Goal: Transaction & Acquisition: Purchase product/service

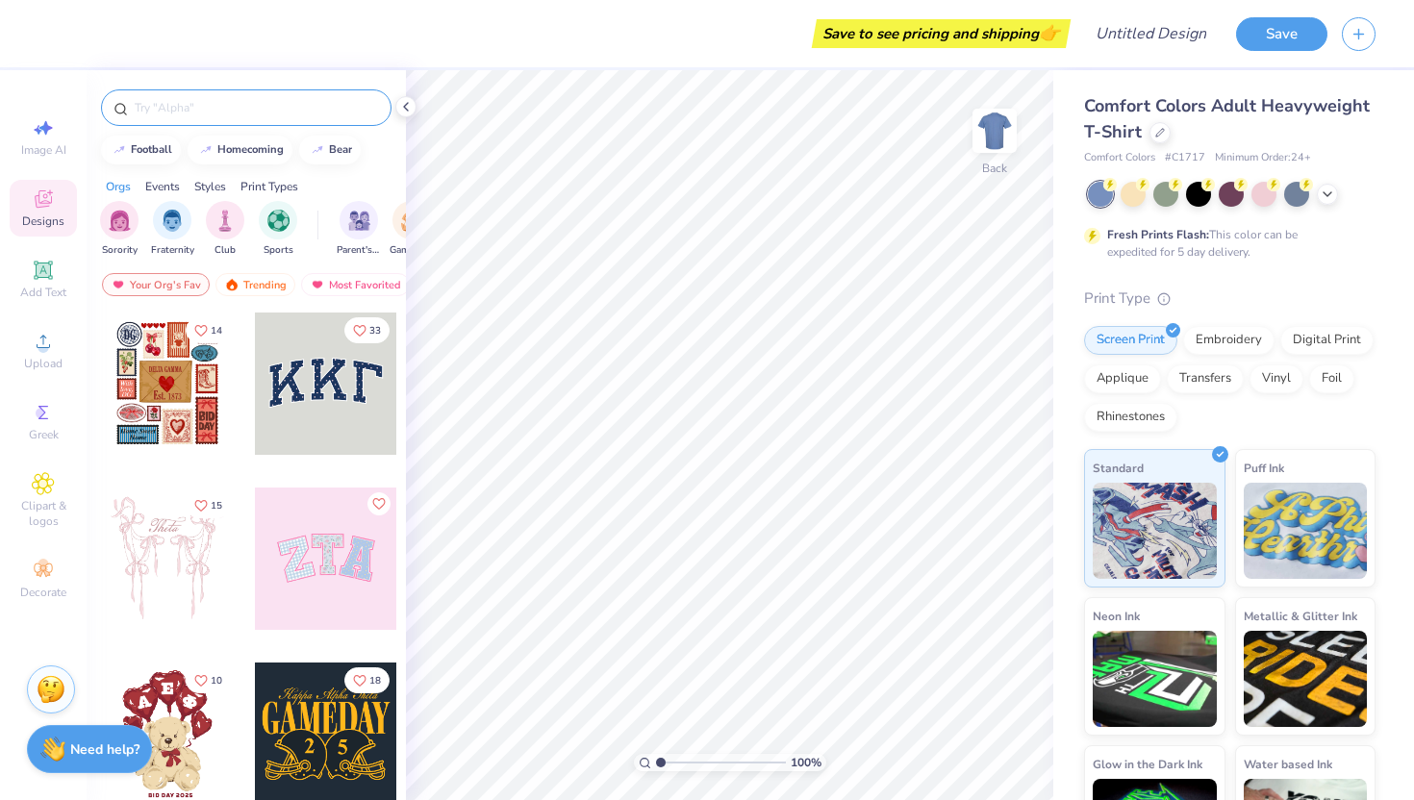
click at [235, 123] on div at bounding box center [246, 107] width 291 height 37
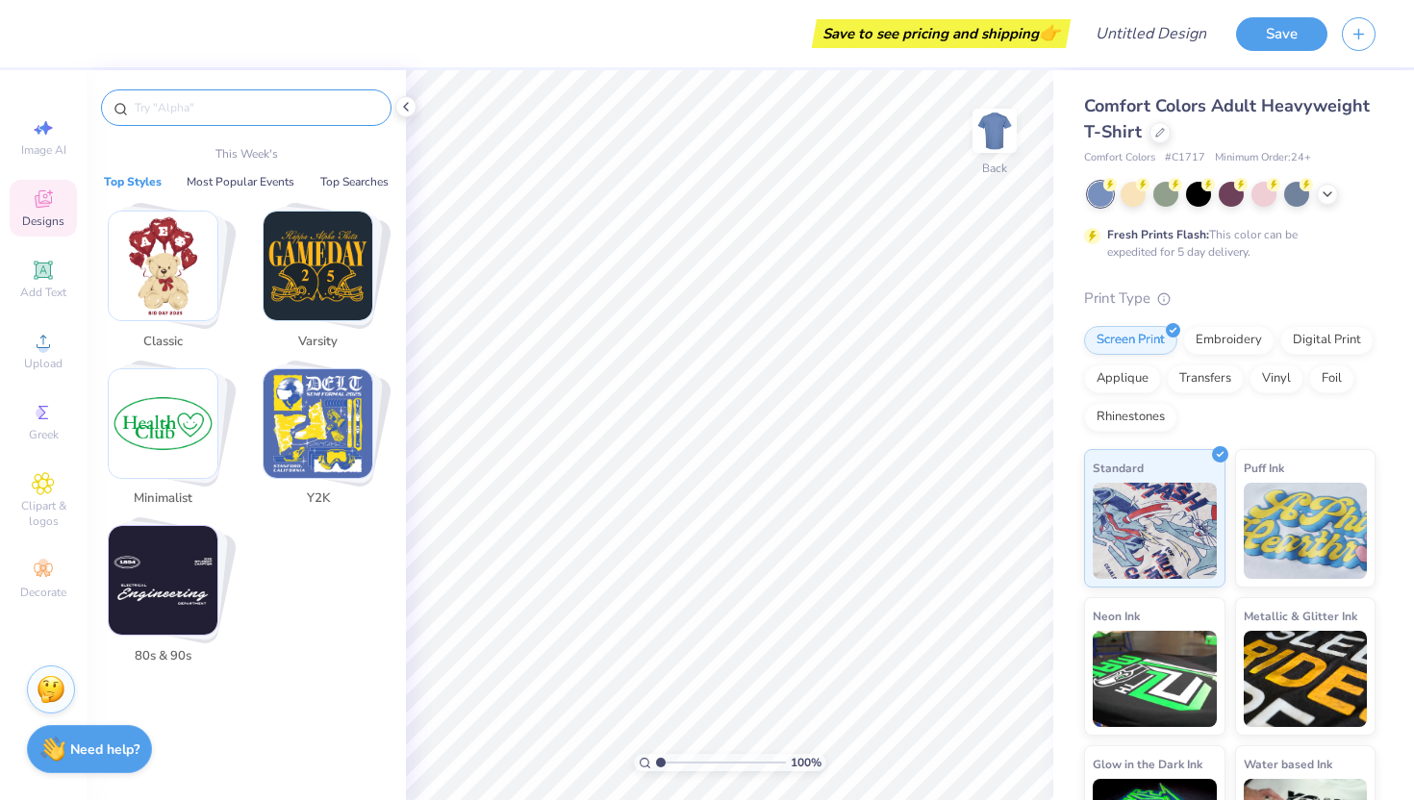
click at [227, 100] on input "text" at bounding box center [256, 107] width 246 height 19
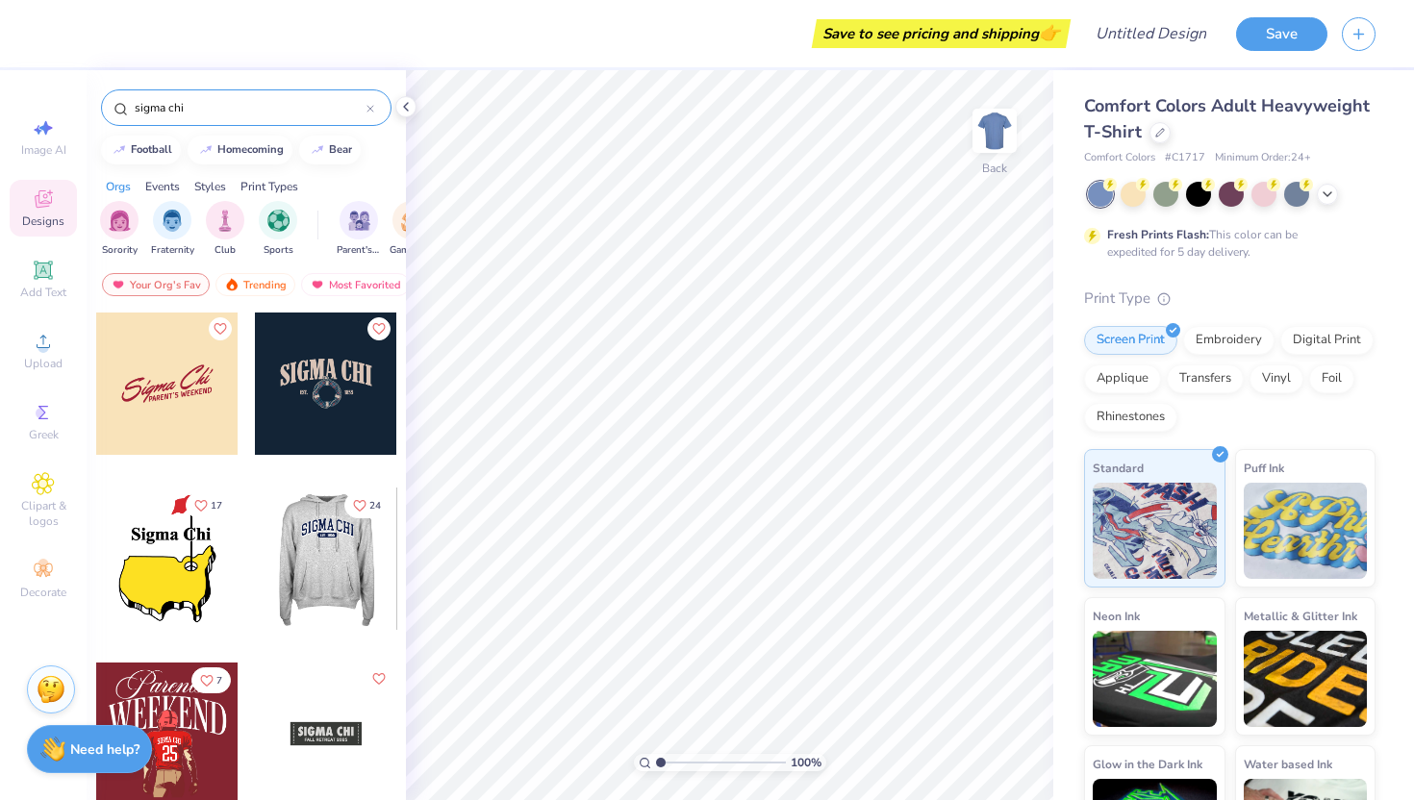
type input "sigma chi"
click at [322, 566] on div at bounding box center [325, 559] width 142 height 142
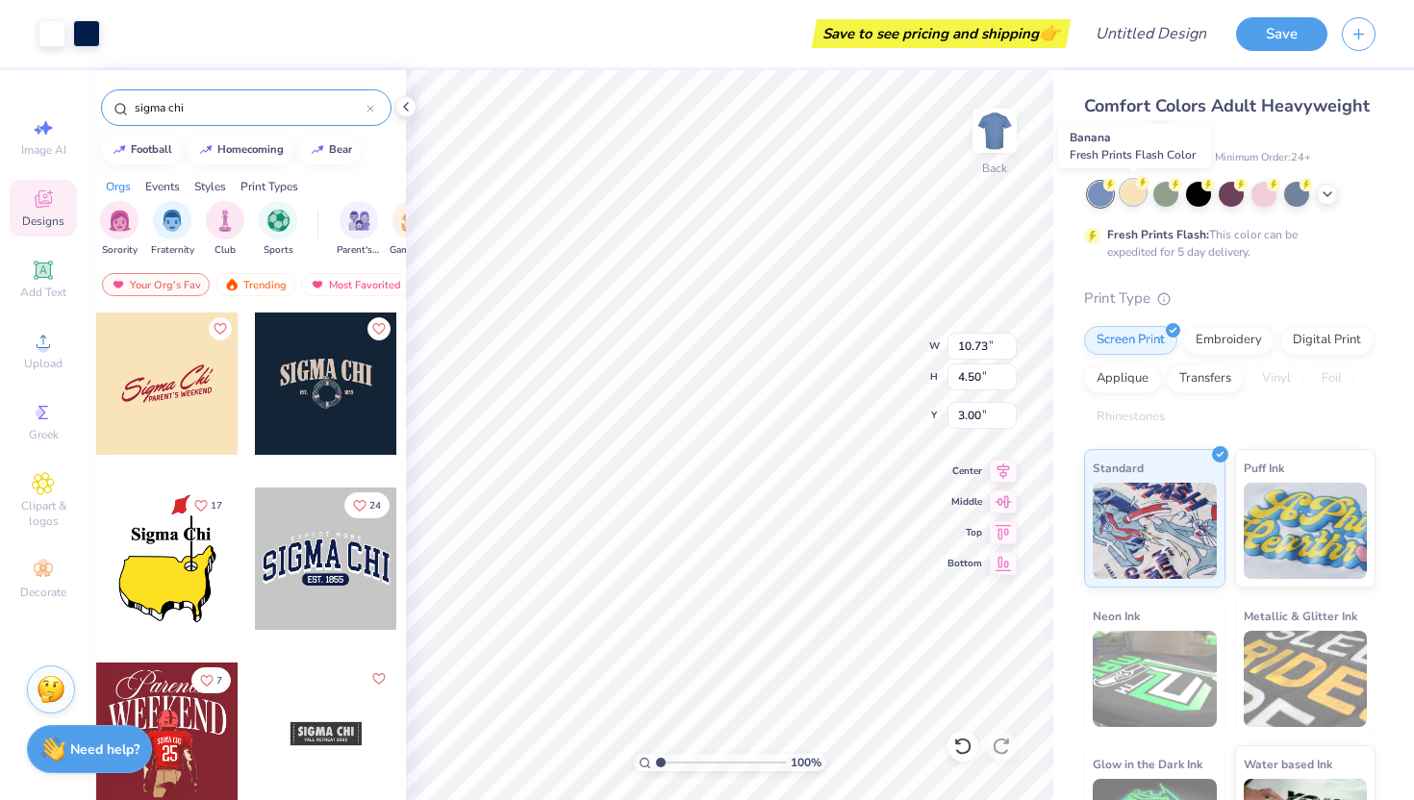
click at [1136, 194] on div at bounding box center [1133, 192] width 25 height 25
click at [1160, 194] on div at bounding box center [1165, 192] width 25 height 25
click at [1195, 198] on div at bounding box center [1198, 192] width 25 height 25
click at [1217, 199] on div at bounding box center [1232, 194] width 288 height 25
click at [1226, 199] on div at bounding box center [1231, 192] width 25 height 25
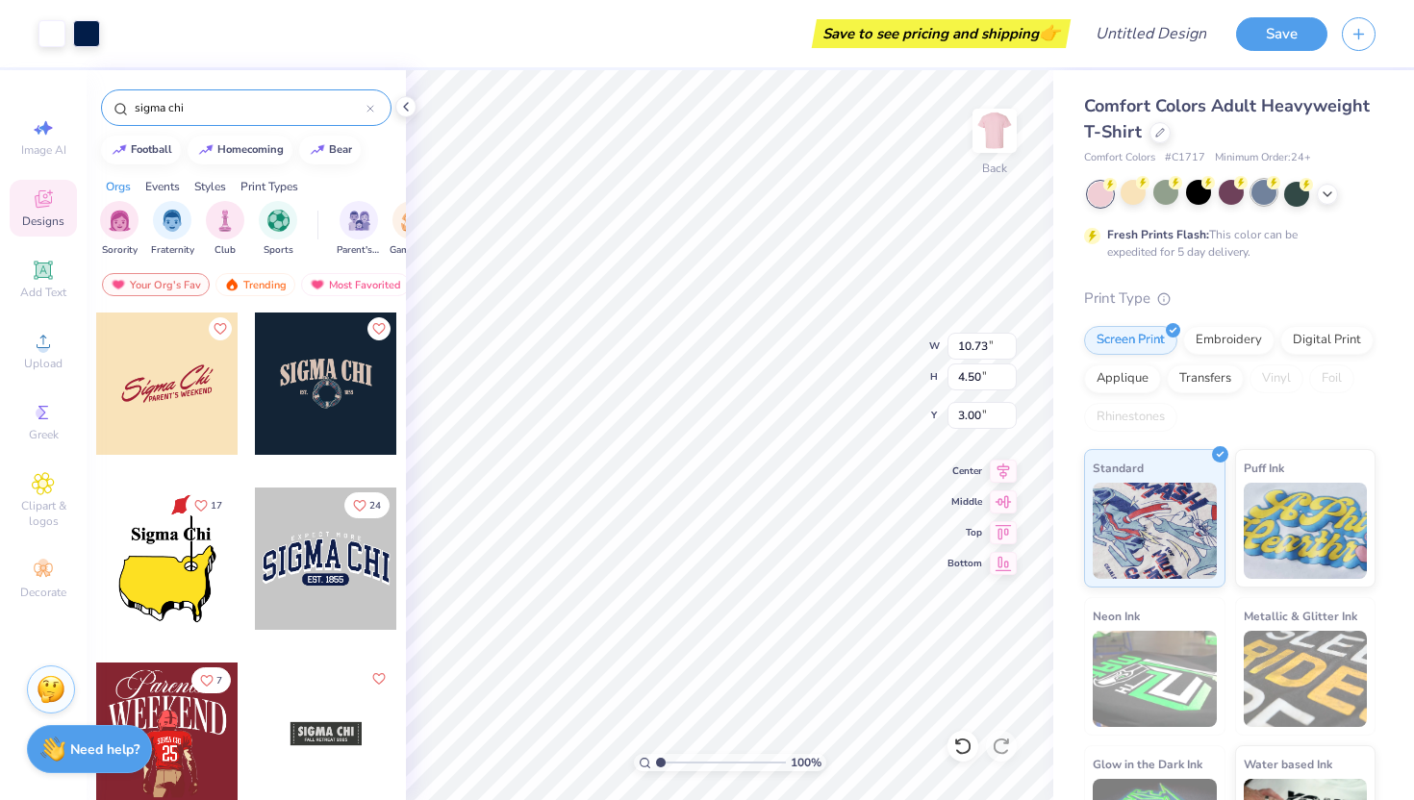
click at [1264, 197] on div at bounding box center [1263, 192] width 25 height 25
click at [1001, 472] on icon at bounding box center [1004, 469] width 13 height 16
click at [1003, 500] on icon at bounding box center [1003, 499] width 27 height 23
click at [996, 537] on icon at bounding box center [1003, 529] width 27 height 23
click at [998, 500] on icon at bounding box center [1004, 499] width 16 height 13
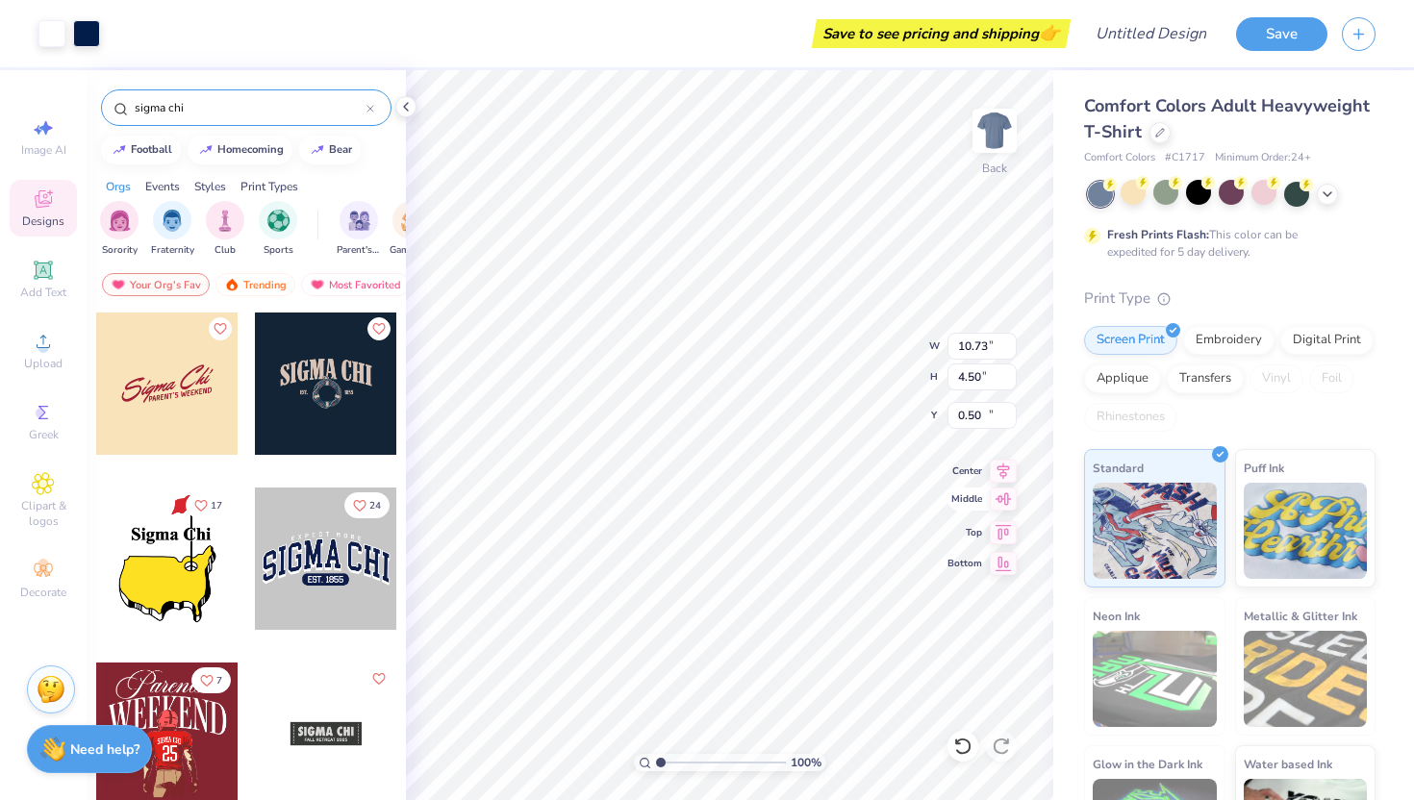
type input "10.25"
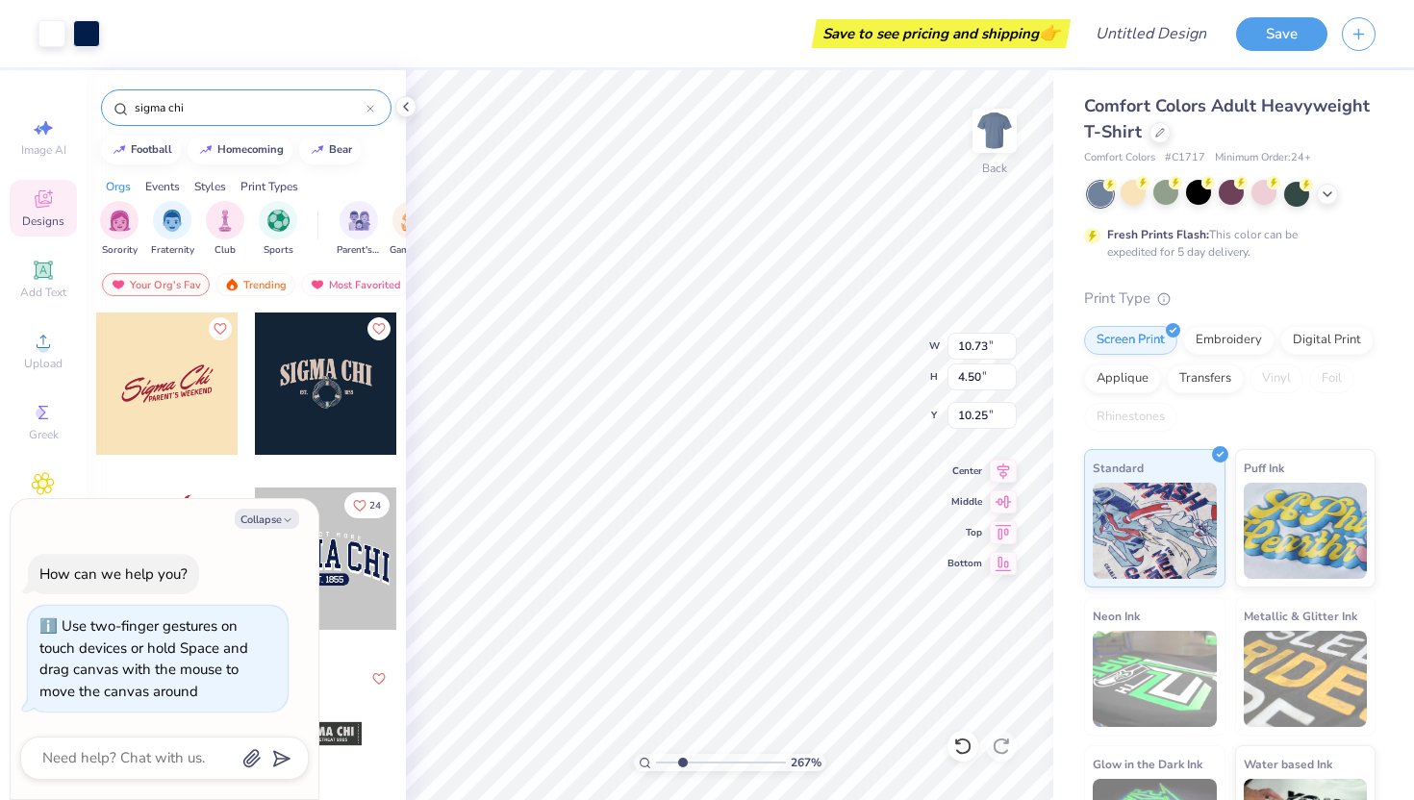
type input "1"
drag, startPoint x: 659, startPoint y: 765, endPoint x: 612, endPoint y: 765, distance: 47.1
click at [656, 765] on input "range" at bounding box center [721, 762] width 130 height 17
click at [970, 746] on icon at bounding box center [962, 746] width 16 height 17
type input "0.50"
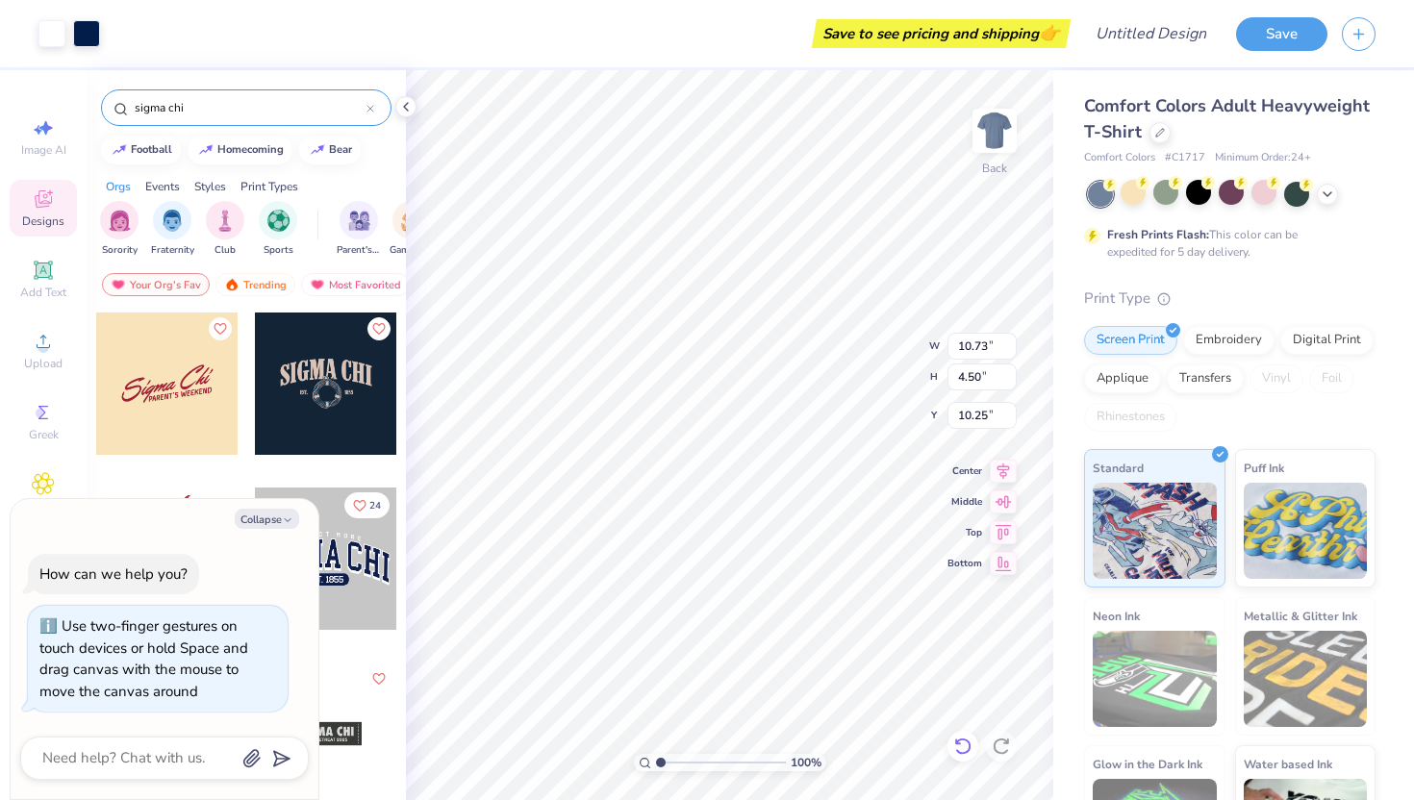
type textarea "x"
click at [994, 747] on icon at bounding box center [1001, 746] width 16 height 17
type input "10.25"
click at [280, 526] on button "Collapse" at bounding box center [267, 519] width 64 height 20
type textarea "x"
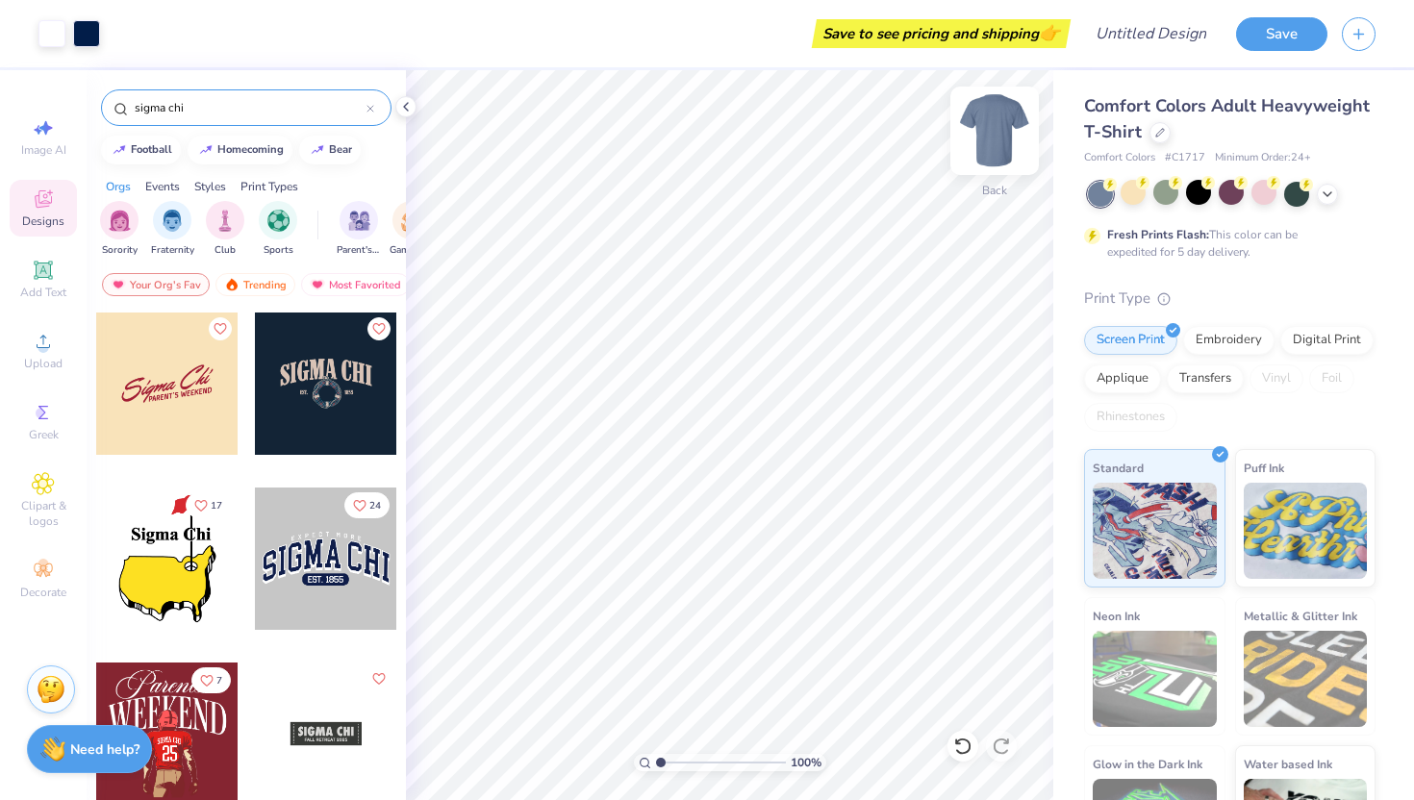
click at [992, 121] on img at bounding box center [994, 130] width 77 height 77
click at [992, 121] on img at bounding box center [994, 131] width 38 height 38
type input "3.00"
click at [993, 130] on img at bounding box center [994, 130] width 77 height 77
click at [43, 414] on icon at bounding box center [43, 412] width 10 height 13
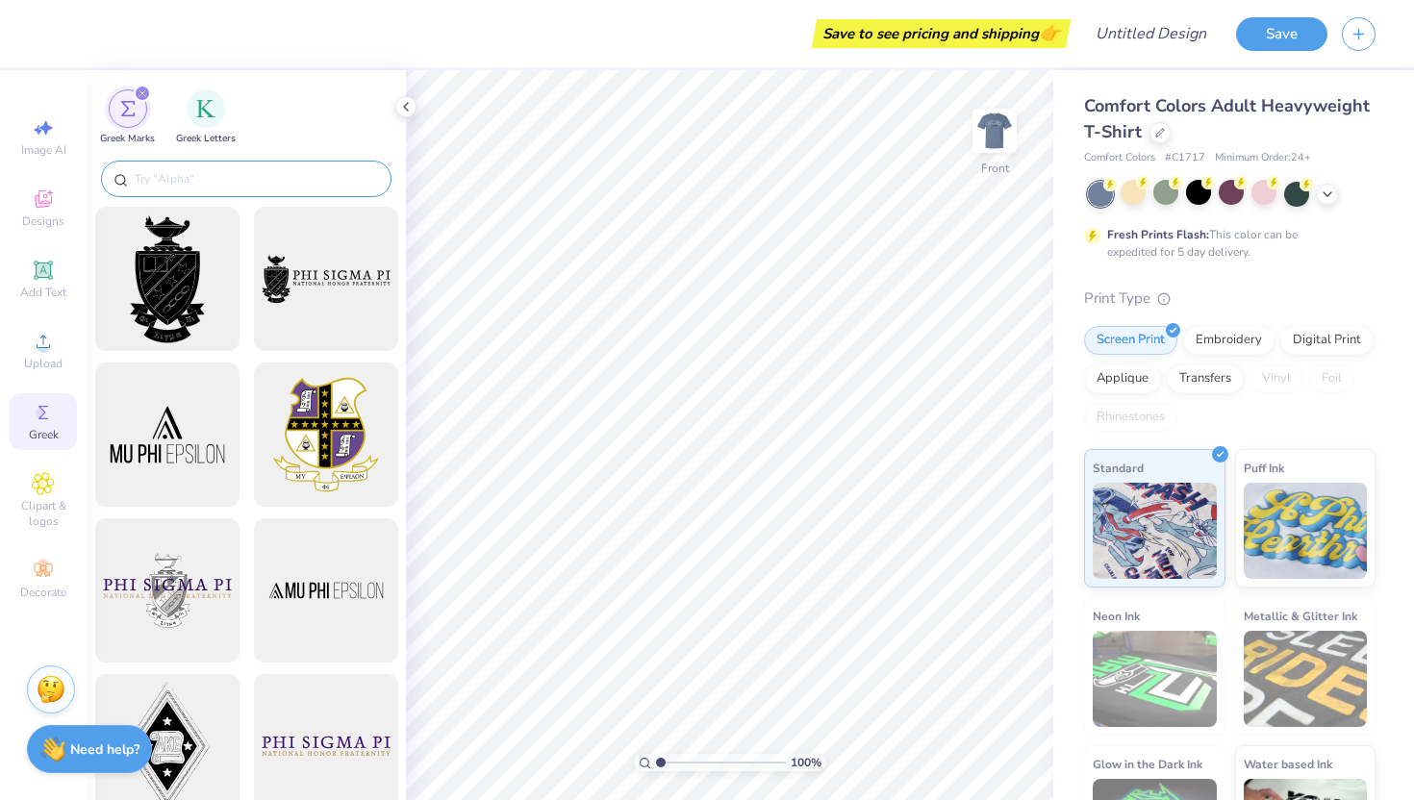
click at [264, 184] on input "text" at bounding box center [256, 178] width 246 height 19
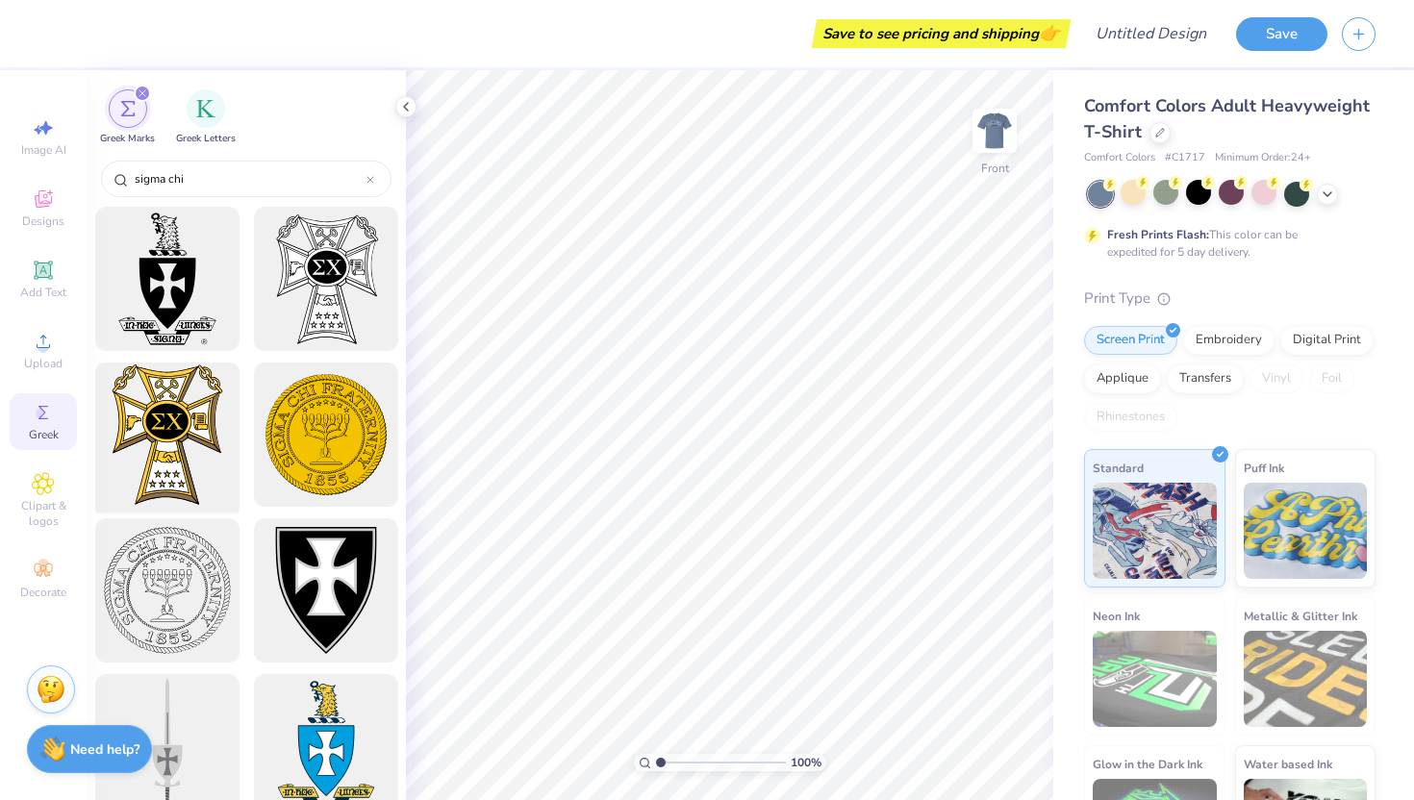
type input "sigma chi"
click at [176, 411] on div at bounding box center [167, 435] width 159 height 159
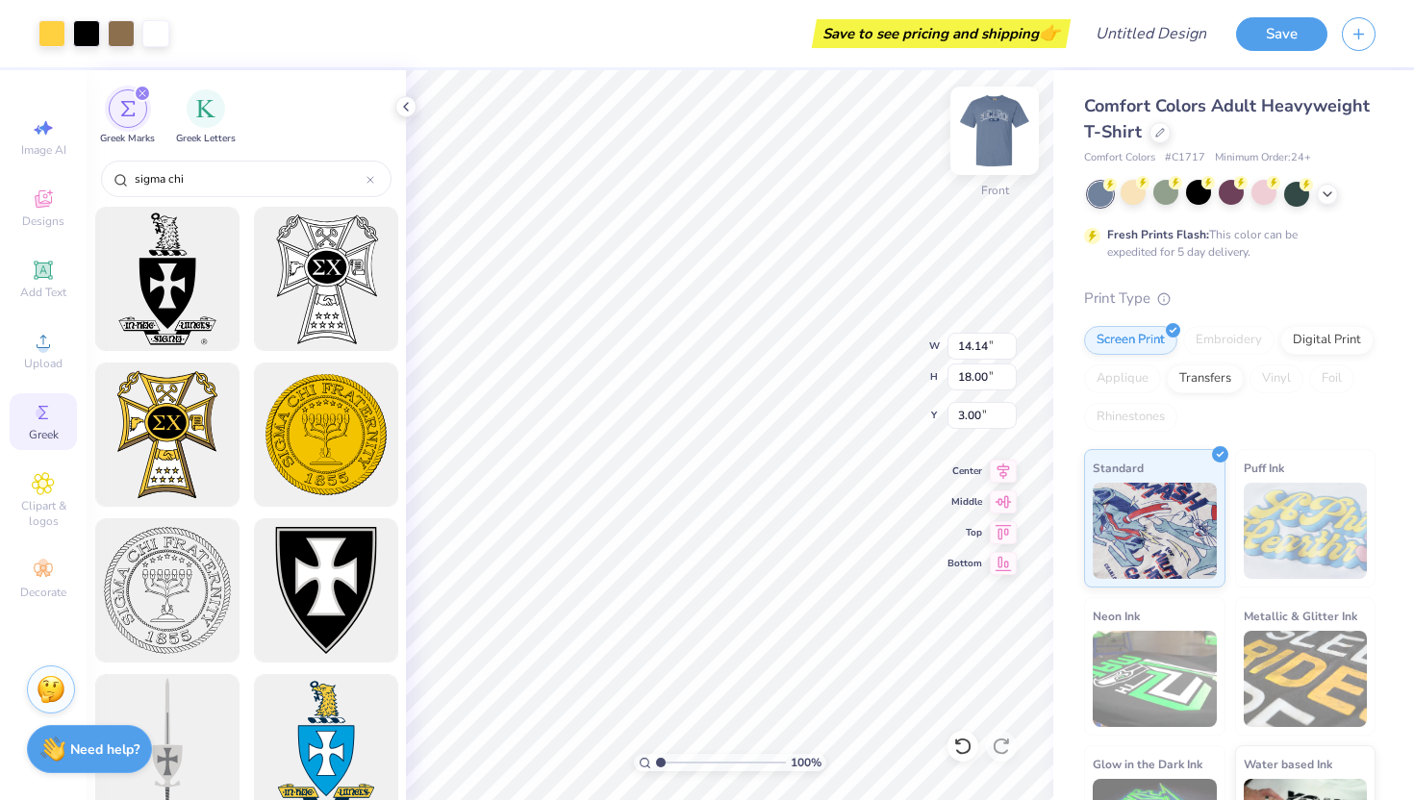
type input "13.02"
type input "16.57"
type input "3.00"
click at [994, 125] on img at bounding box center [994, 130] width 77 height 77
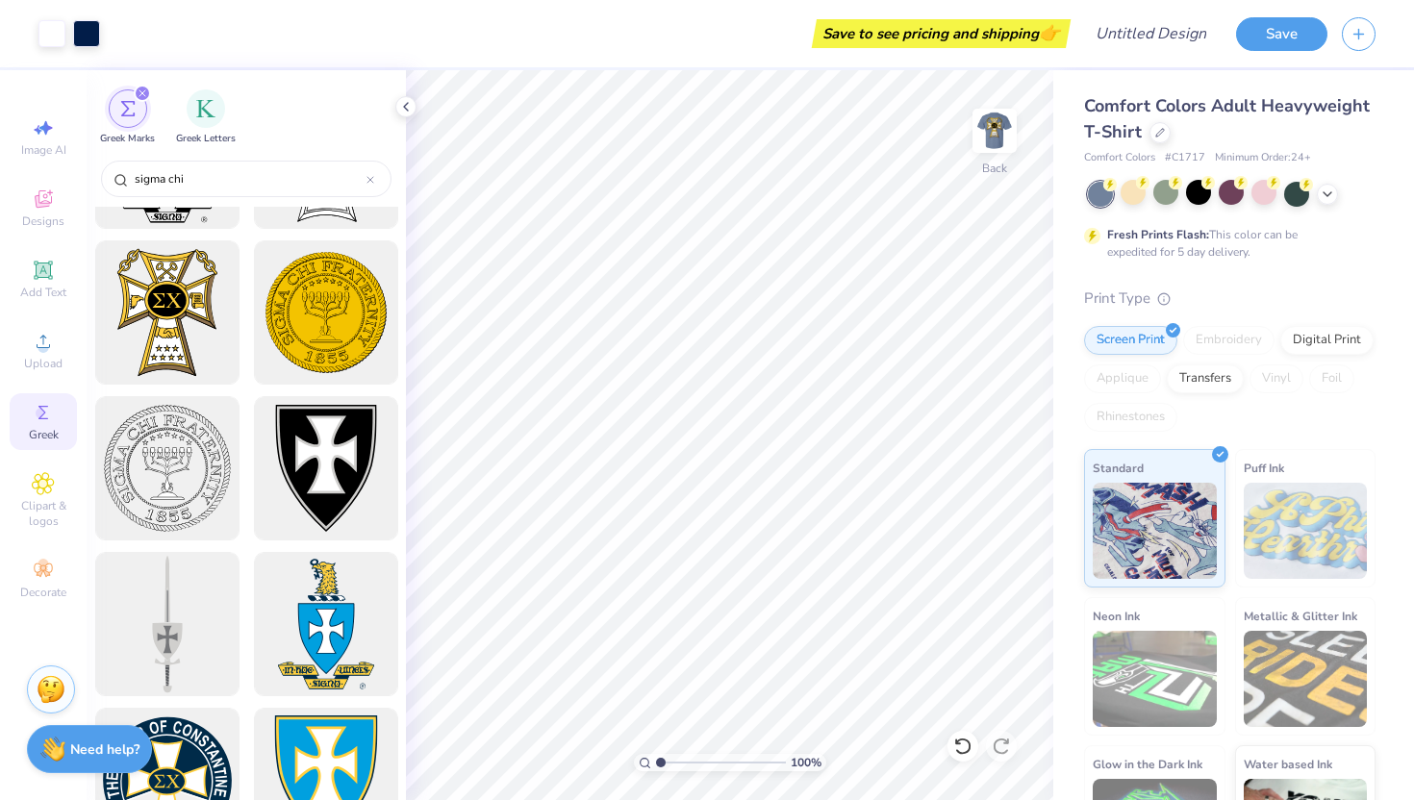
scroll to position [92, 0]
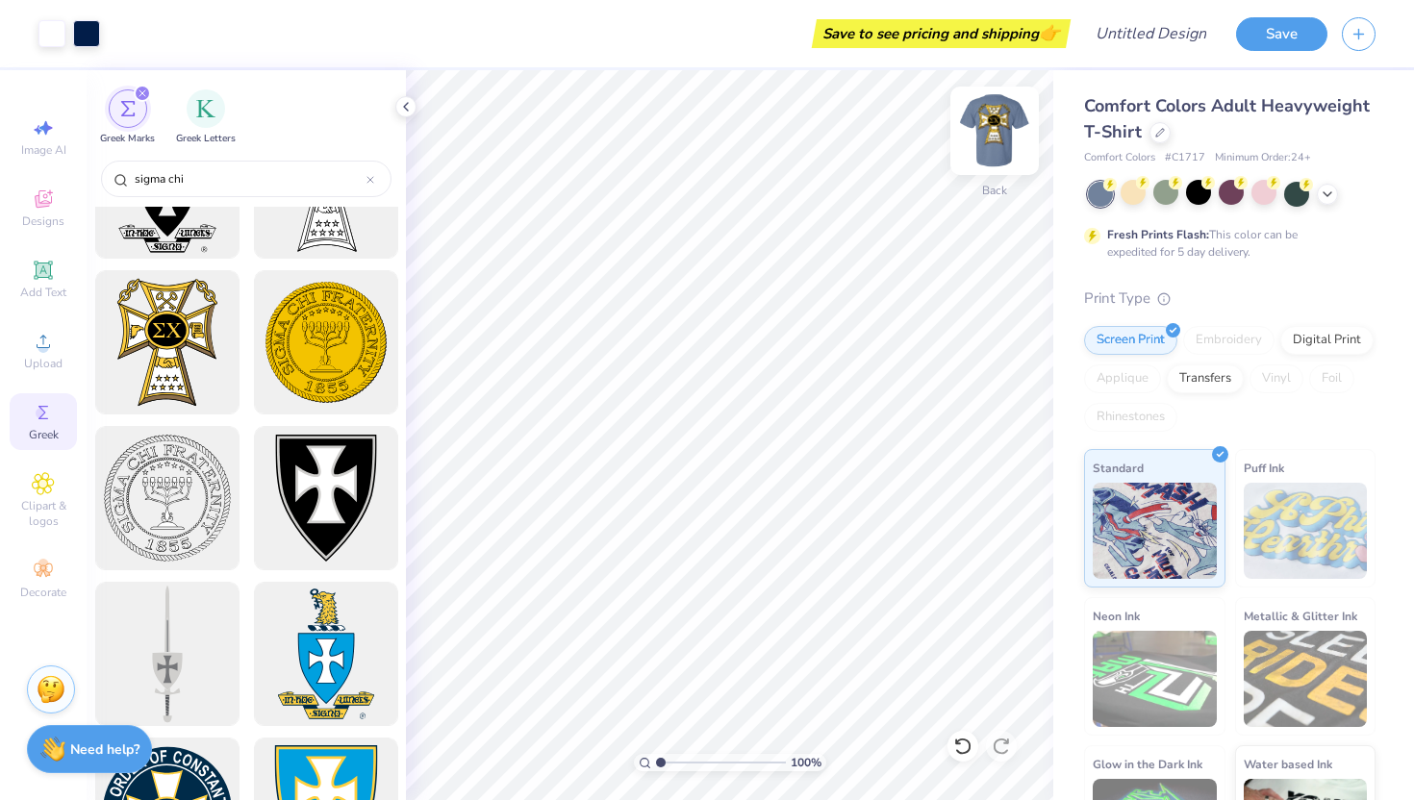
click at [993, 125] on img at bounding box center [994, 130] width 77 height 77
click at [1294, 531] on img at bounding box center [1306, 531] width 124 height 96
click at [1300, 497] on img at bounding box center [1306, 531] width 124 height 96
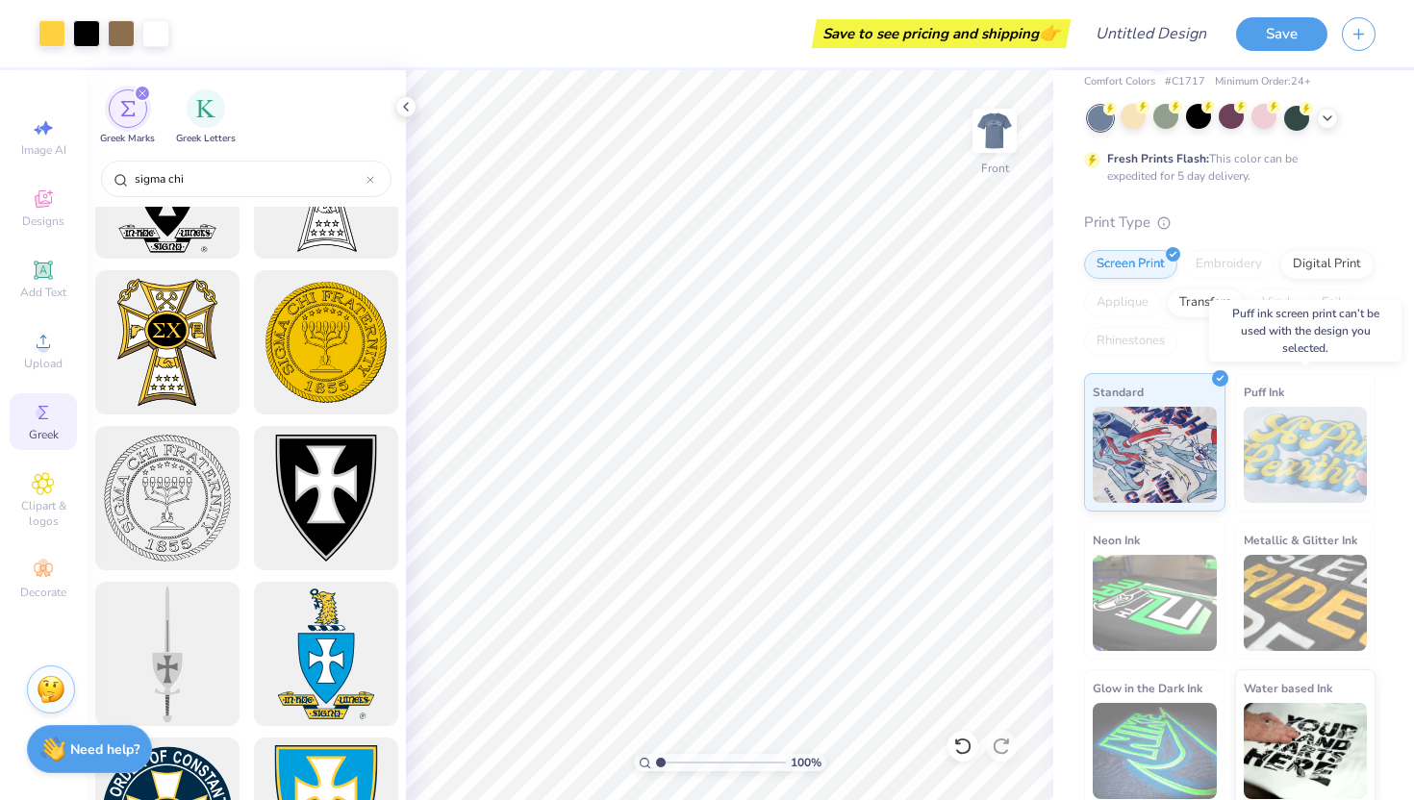
scroll to position [84, 0]
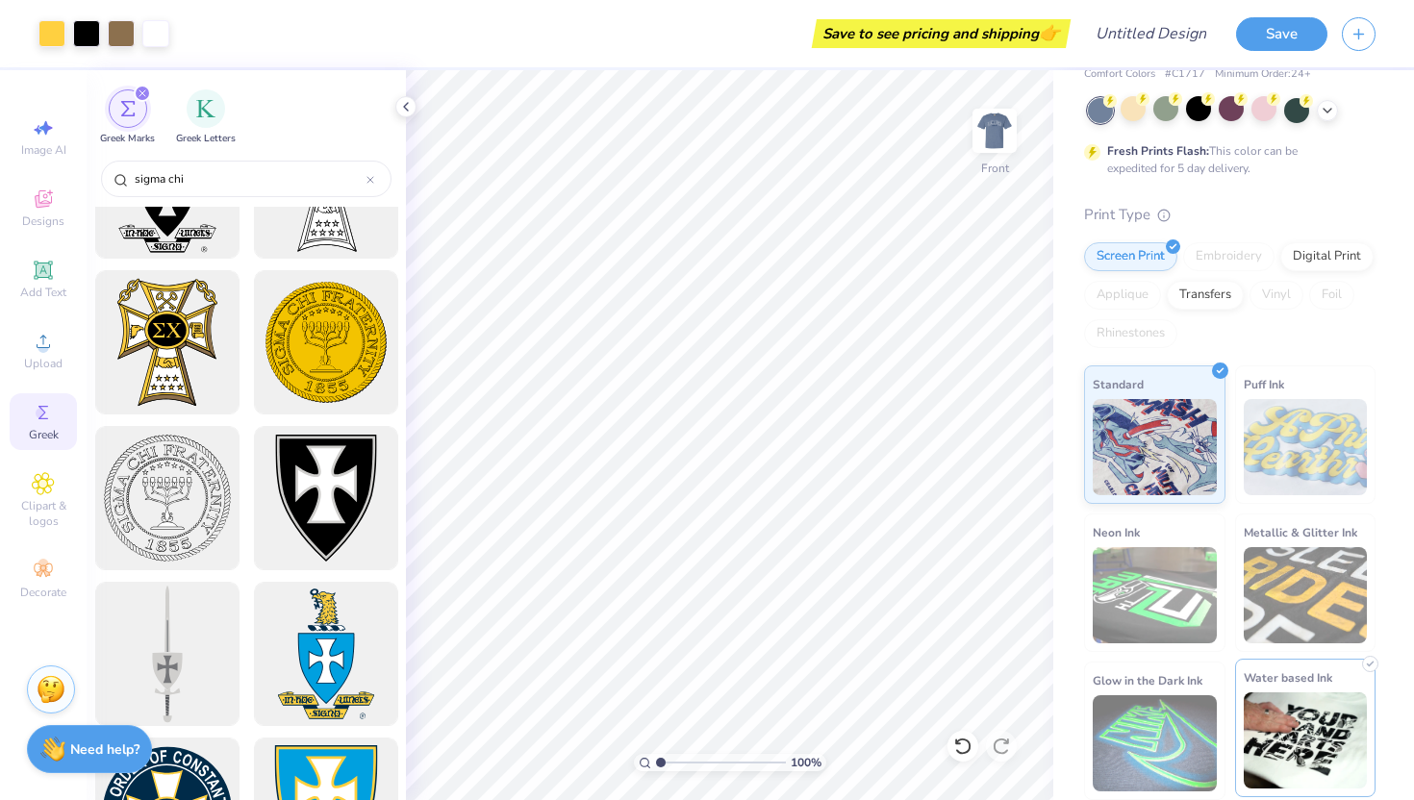
click at [1302, 740] on img at bounding box center [1306, 741] width 124 height 96
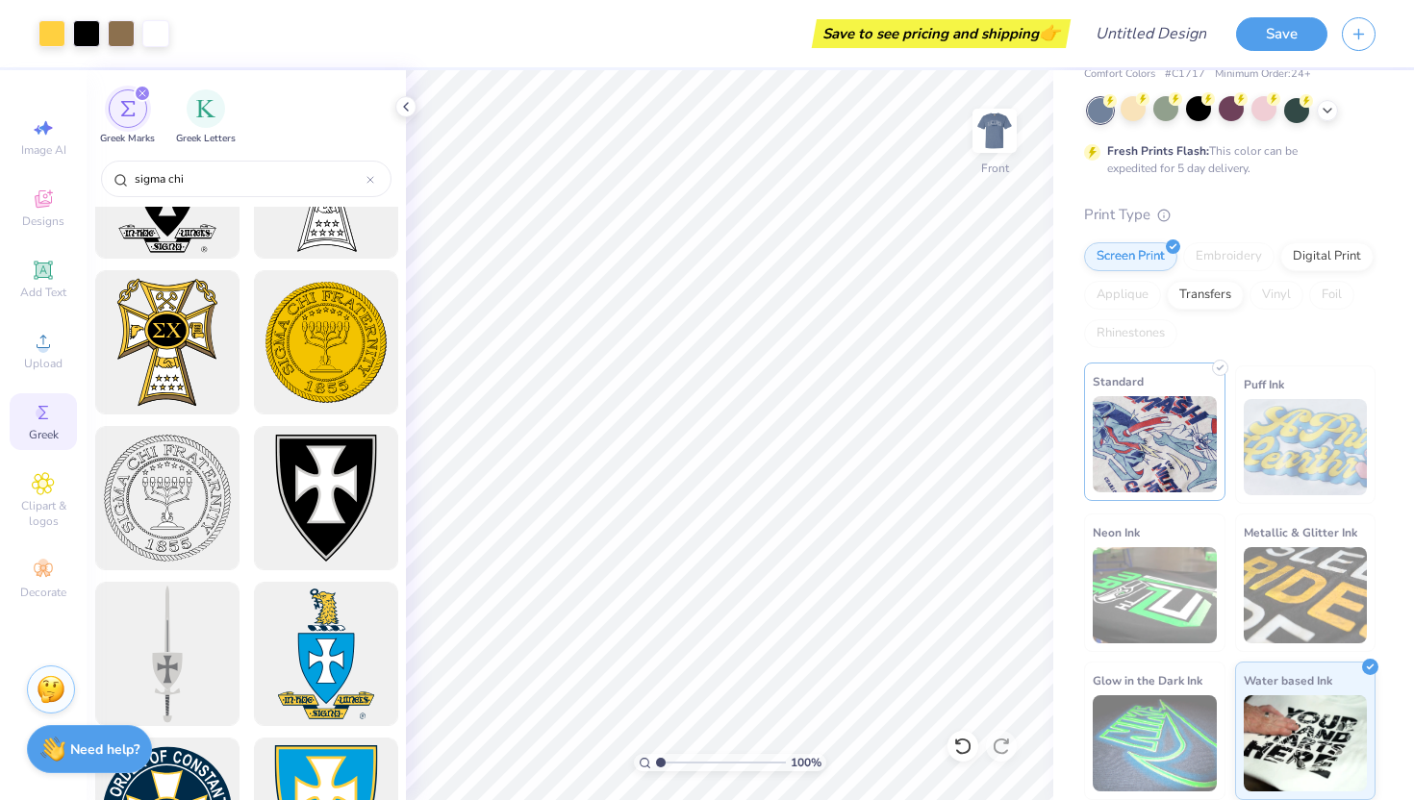
click at [1187, 457] on img at bounding box center [1155, 444] width 124 height 96
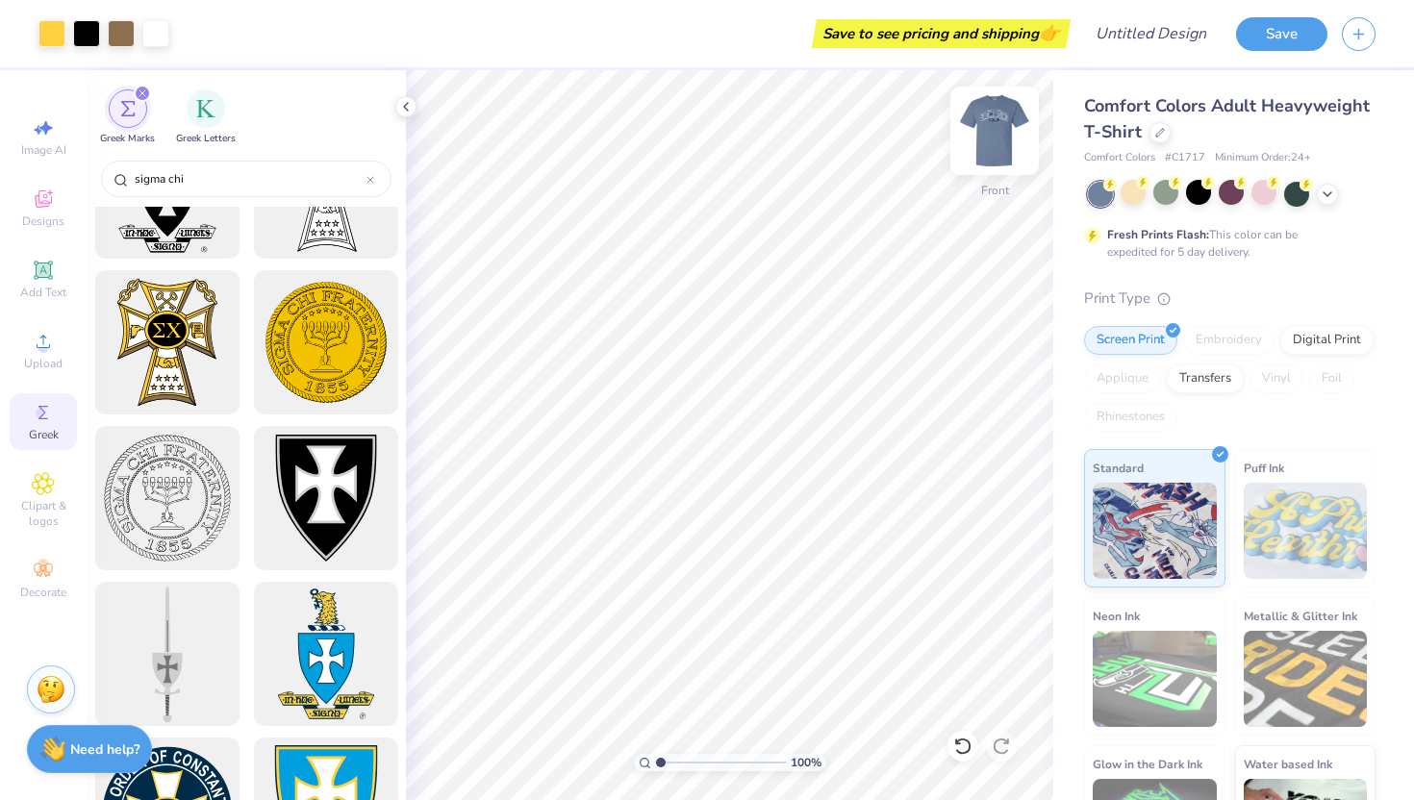
click at [990, 139] on img at bounding box center [994, 130] width 77 height 77
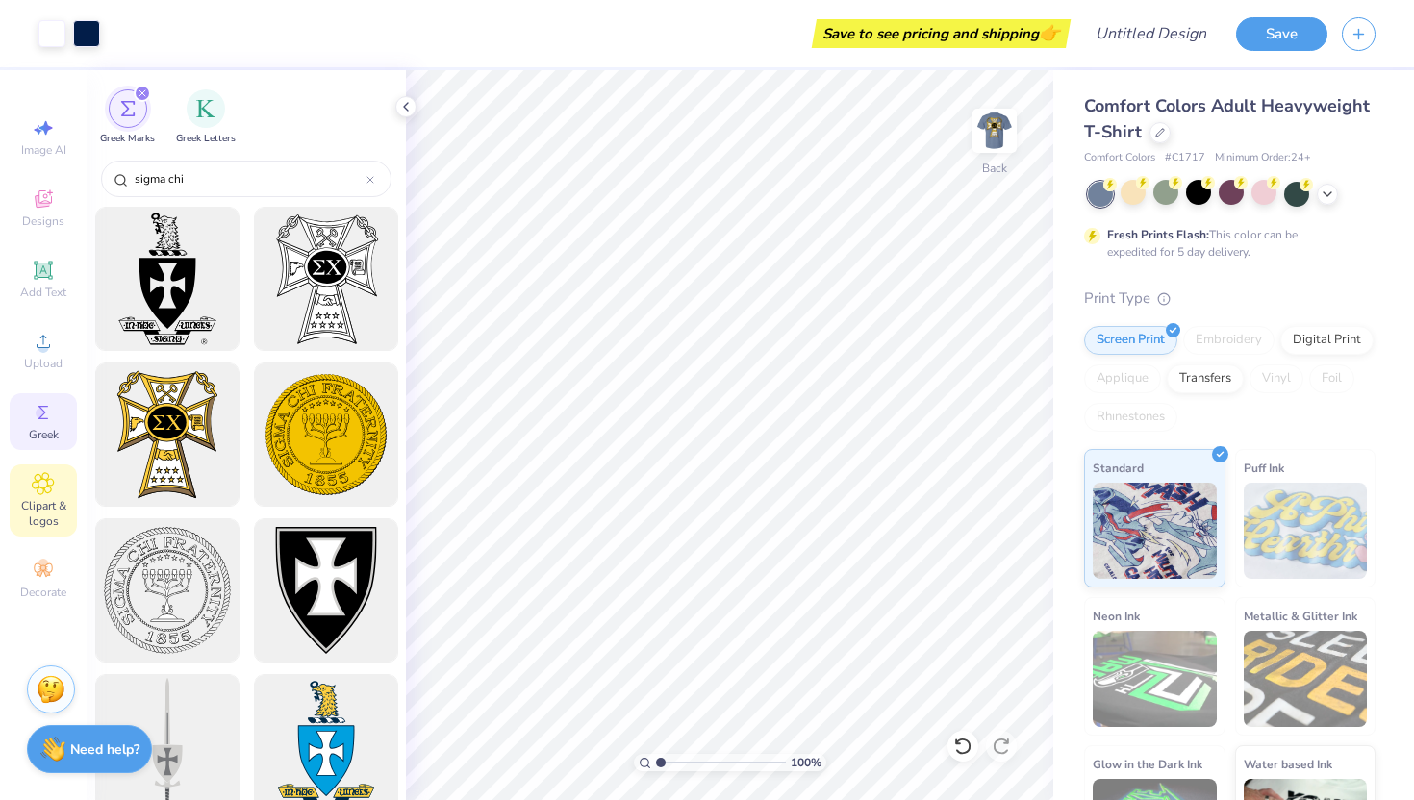
click at [24, 491] on div "Clipart & logos" at bounding box center [43, 501] width 67 height 72
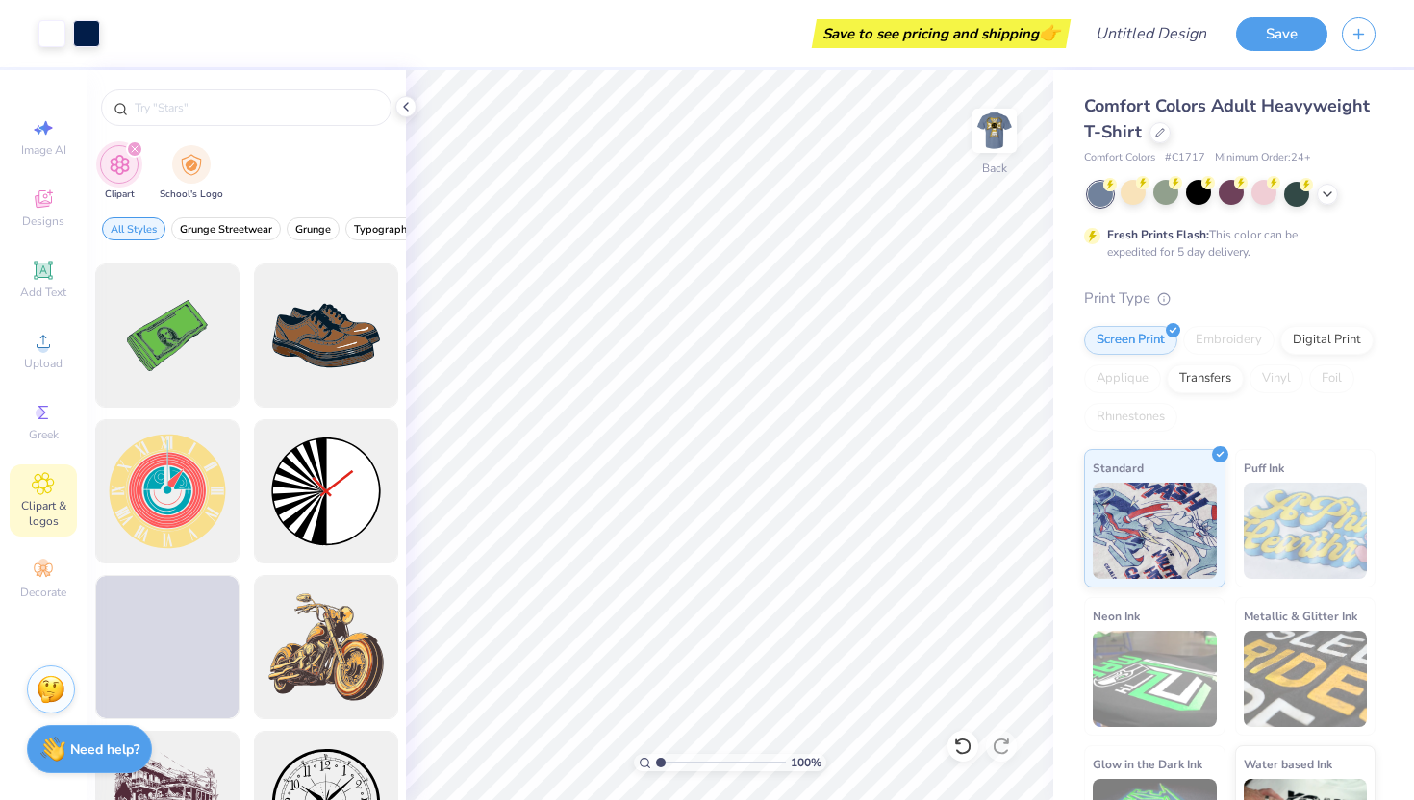
scroll to position [457, 0]
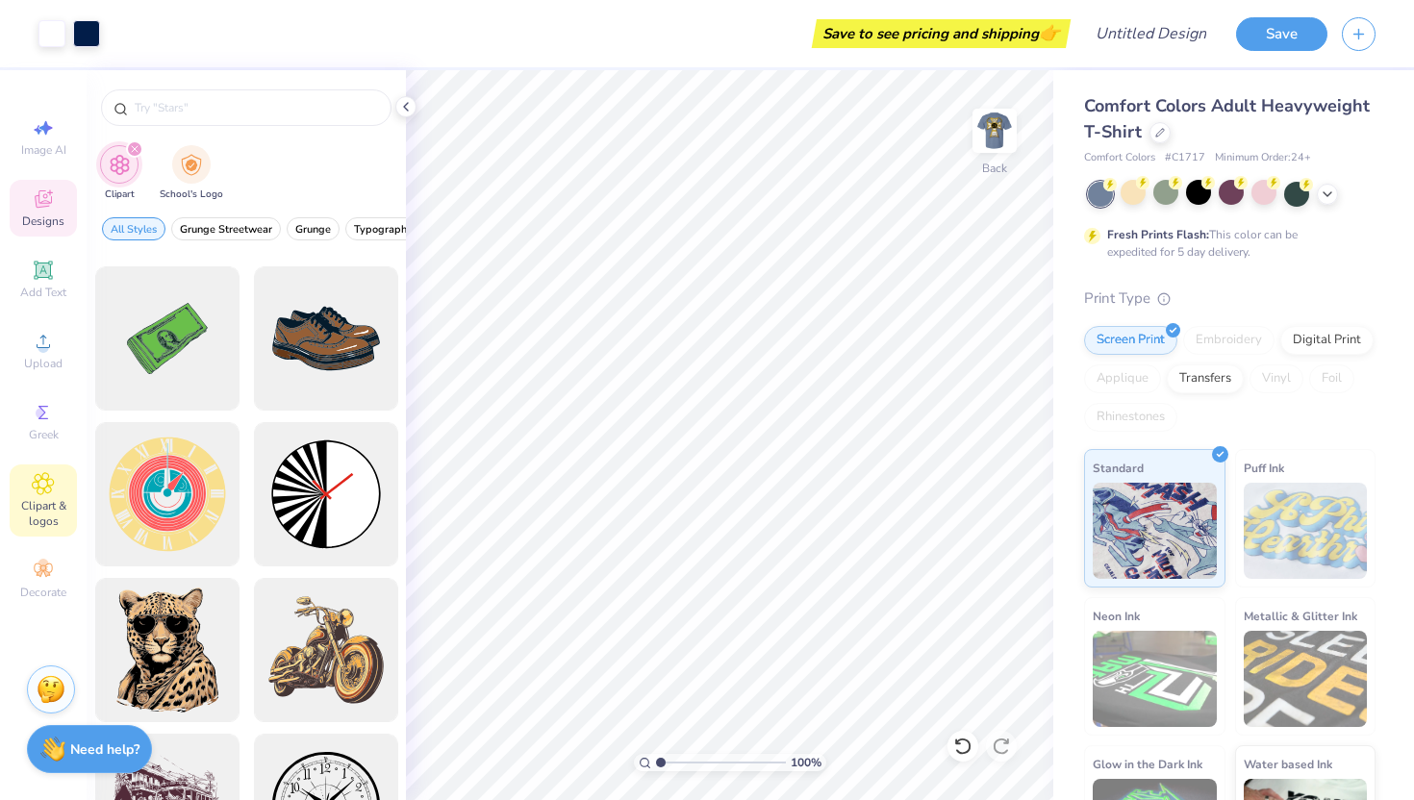
click at [34, 209] on icon at bounding box center [43, 199] width 23 height 23
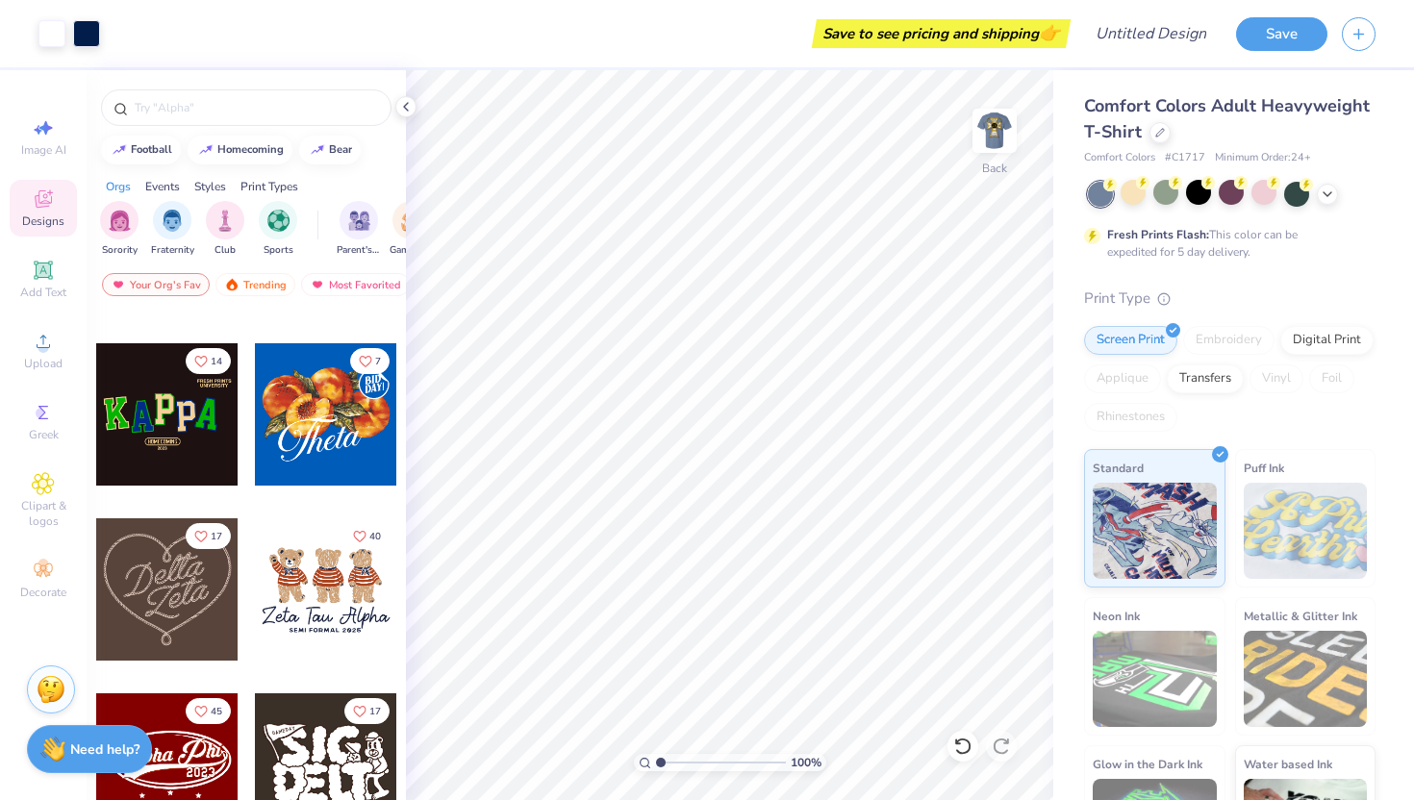
scroll to position [0, 0]
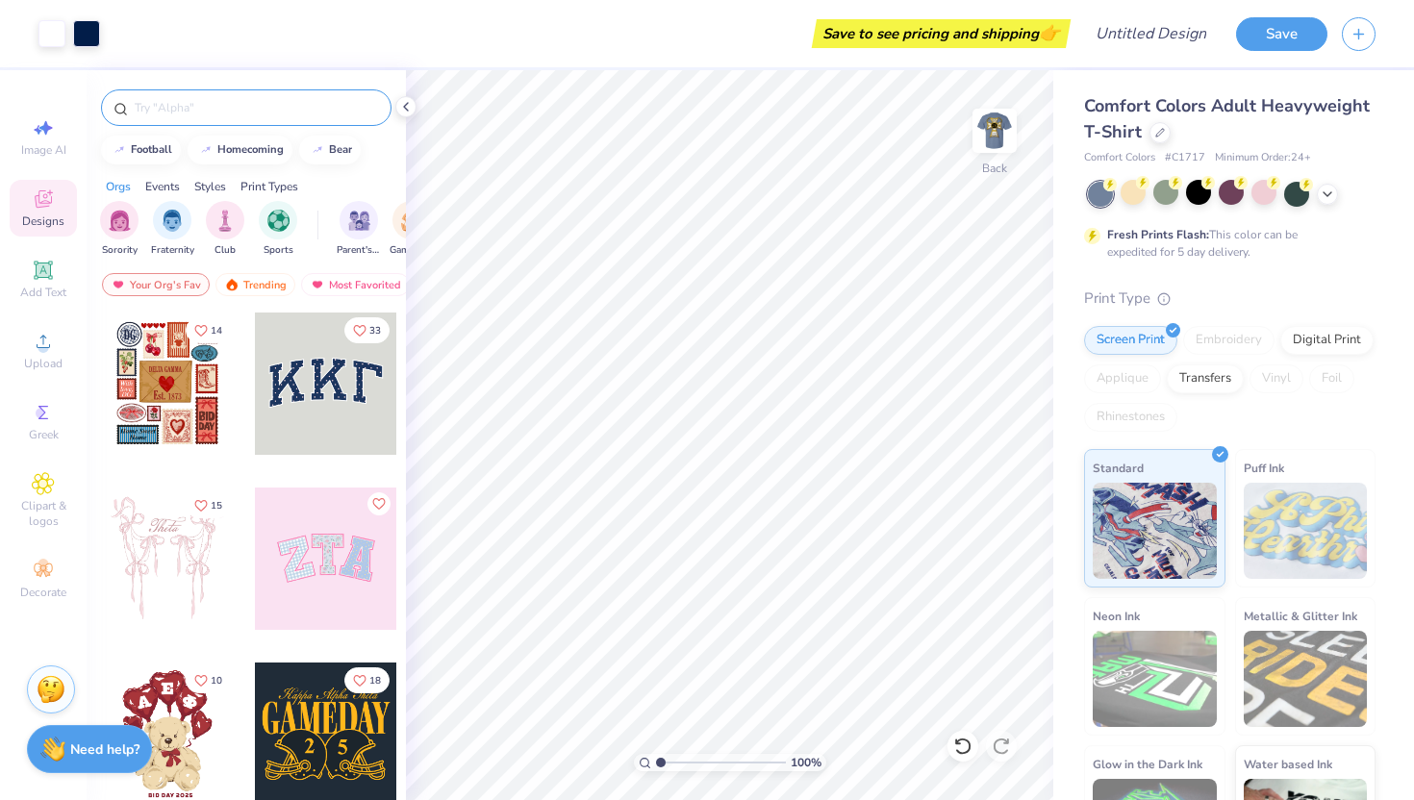
click at [163, 107] on input "text" at bounding box center [256, 107] width 246 height 19
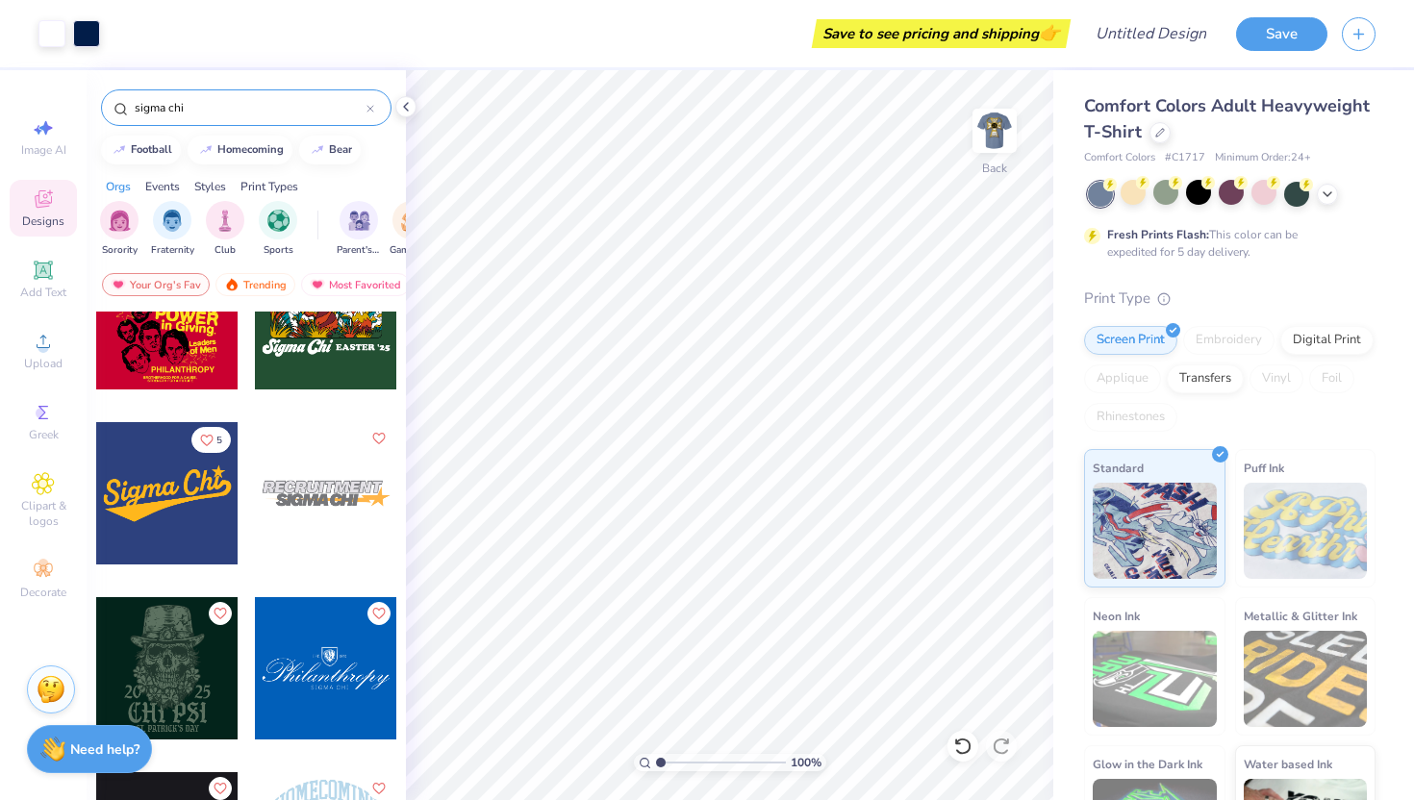
scroll to position [4629, 0]
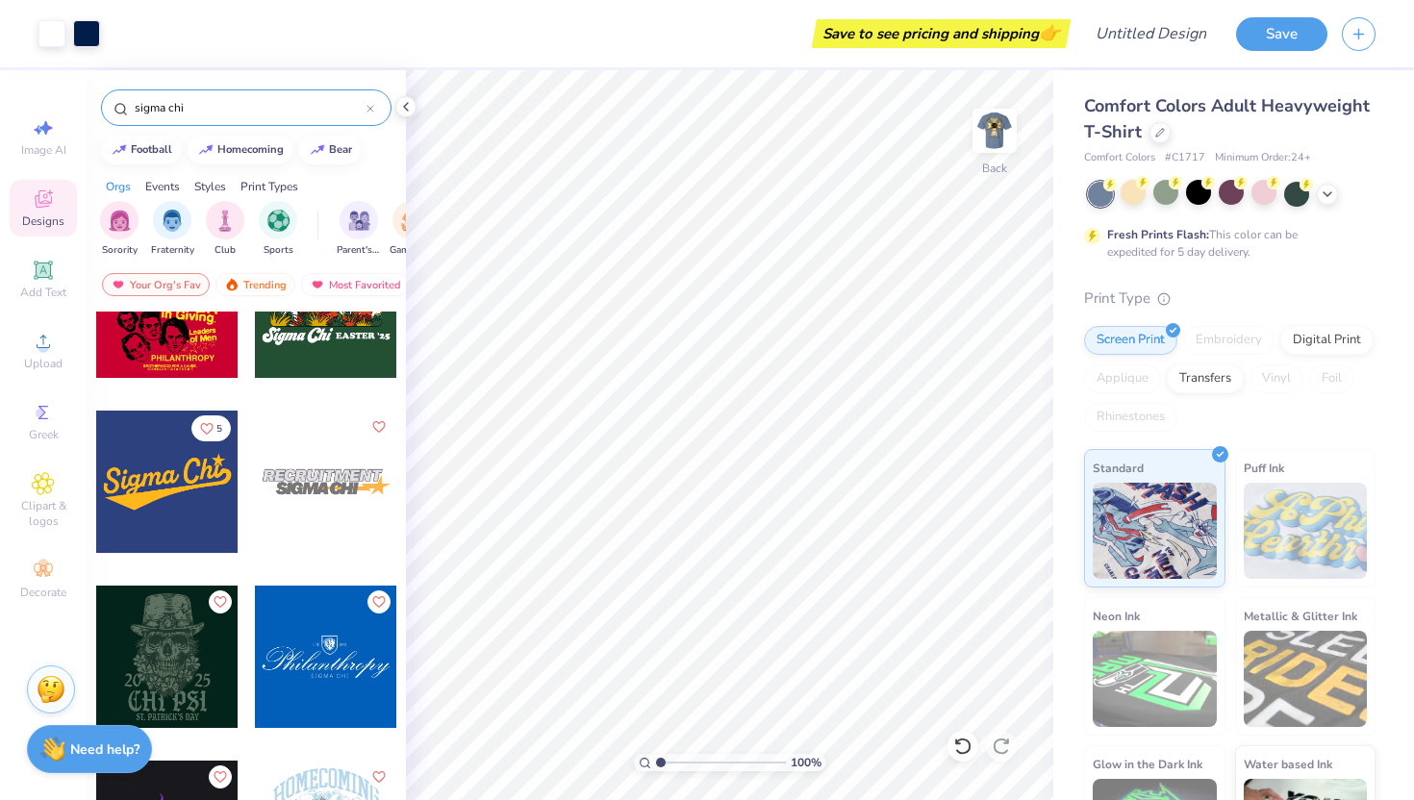
type input "sigma chi"
click at [183, 476] on div at bounding box center [167, 482] width 142 height 142
type input "10.73"
type input "4.50"
type input "10.61"
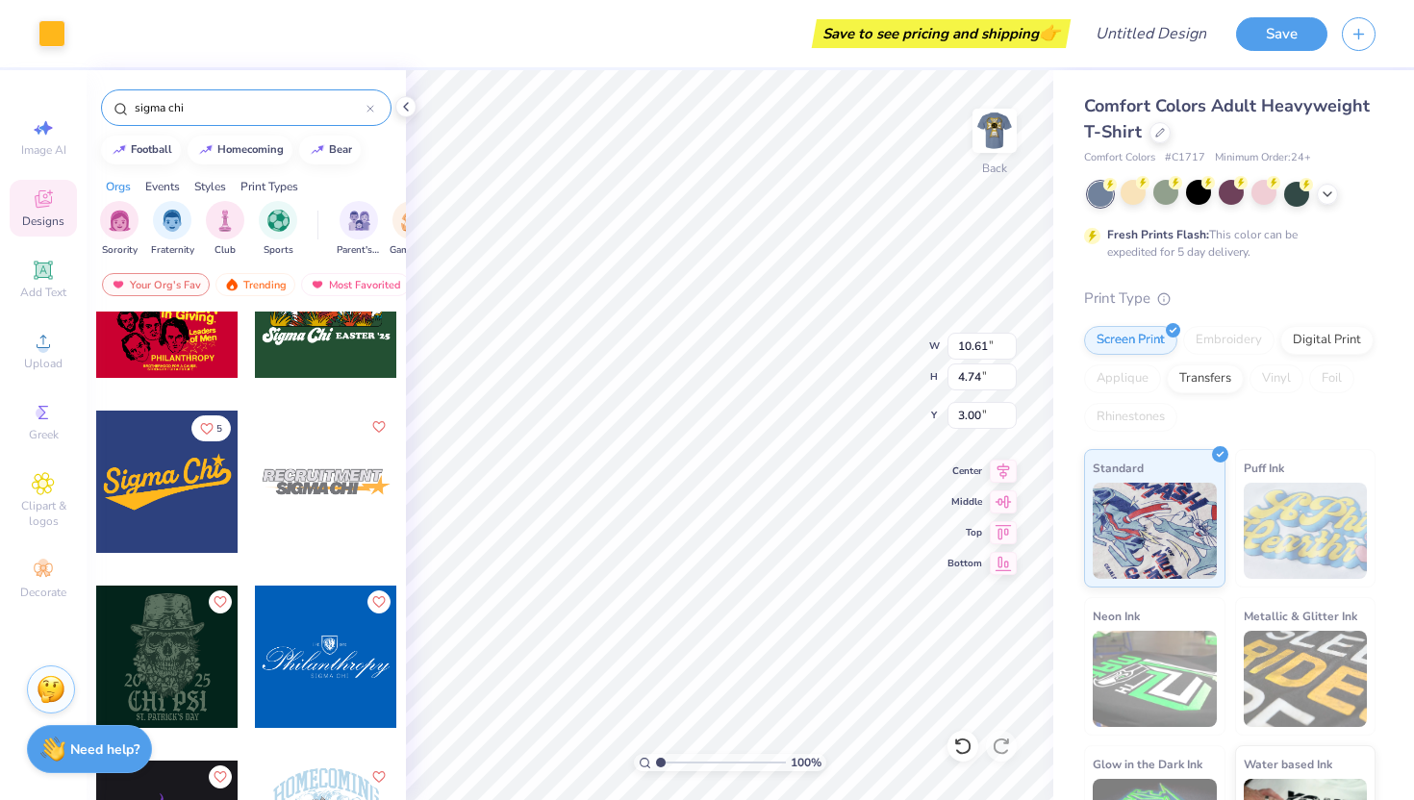
type input "4.74"
type input "11.40"
type input "5.10"
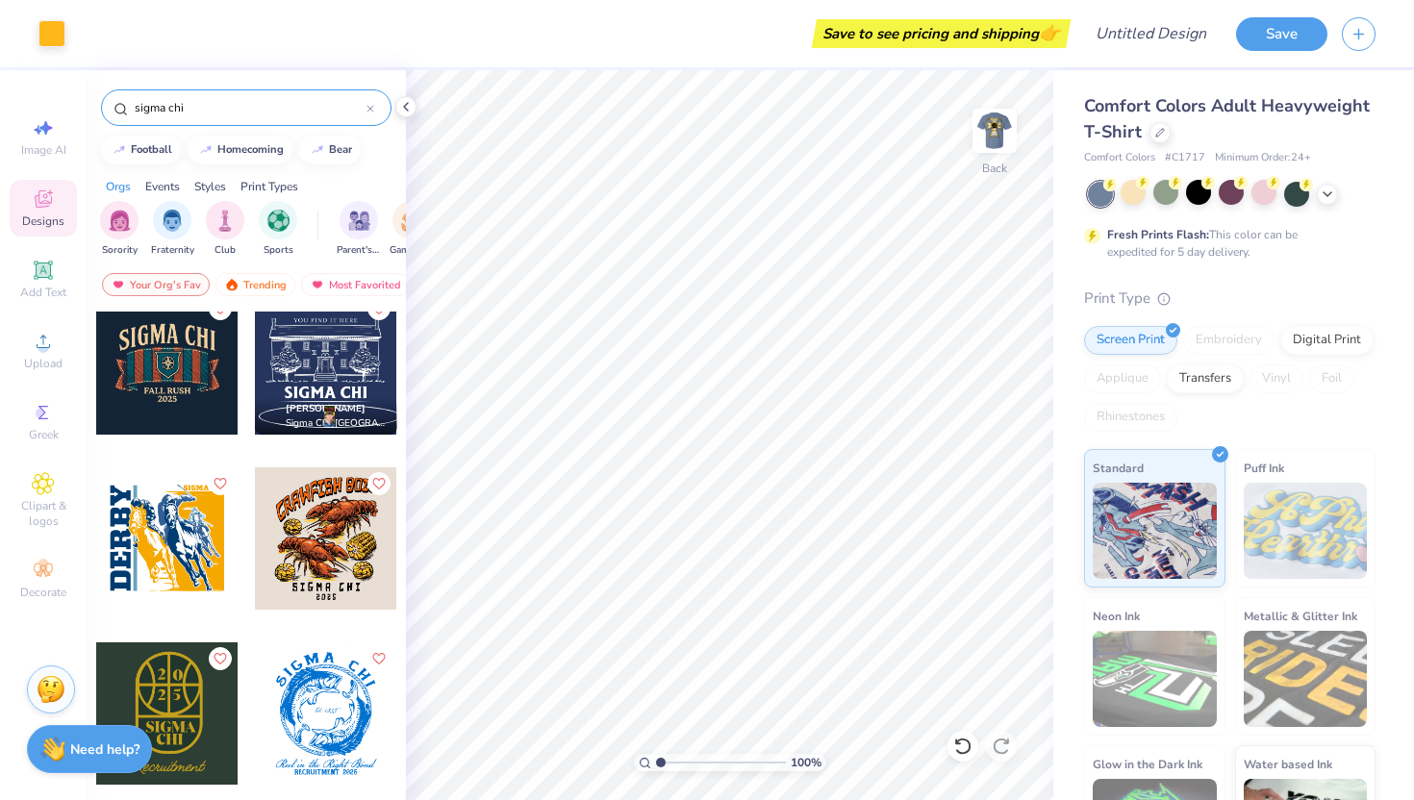
scroll to position [1625, 0]
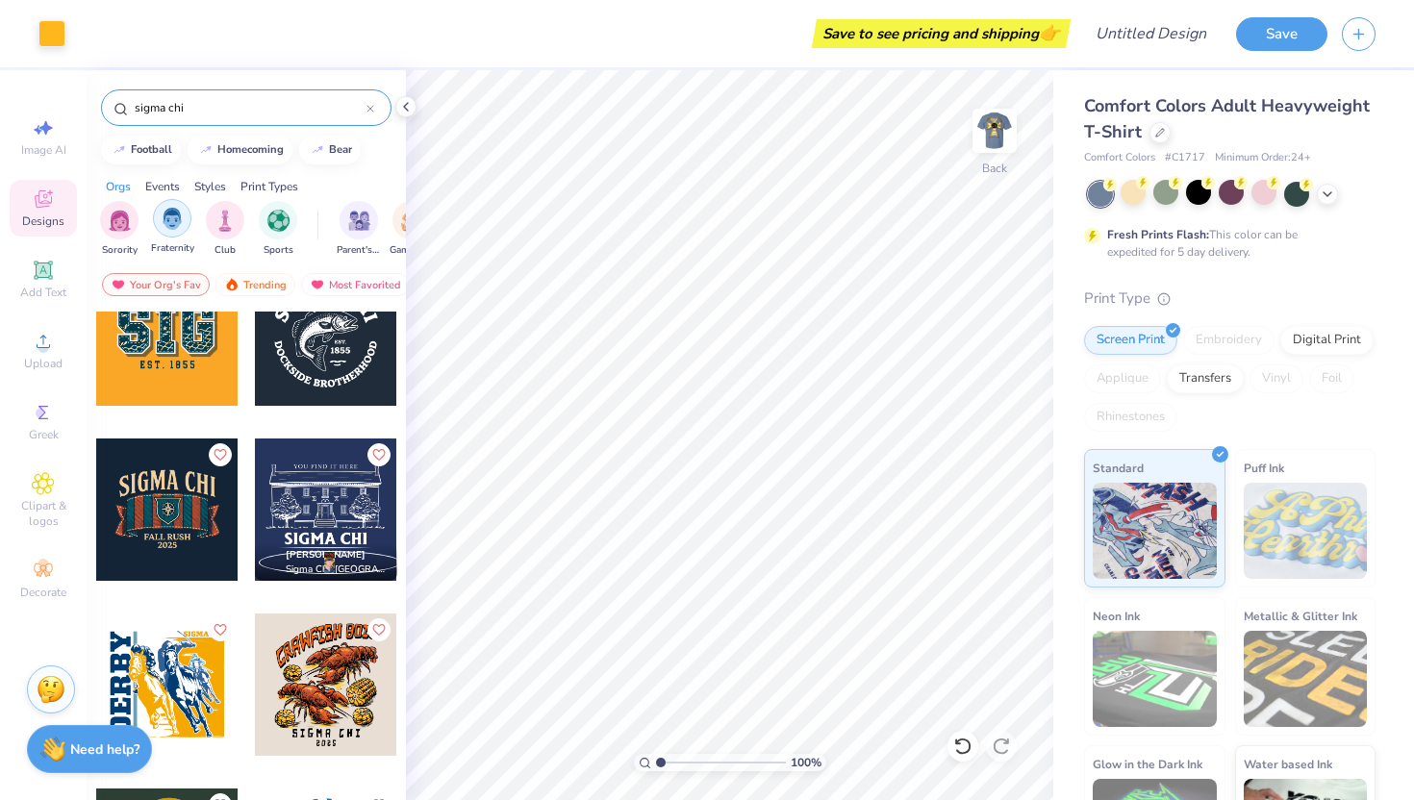
click at [168, 228] on img "filter for Fraternity" at bounding box center [172, 219] width 21 height 22
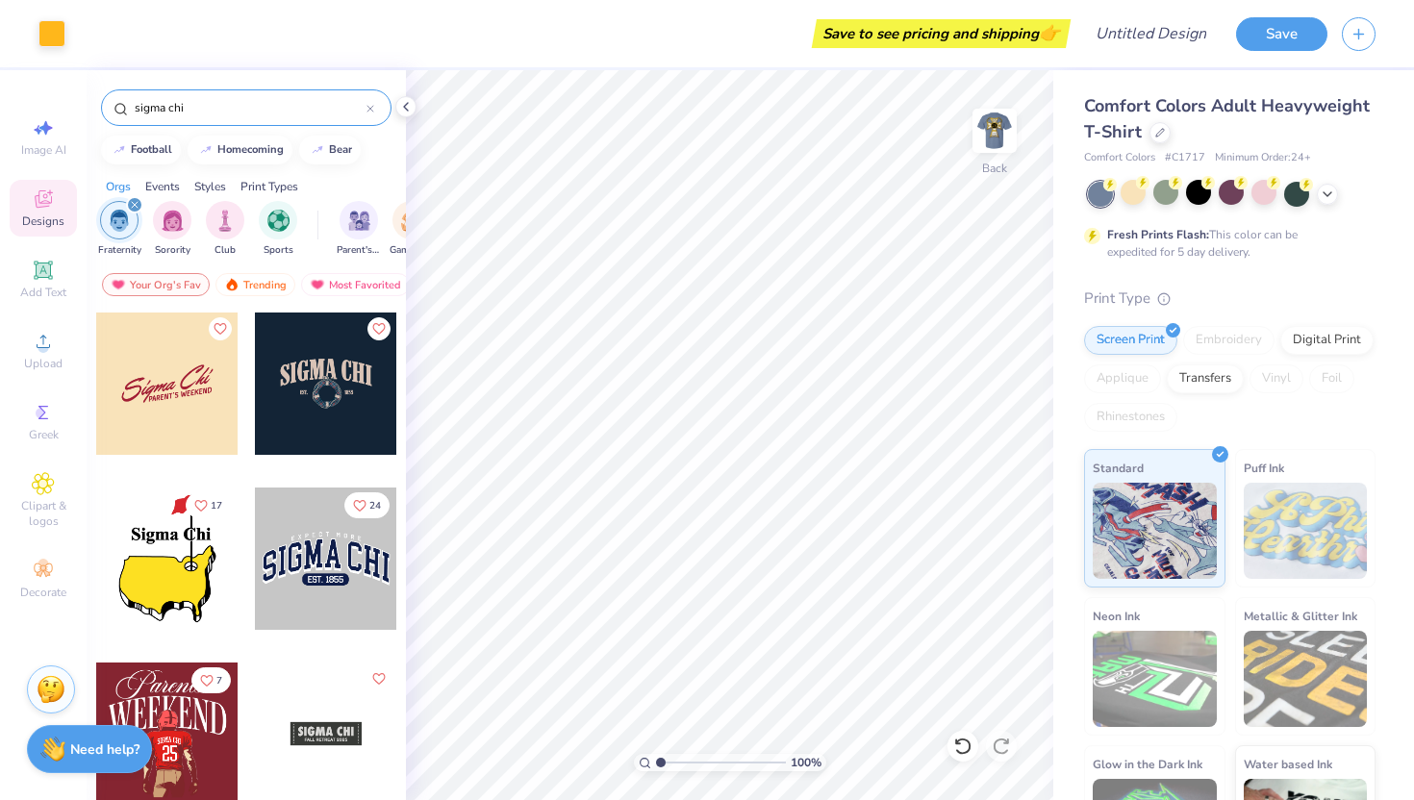
click at [225, 191] on div "Styles" at bounding box center [210, 186] width 32 height 17
click at [164, 219] on img "filter for Varsity" at bounding box center [173, 219] width 22 height 22
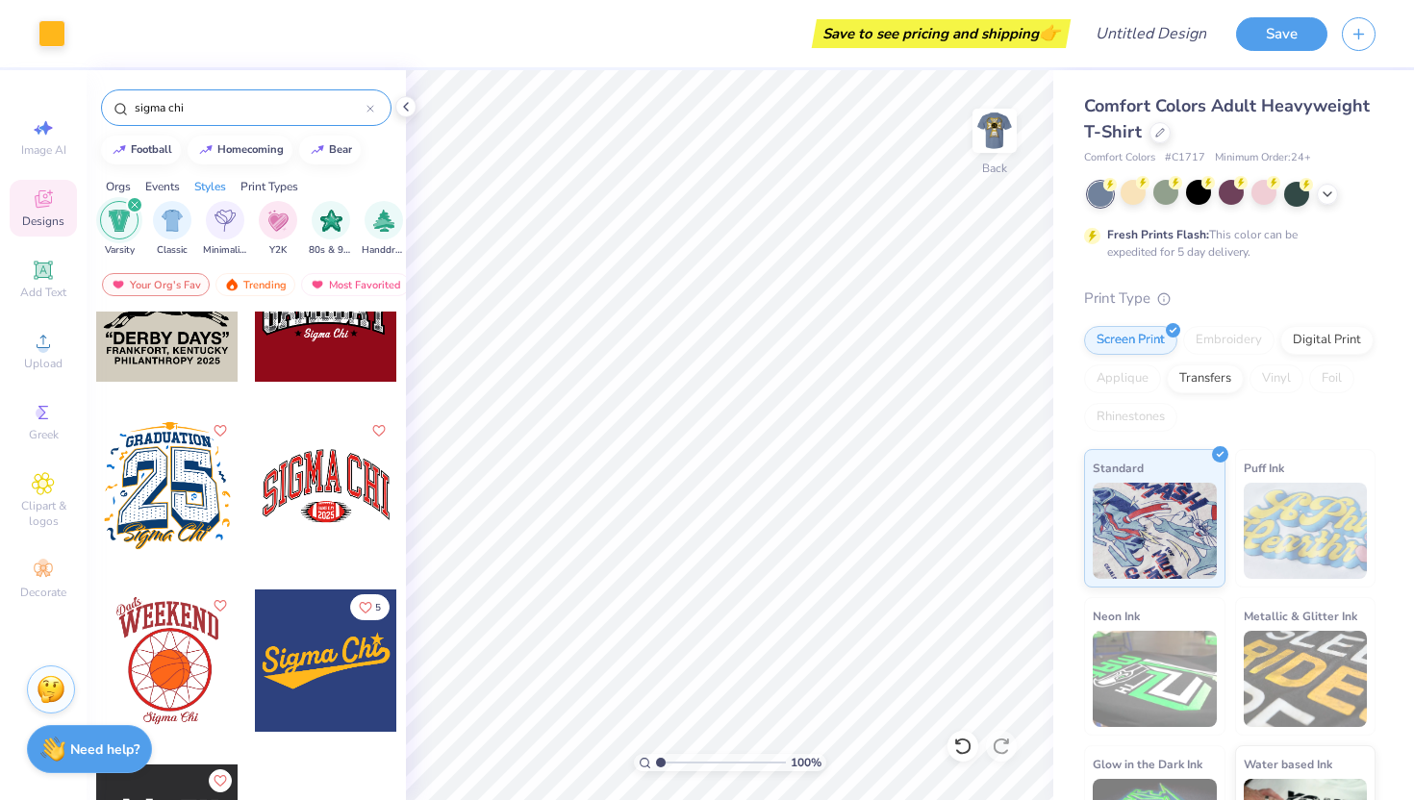
scroll to position [665, 0]
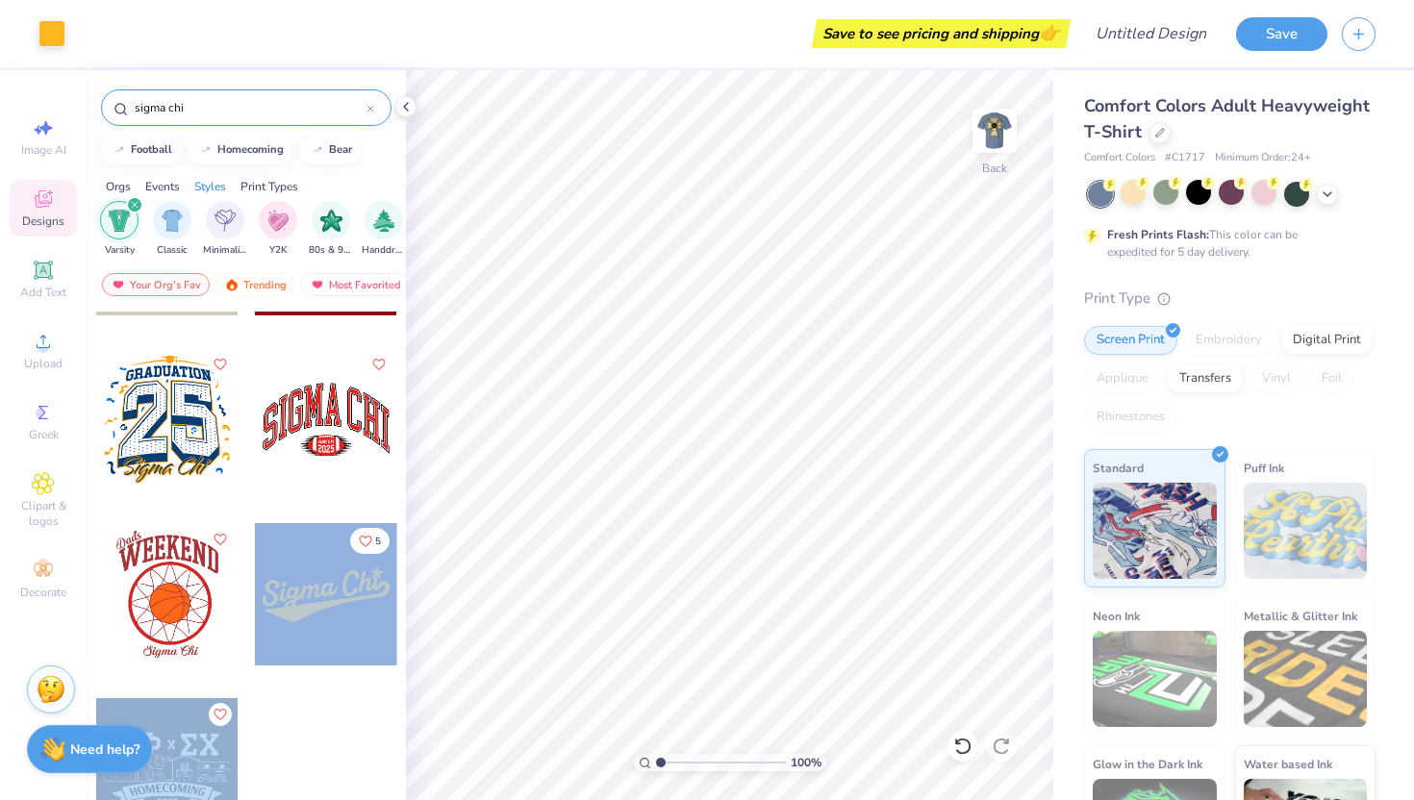
drag, startPoint x: 184, startPoint y: 729, endPoint x: 285, endPoint y: 689, distance: 108.8
click at [286, 689] on div "5 [PERSON_NAME], The [GEOGRAPHIC_DATA][US_STATE]" at bounding box center [246, 256] width 303 height 1219
click at [285, 689] on div "5" at bounding box center [326, 609] width 144 height 174
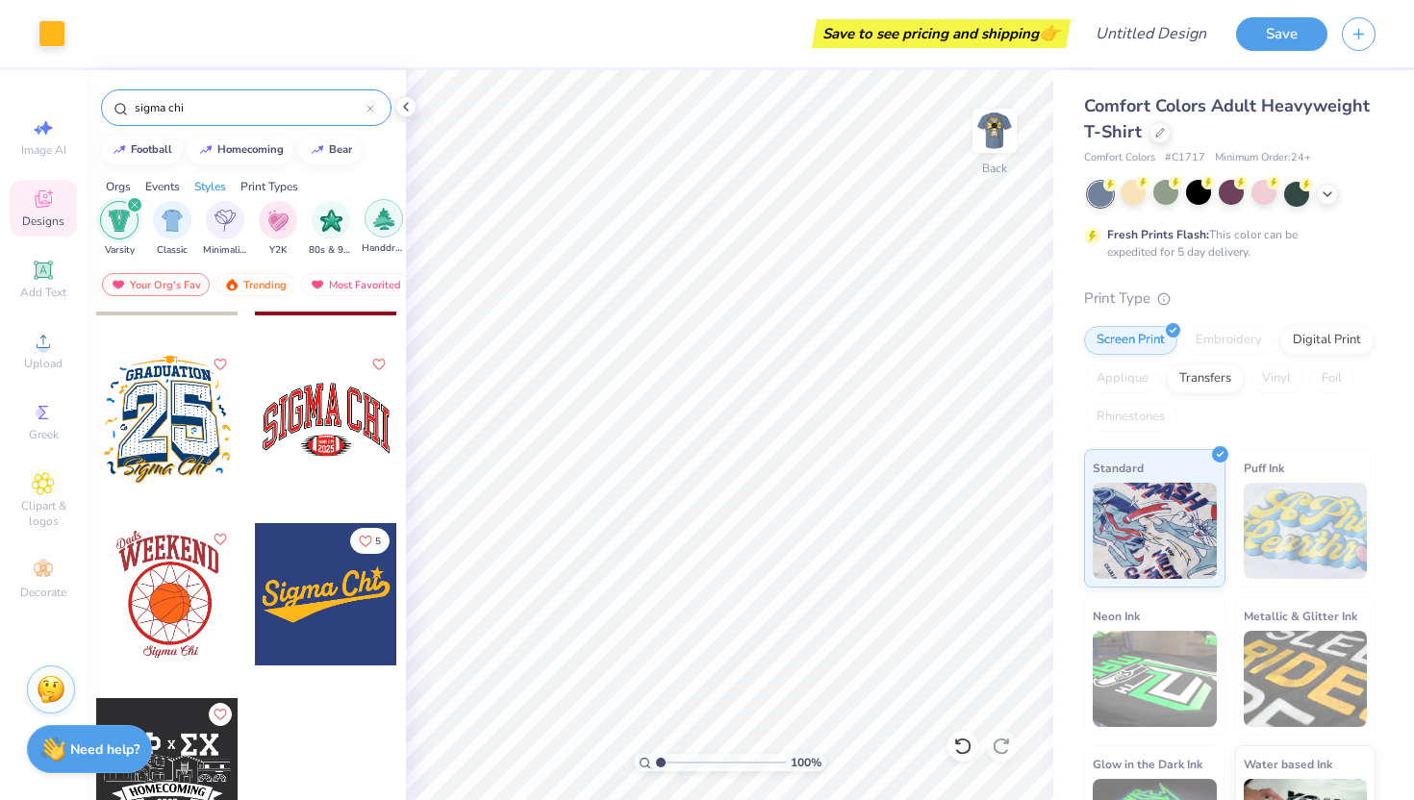
click at [393, 221] on img "filter for Handdrawn" at bounding box center [383, 219] width 21 height 22
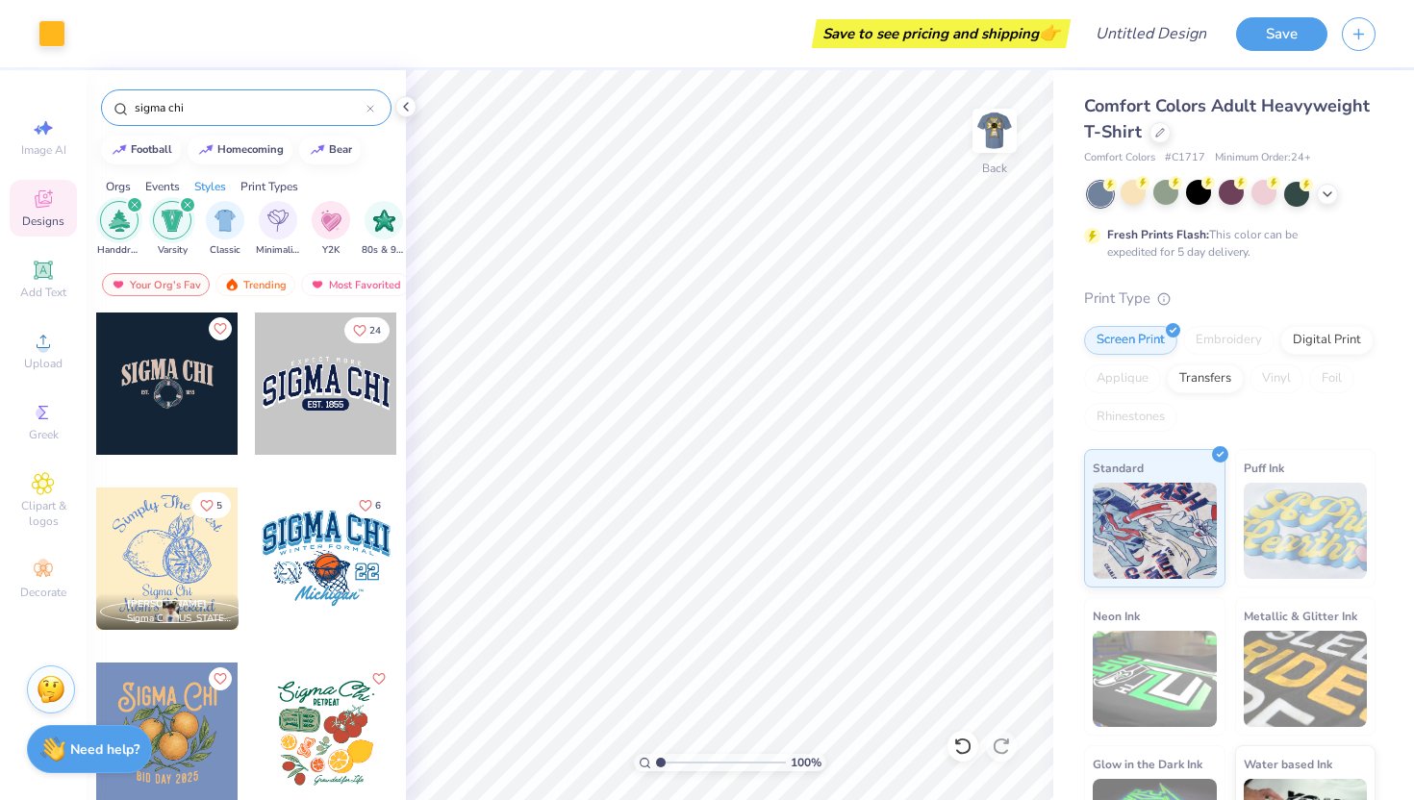
click at [186, 207] on icon "filter for Varsity" at bounding box center [188, 205] width 8 height 8
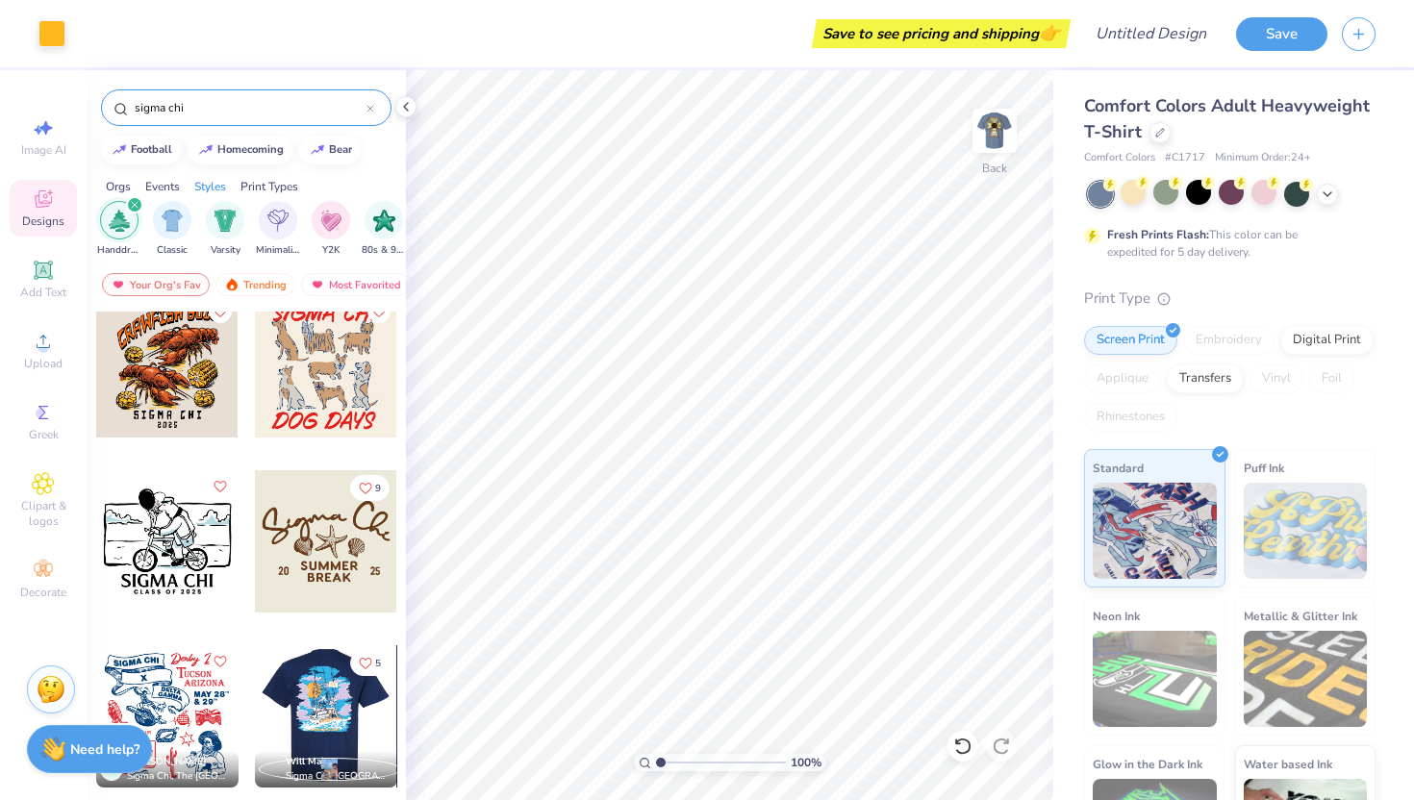
scroll to position [490, 0]
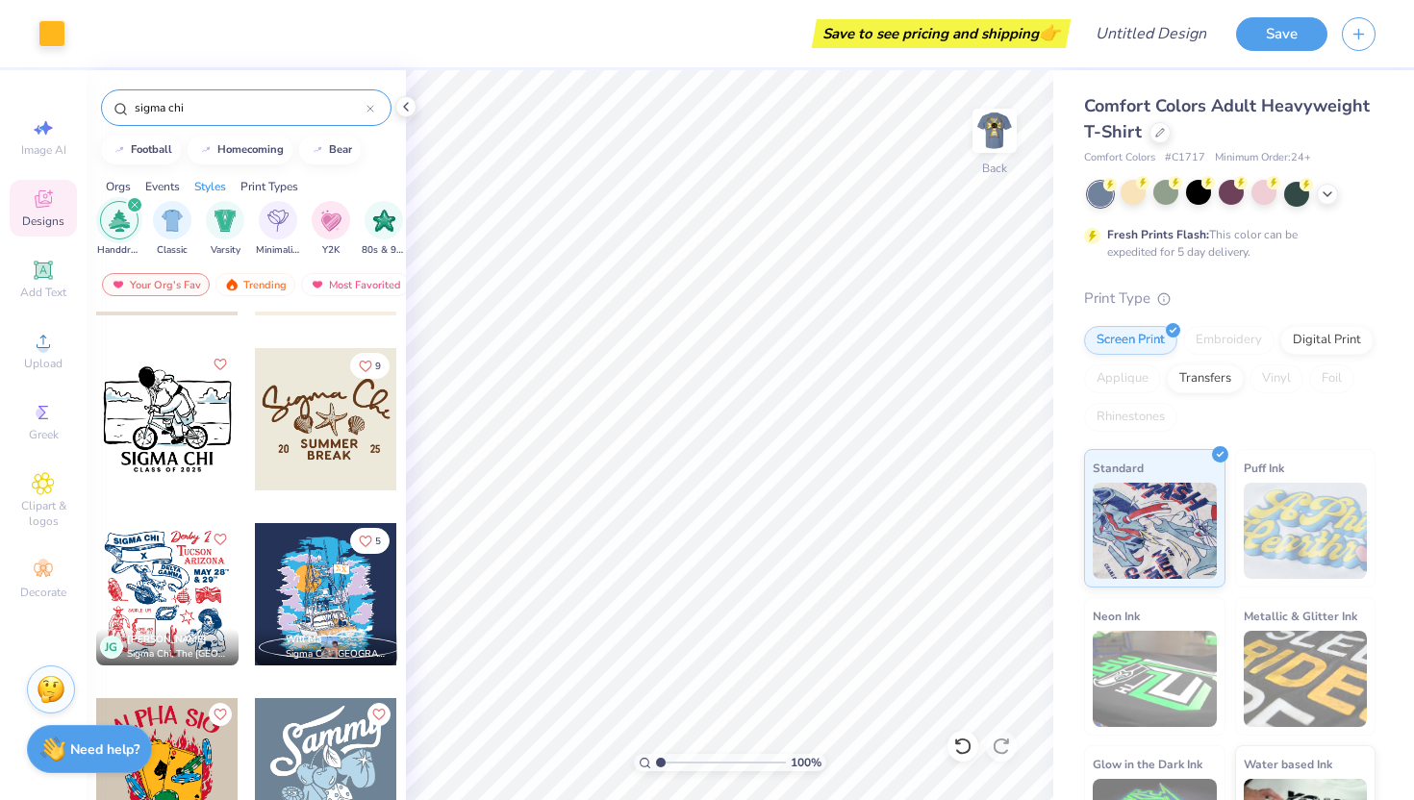
click at [137, 208] on icon "filter for Handdrawn" at bounding box center [135, 205] width 6 height 6
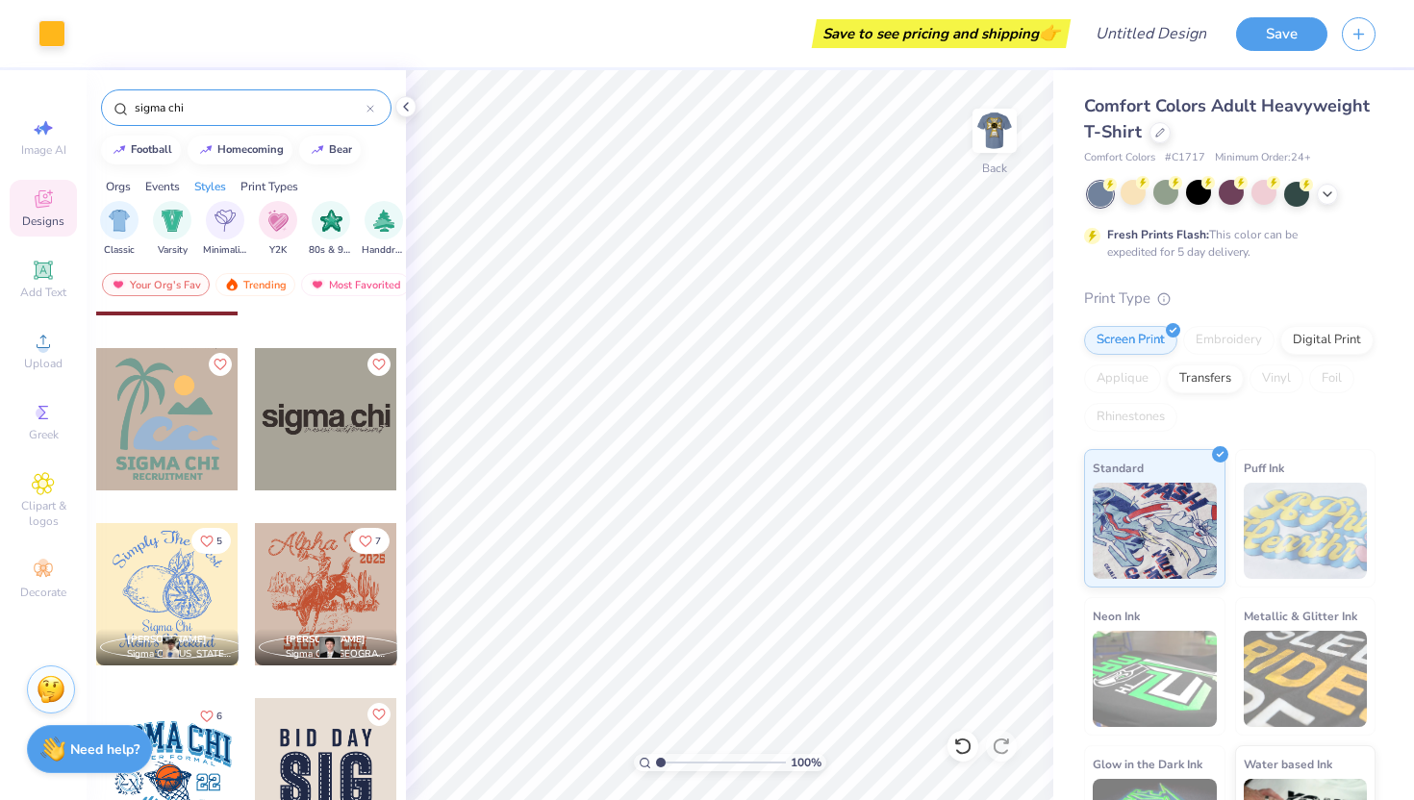
click at [114, 185] on div "Orgs" at bounding box center [118, 186] width 25 height 17
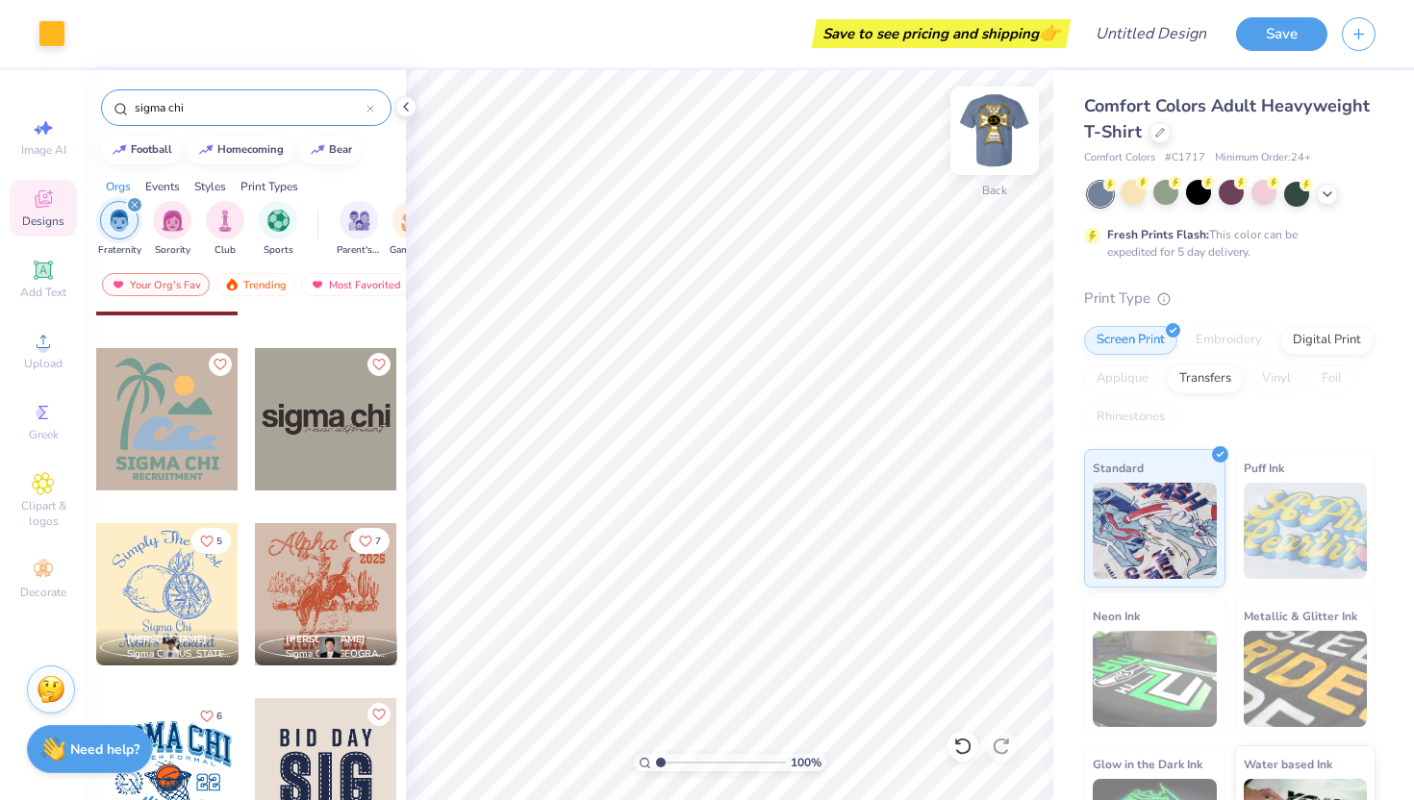
click at [996, 125] on img at bounding box center [994, 130] width 77 height 77
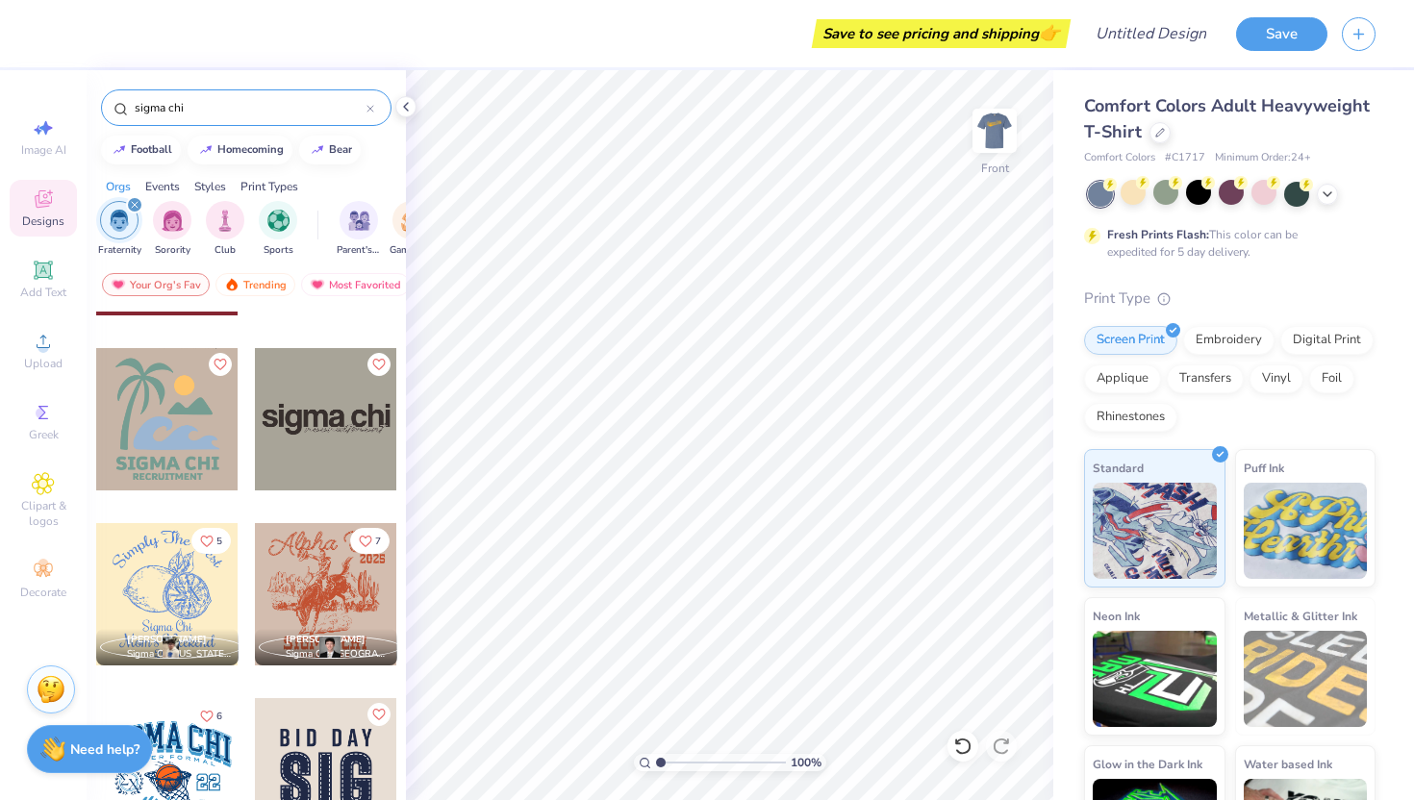
click at [55, 450] on div "Image AI Designs Add Text Upload Greek Clipart & logos Decorate" at bounding box center [43, 358] width 67 height 499
click at [49, 431] on span "Greek" at bounding box center [44, 434] width 30 height 15
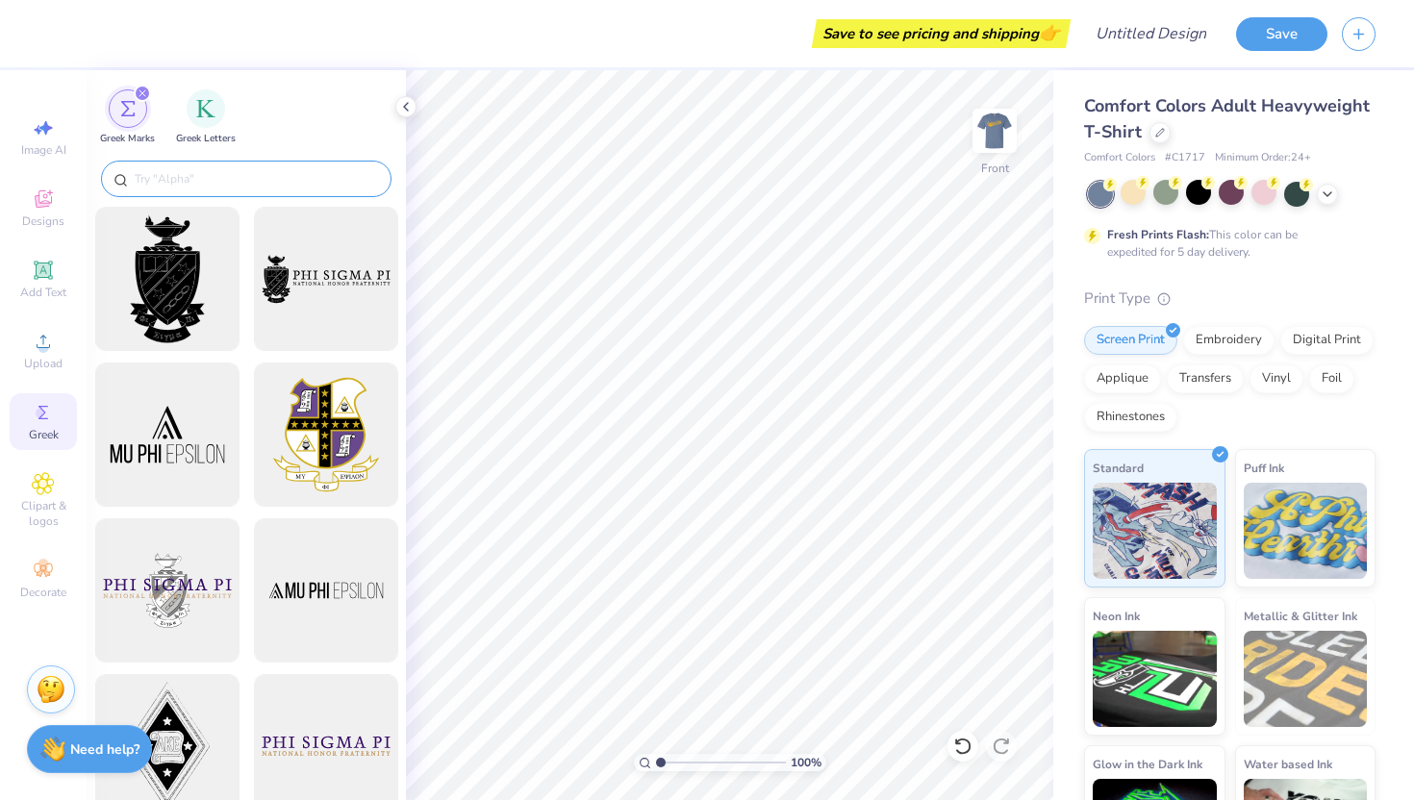
click at [217, 180] on input "text" at bounding box center [256, 178] width 246 height 19
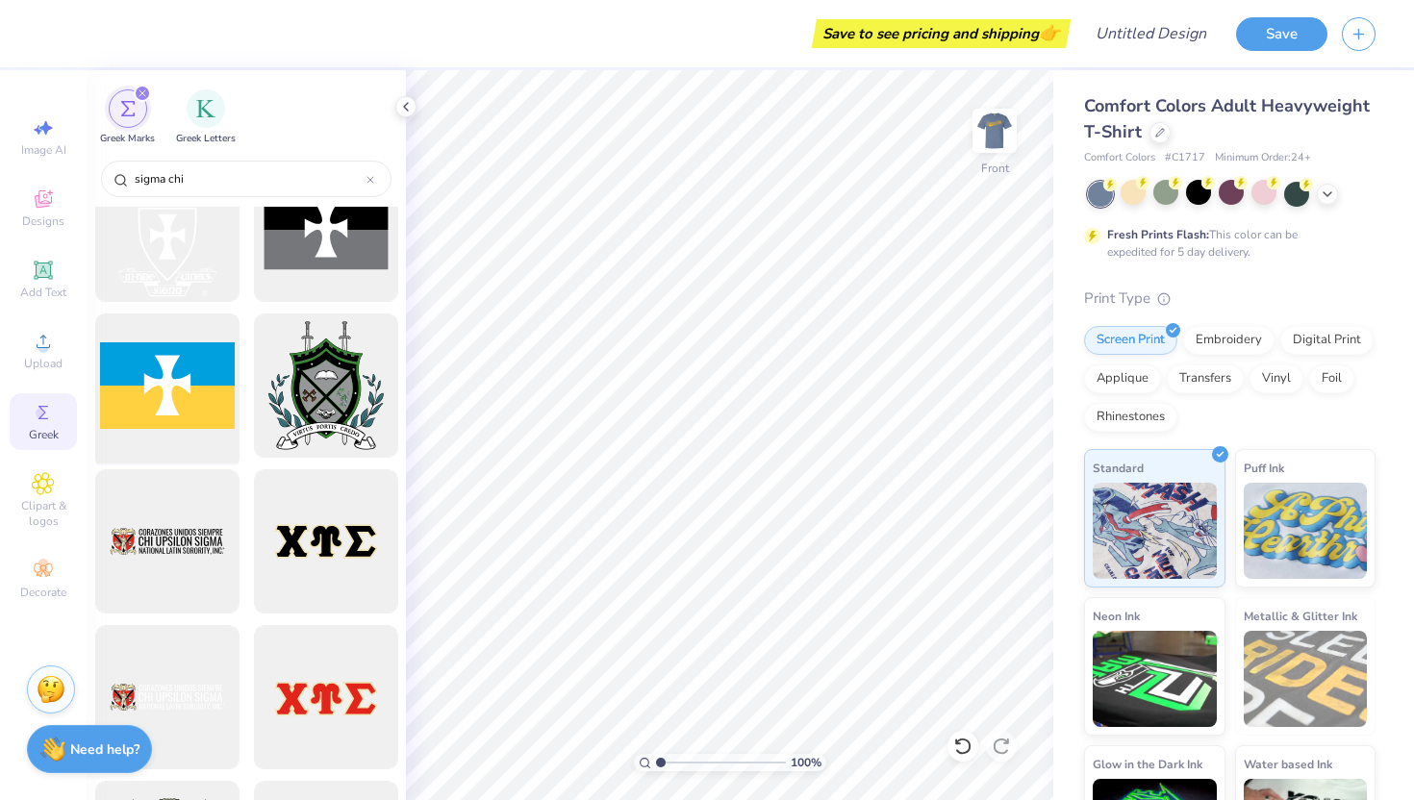
scroll to position [838, 0]
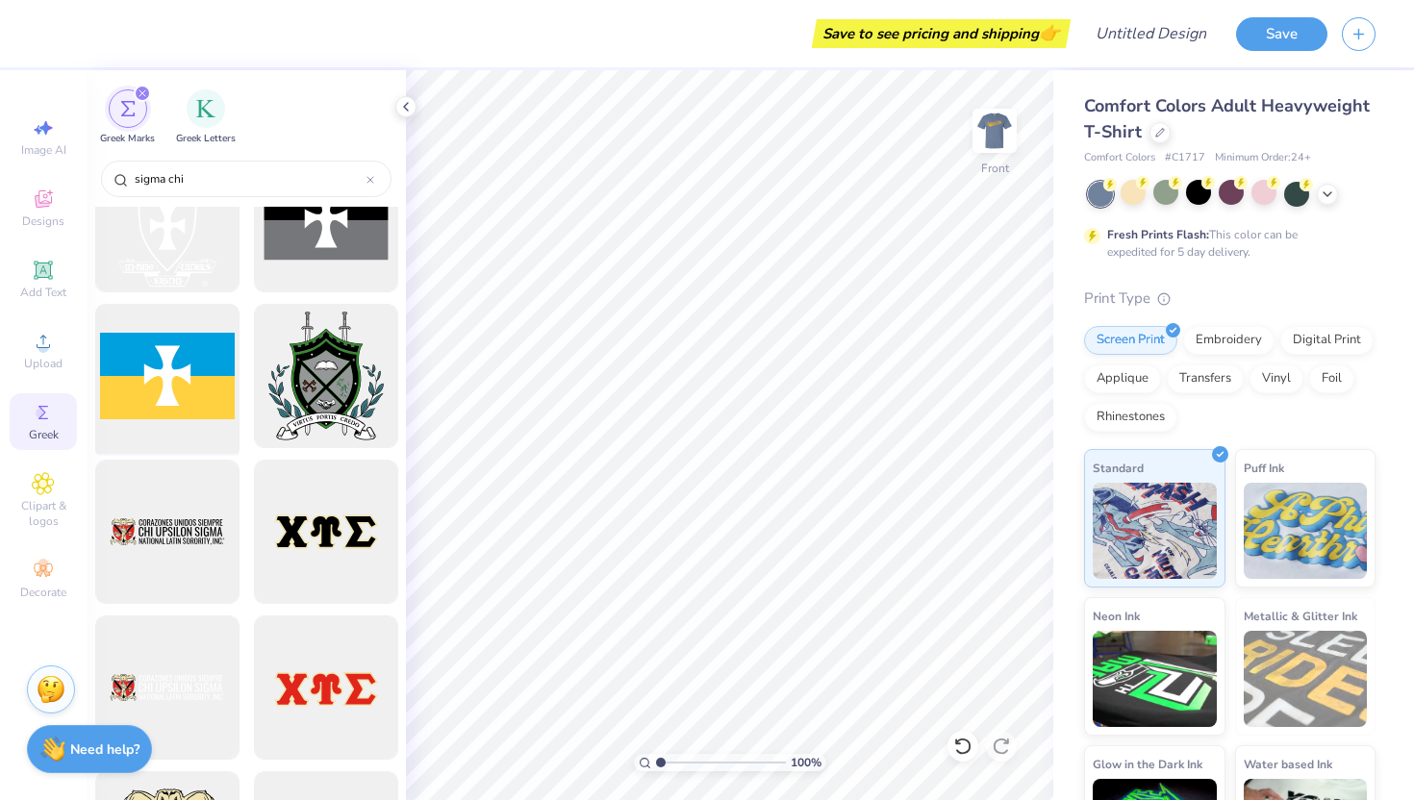
type input "sigma chi"
click at [181, 385] on div at bounding box center [167, 376] width 159 height 159
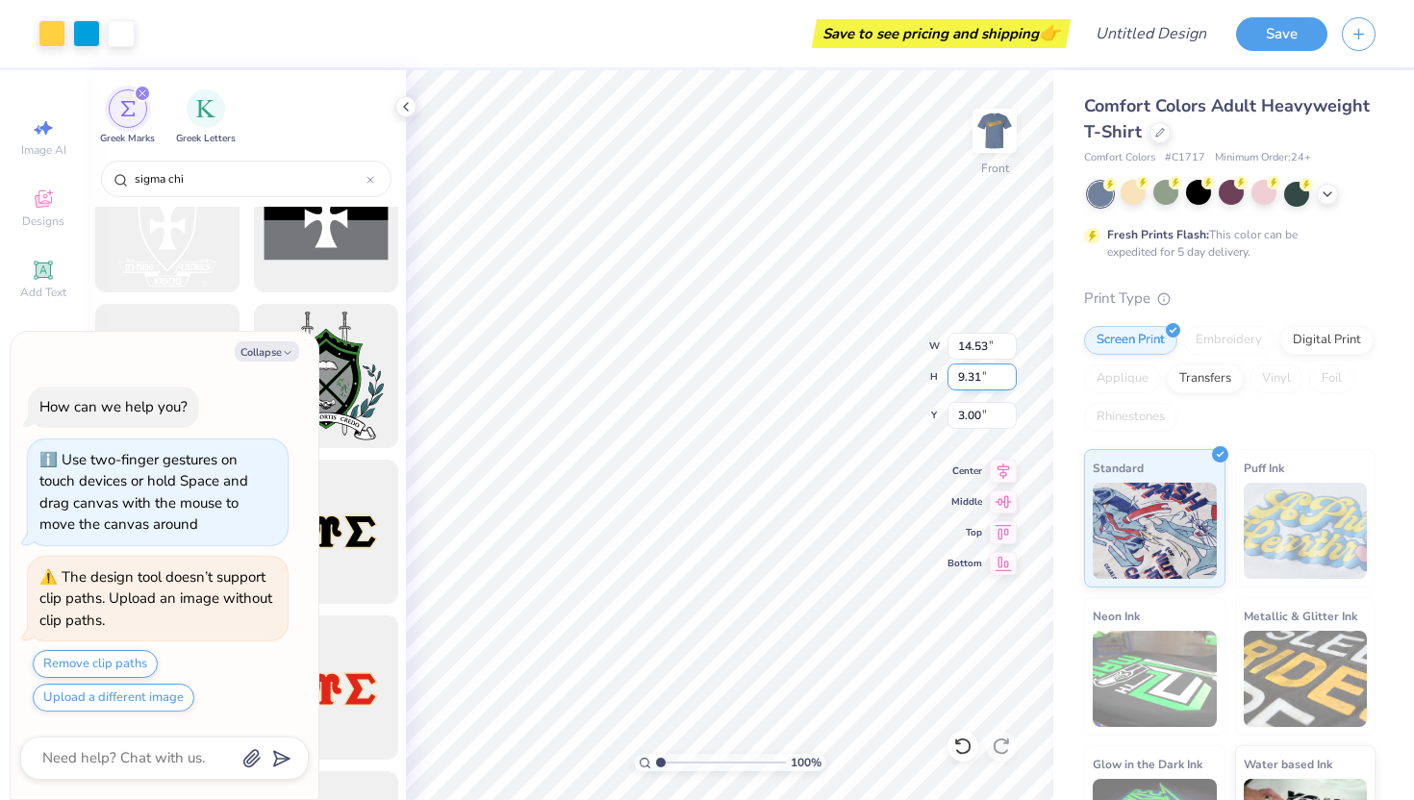
type textarea "x"
type input "6.91"
type textarea "x"
type input "10.08"
type input "15.01"
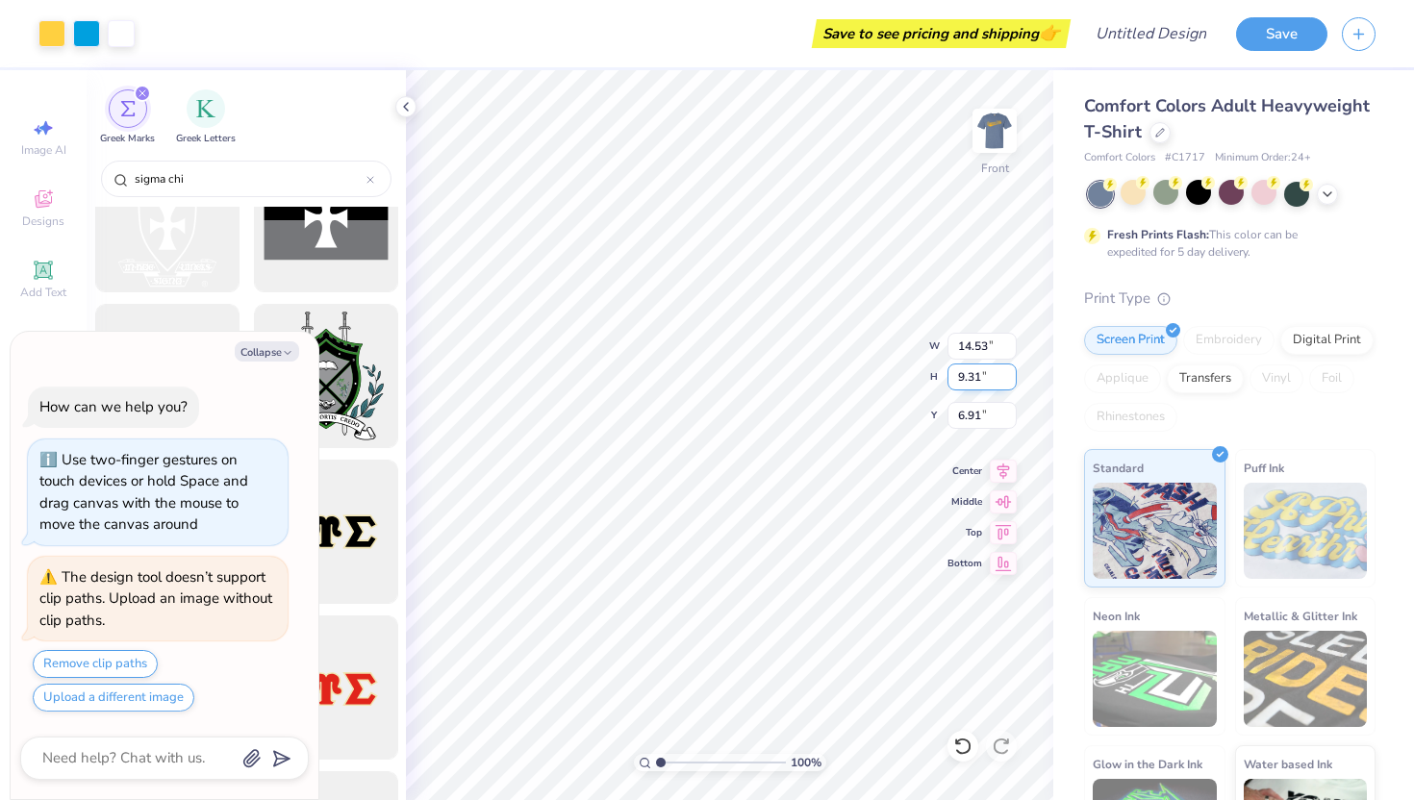
type input "4.06"
type textarea "x"
type input "9.42"
type input "14.60"
type input "4.27"
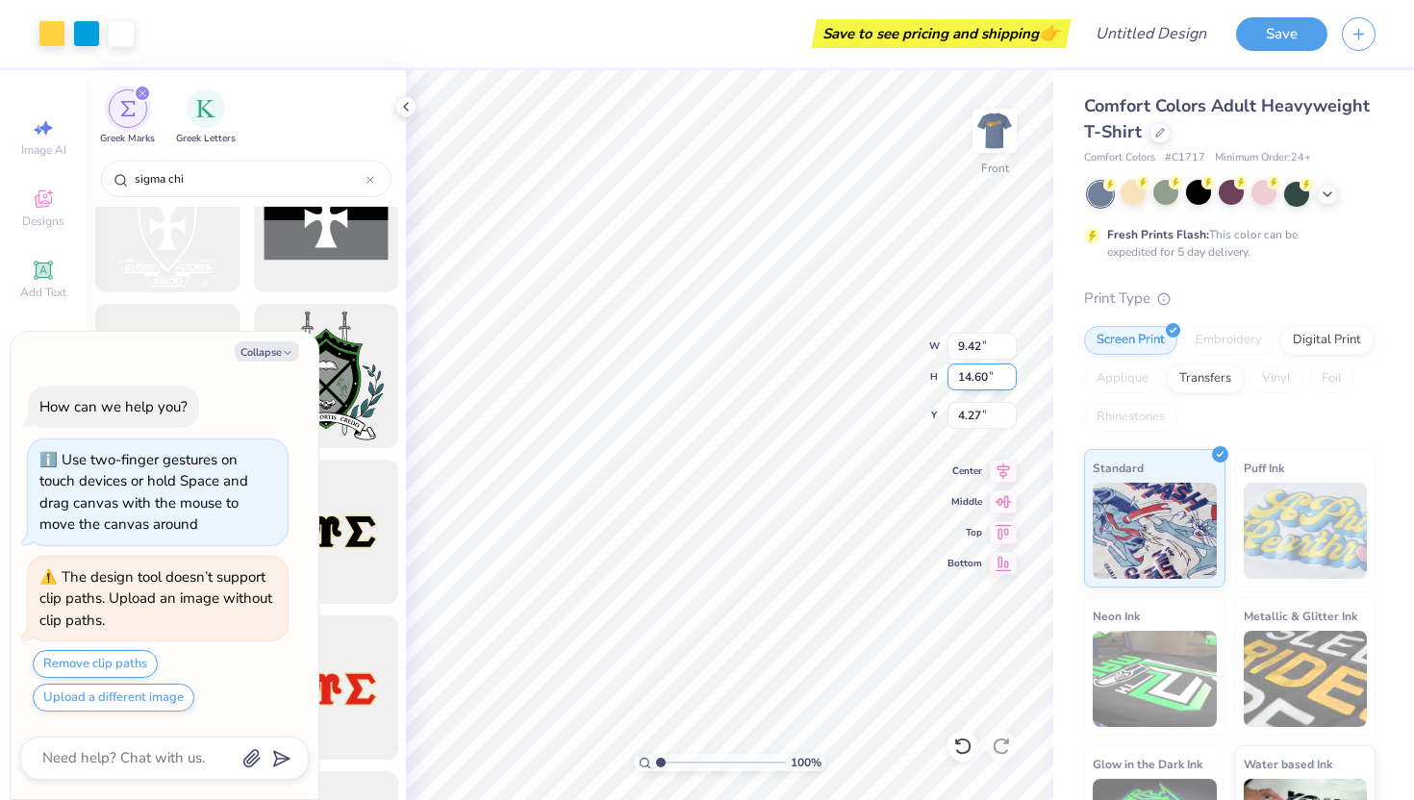
type textarea "x"
type input "11.14"
type input "17.27"
type textarea "x"
type input "3.00"
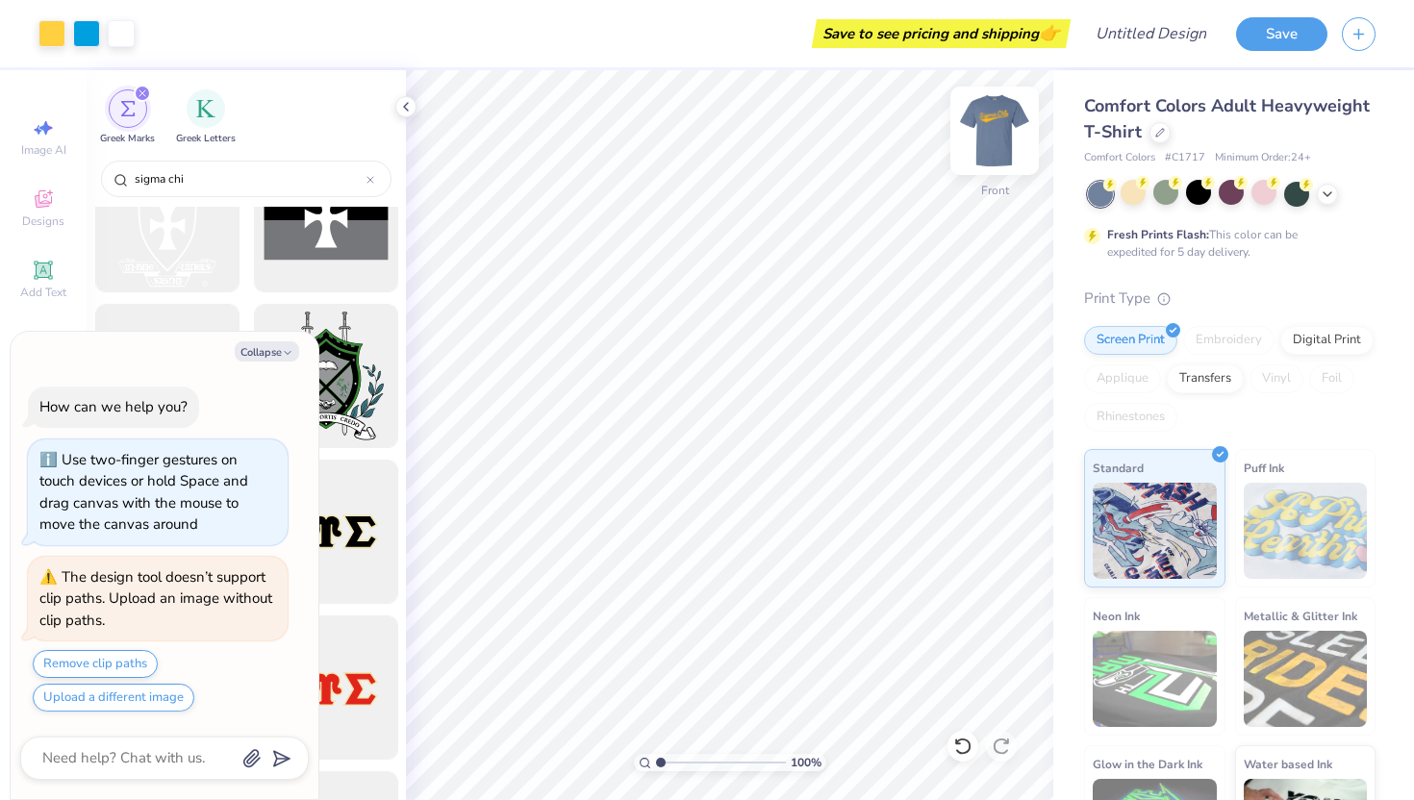
click at [996, 122] on img at bounding box center [994, 130] width 77 height 77
click at [996, 122] on img at bounding box center [994, 131] width 38 height 38
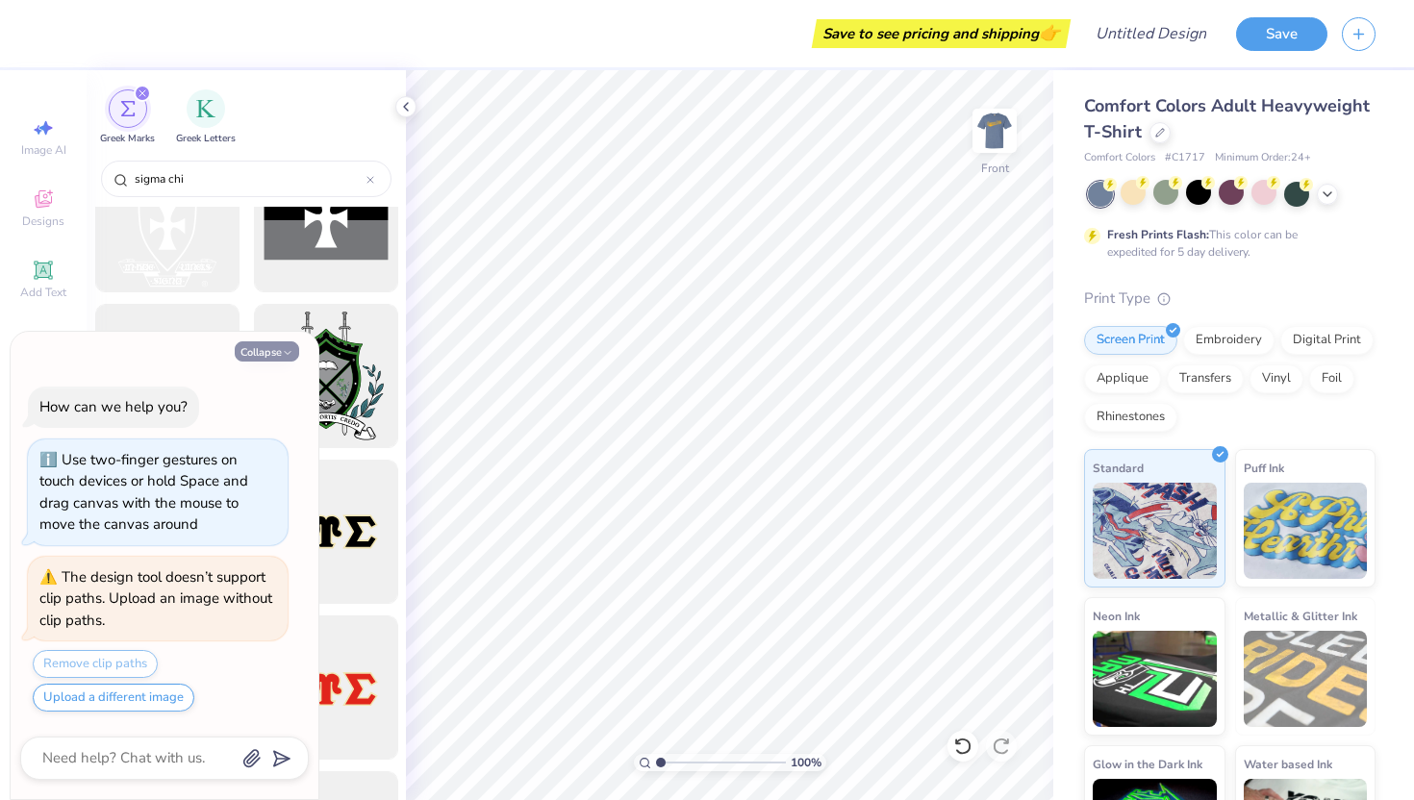
click at [267, 355] on button "Collapse" at bounding box center [267, 351] width 64 height 20
type textarea "x"
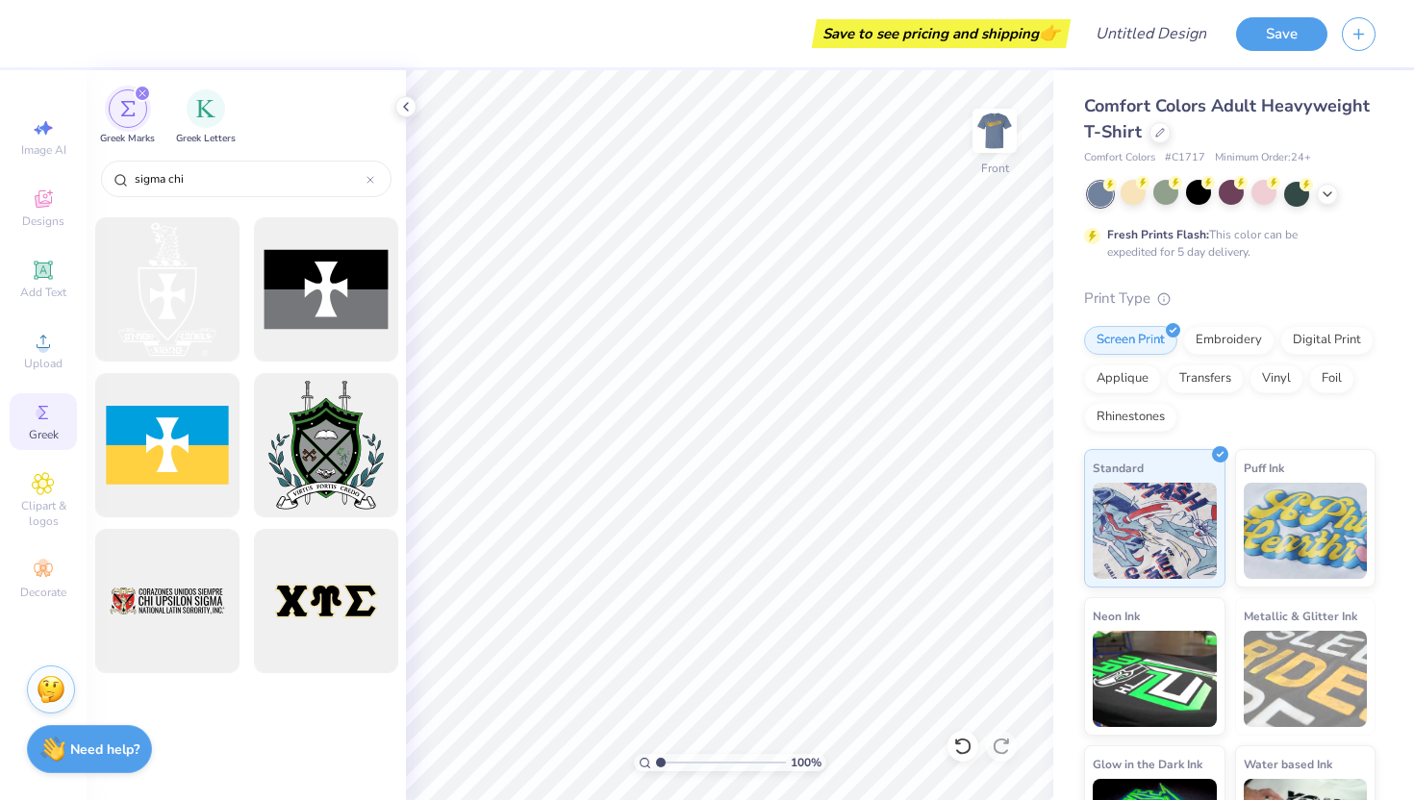
scroll to position [0, 0]
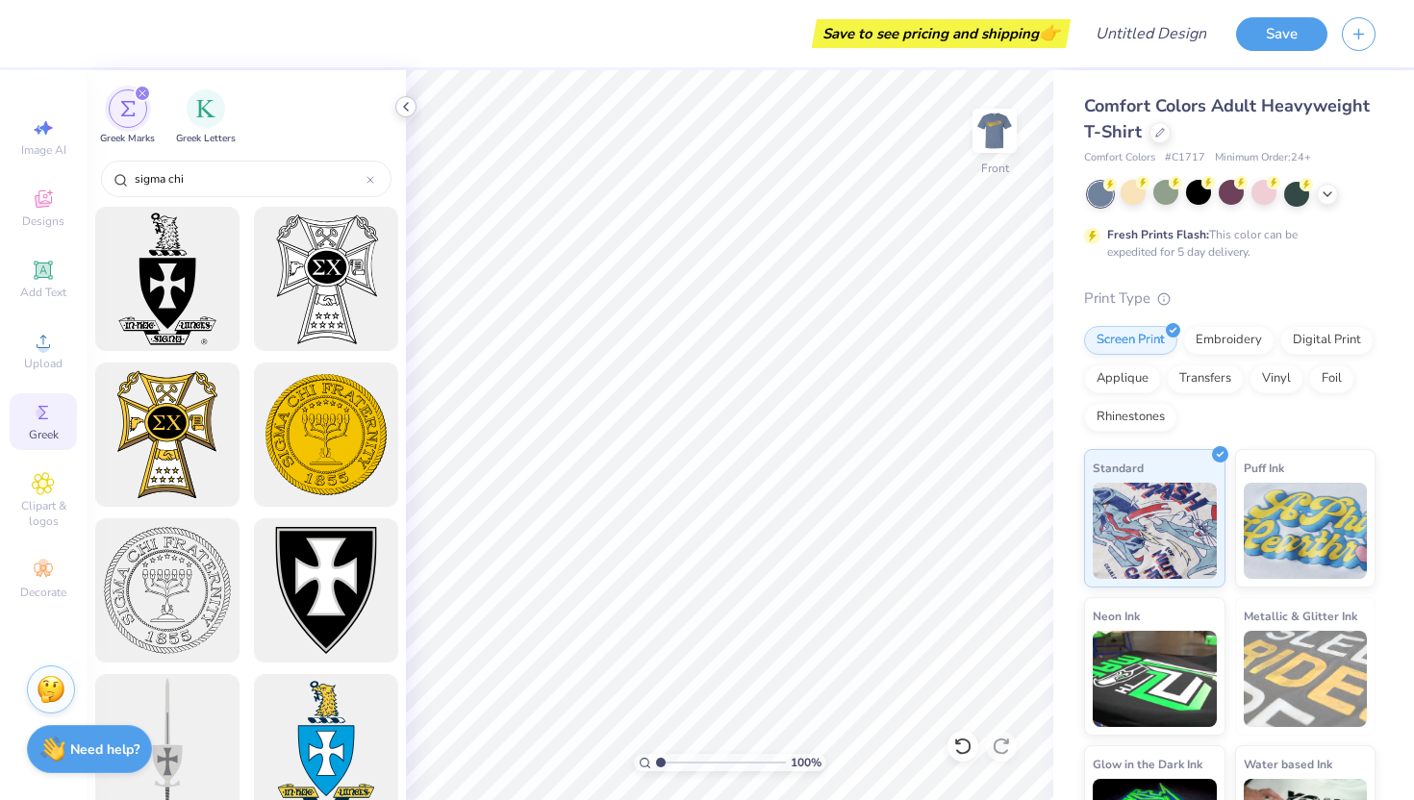
click at [407, 103] on polyline at bounding box center [406, 107] width 4 height 8
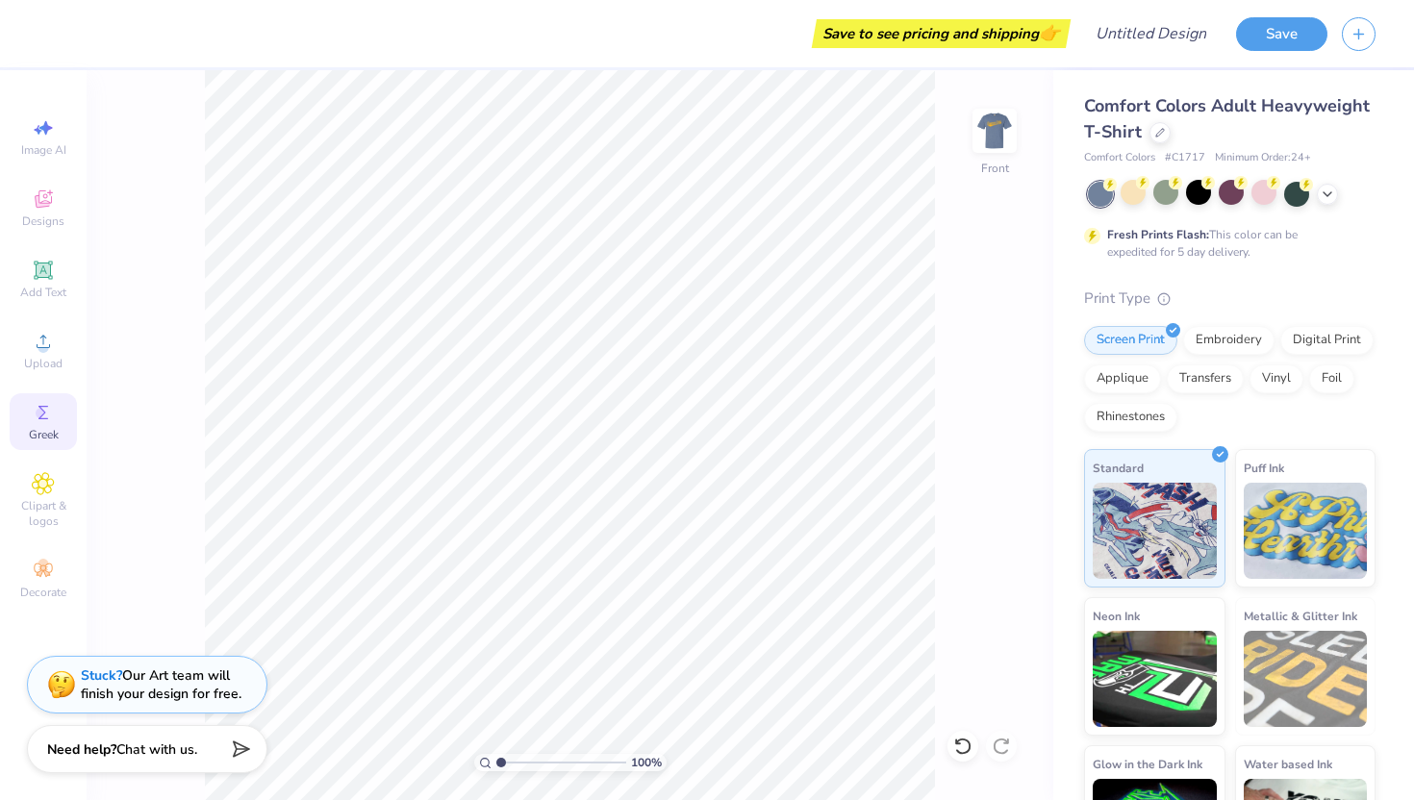
click at [1024, 47] on div "Save to see pricing and shipping 👉" at bounding box center [941, 33] width 249 height 29
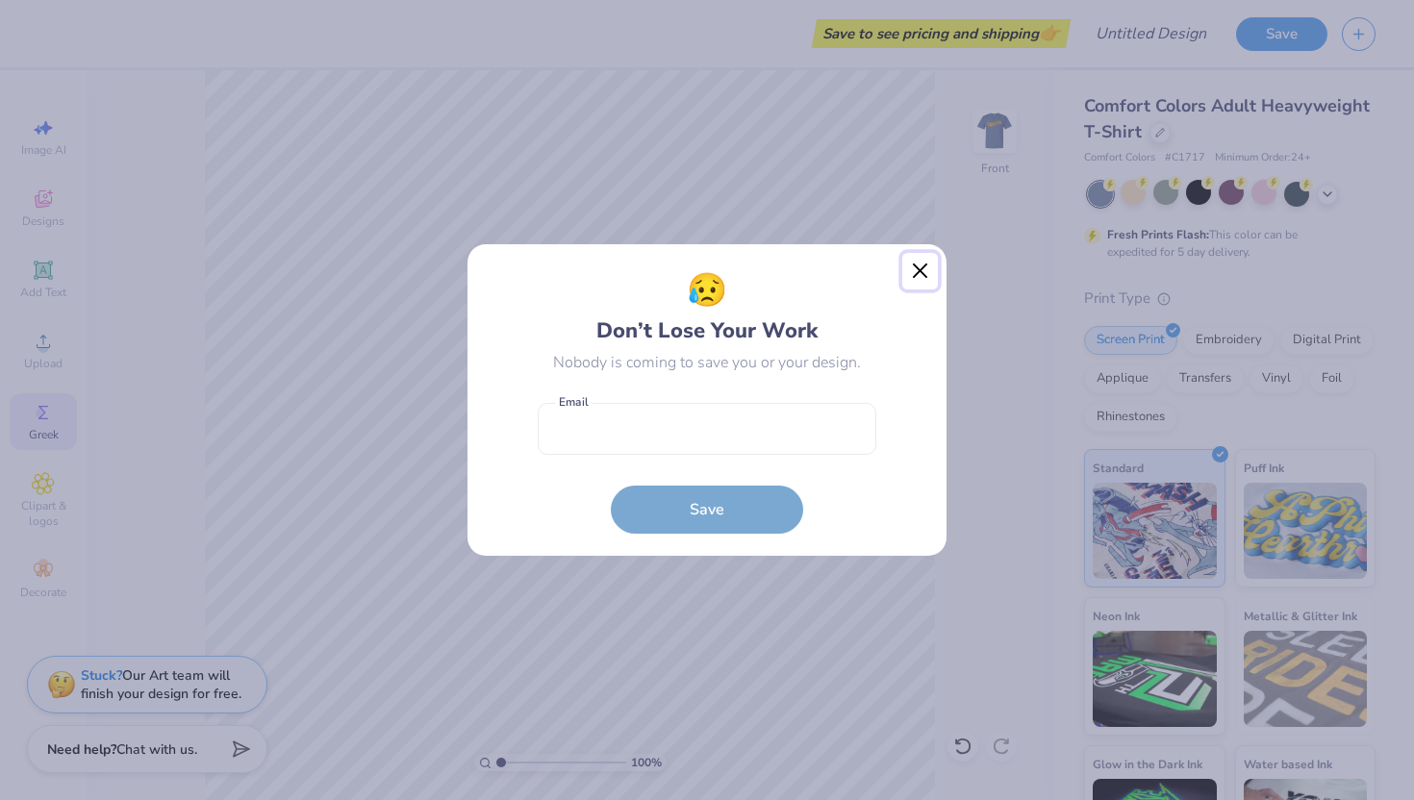
click at [916, 266] on button "Close" at bounding box center [920, 271] width 37 height 37
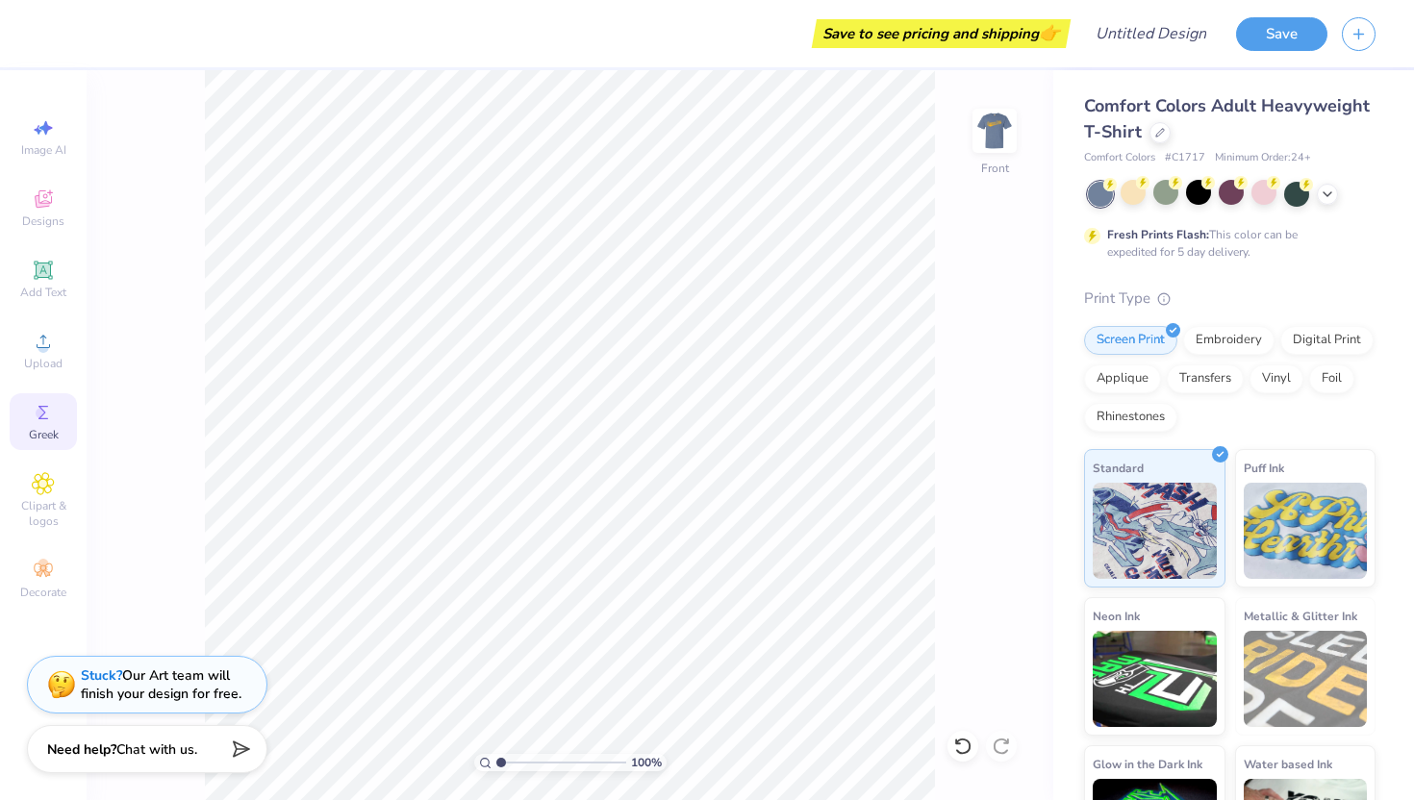
click at [1043, 27] on span "👉" at bounding box center [1049, 32] width 21 height 23
click at [983, 38] on div "Save to see pricing and shipping 👉" at bounding box center [941, 33] width 249 height 29
click at [29, 104] on div "Image AI Designs Add Text Upload Greek Clipart & logos Decorate" at bounding box center [43, 435] width 87 height 730
click at [48, 145] on span "Image AI" at bounding box center [43, 149] width 45 height 15
select select "4"
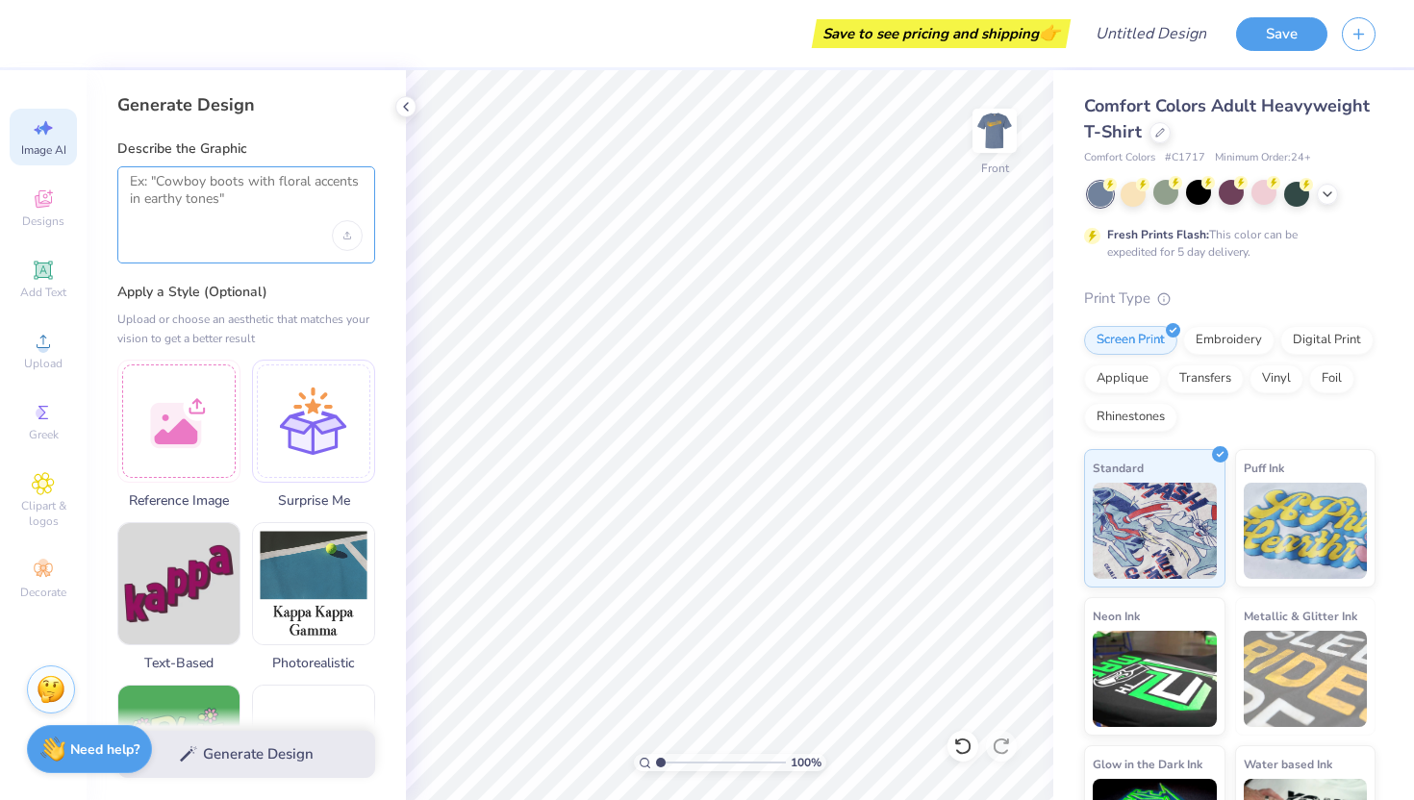
click at [228, 192] on textarea at bounding box center [246, 197] width 233 height 48
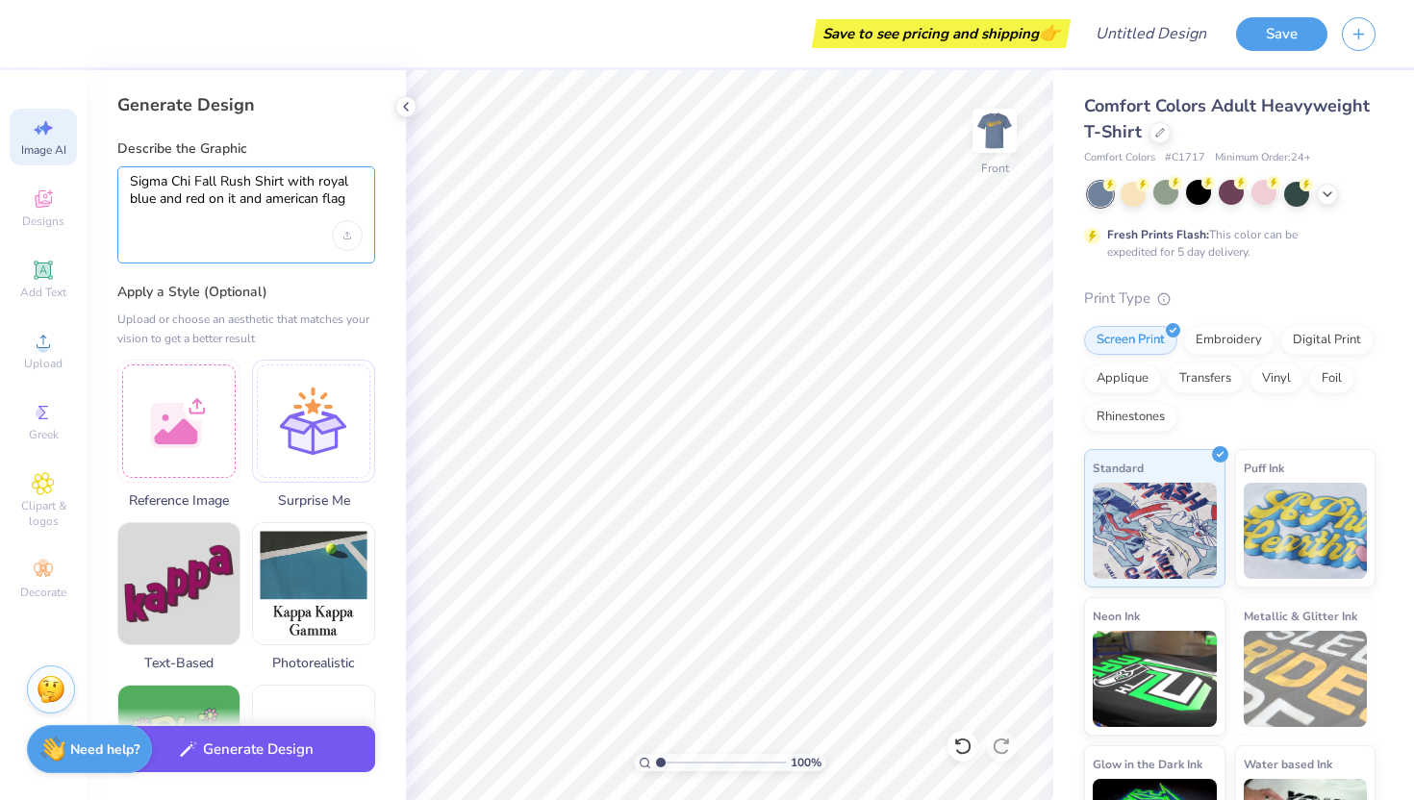
type textarea "Sigma Chi Fall Rush Shirt with royal blue and red on it and american flag"
click at [237, 761] on button "Generate Design" at bounding box center [246, 749] width 258 height 47
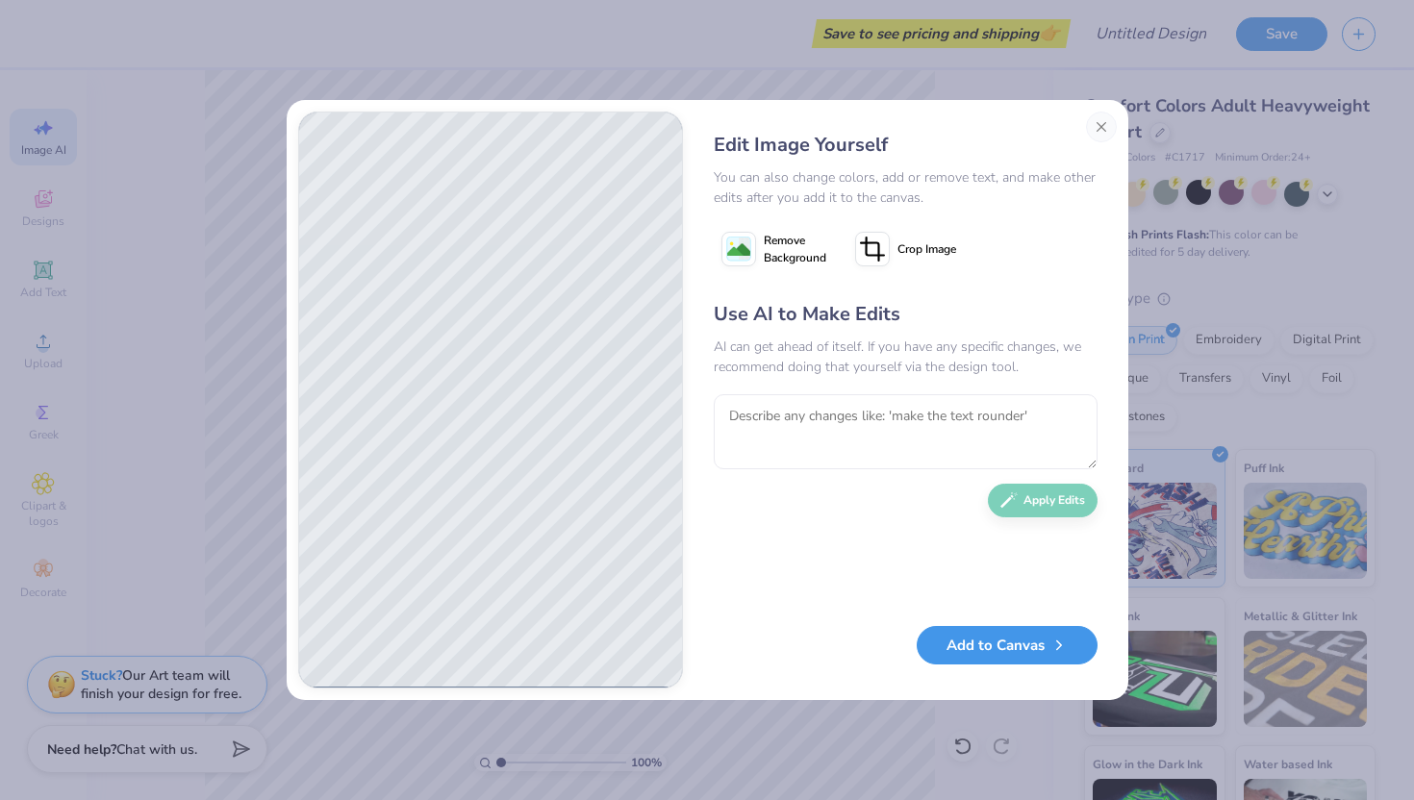
click at [974, 644] on button "Add to Canvas" at bounding box center [1007, 645] width 181 height 39
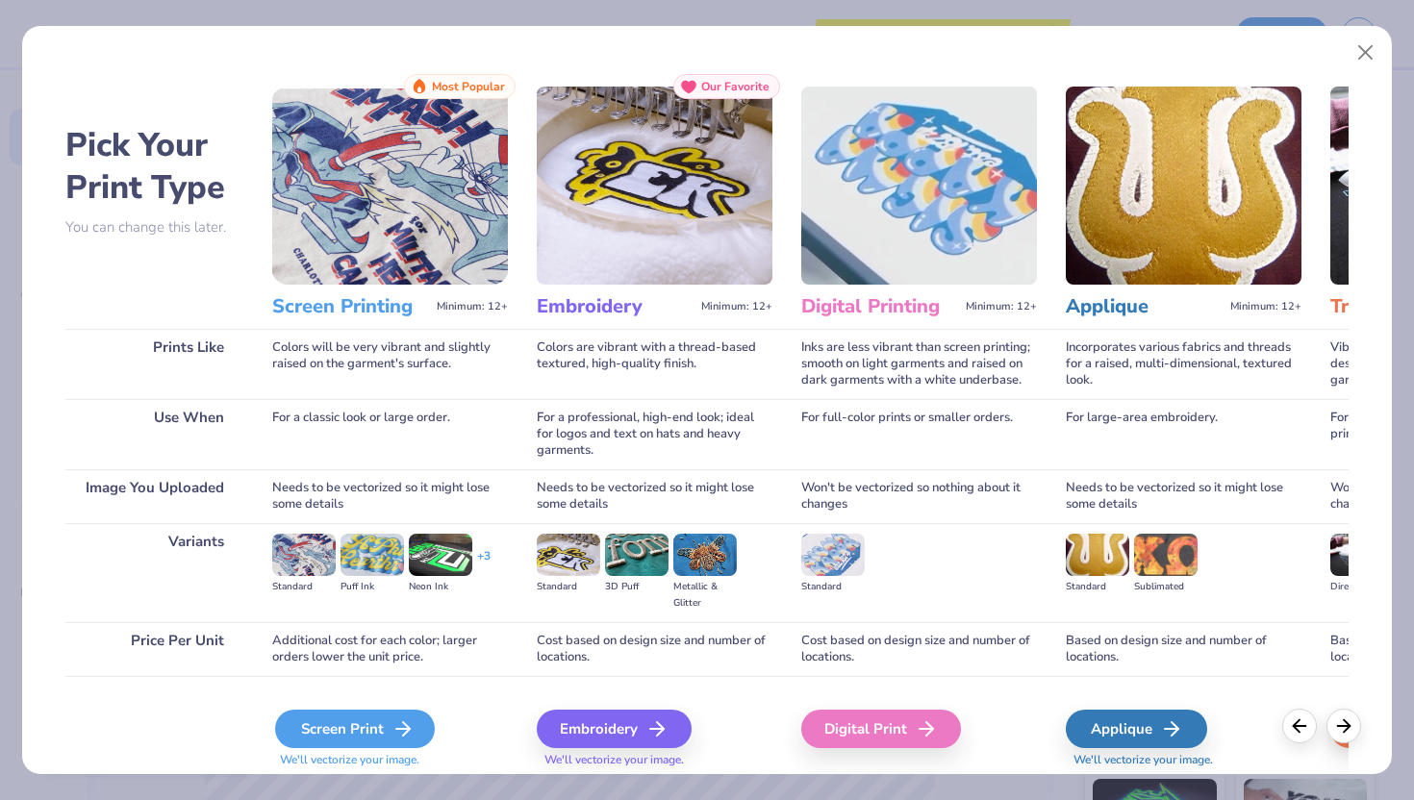
click at [382, 738] on div "Screen Print" at bounding box center [355, 729] width 160 height 38
click at [388, 720] on div "Screen Print" at bounding box center [355, 729] width 160 height 38
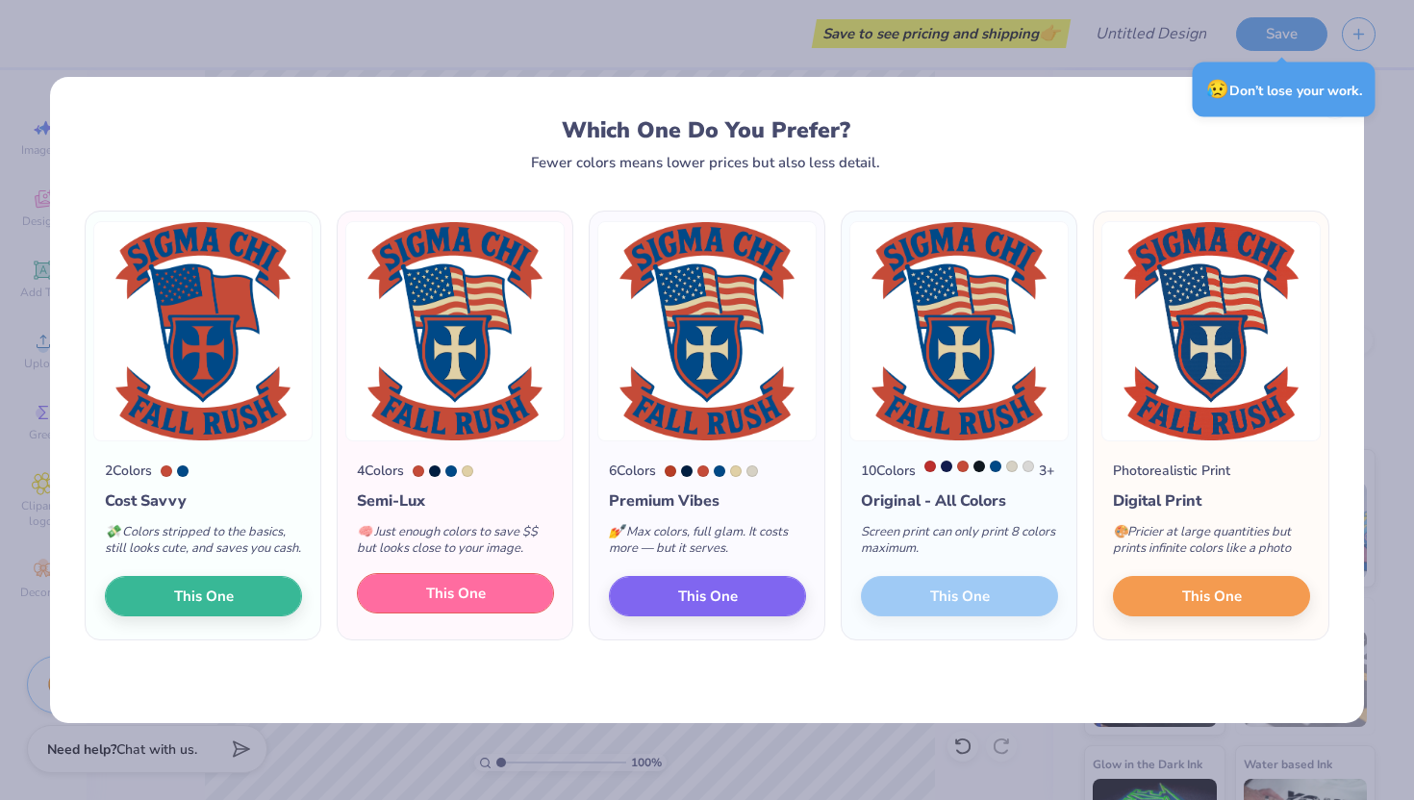
click at [505, 609] on button "This One" at bounding box center [455, 593] width 197 height 40
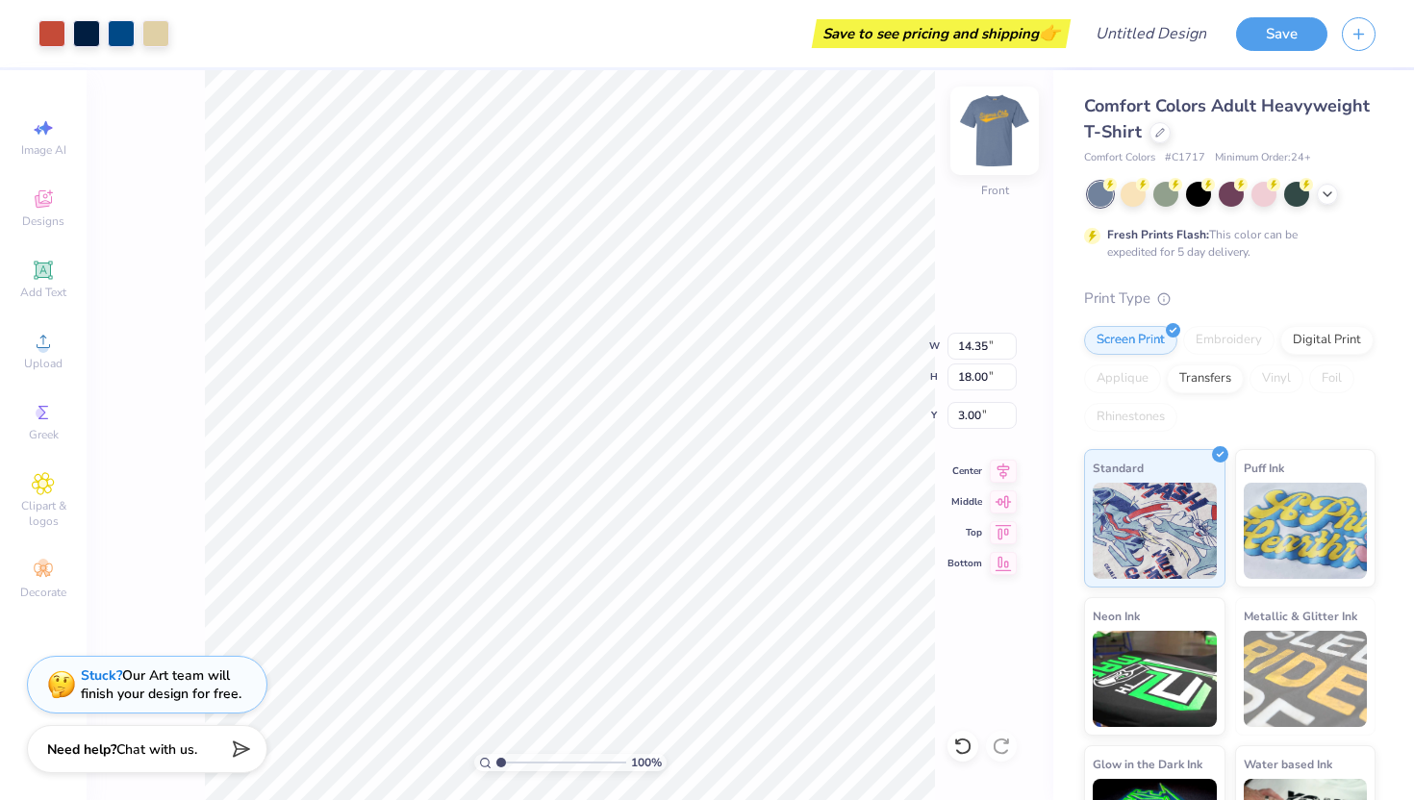
type input "3.00"
type input "12.44"
type input "15.60"
click at [989, 123] on img at bounding box center [994, 130] width 77 height 77
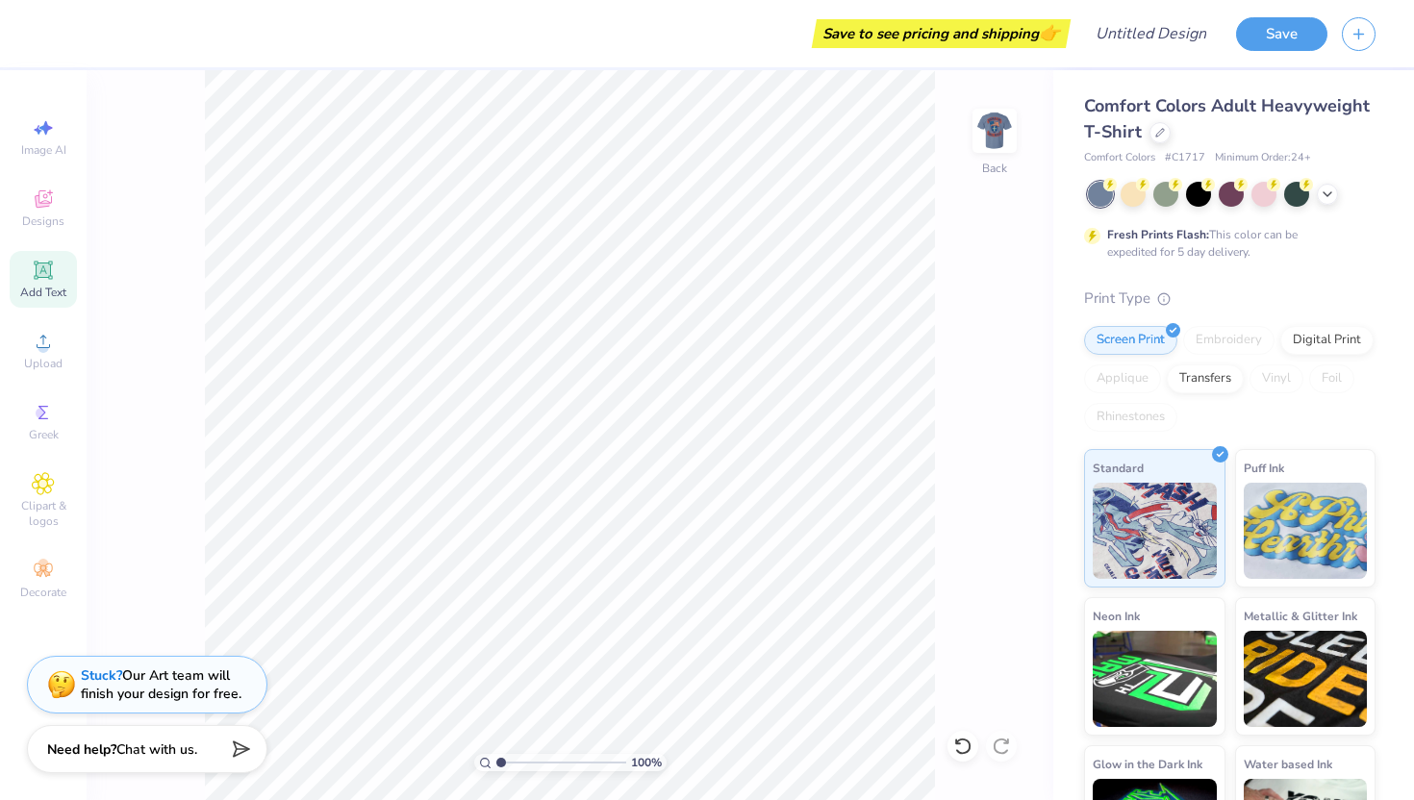
click at [42, 285] on span "Add Text" at bounding box center [43, 292] width 46 height 15
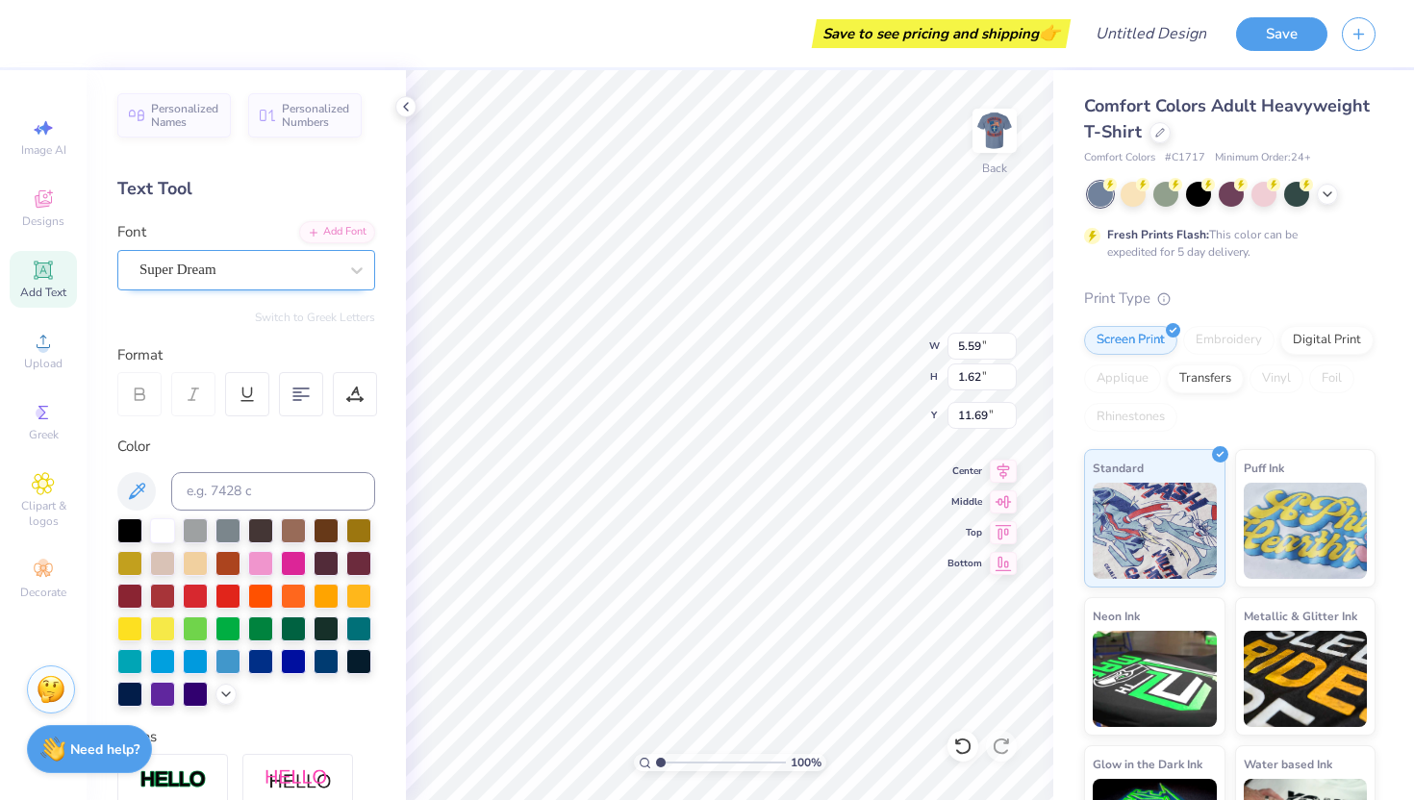
click at [240, 277] on div "Super Dream" at bounding box center [239, 270] width 202 height 30
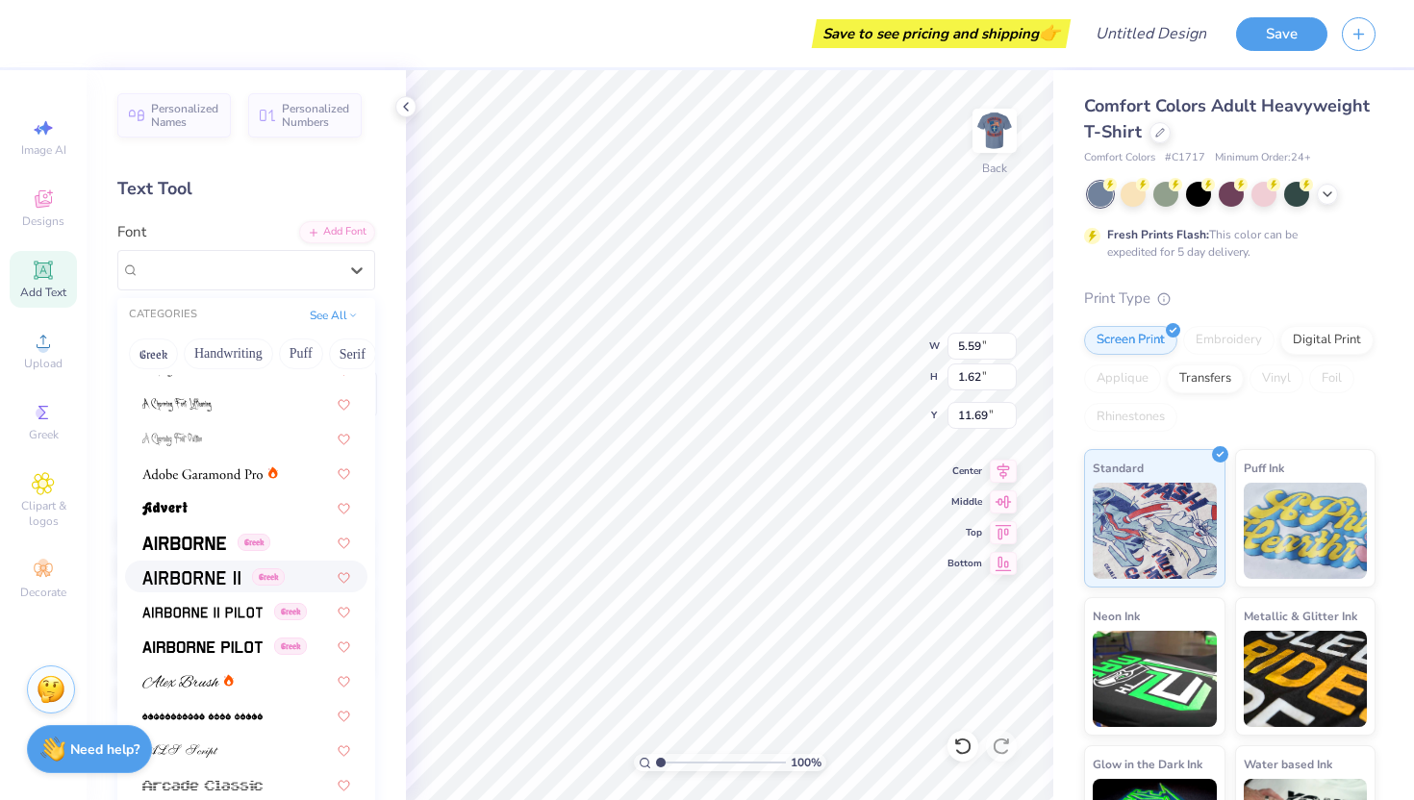
scroll to position [298, 0]
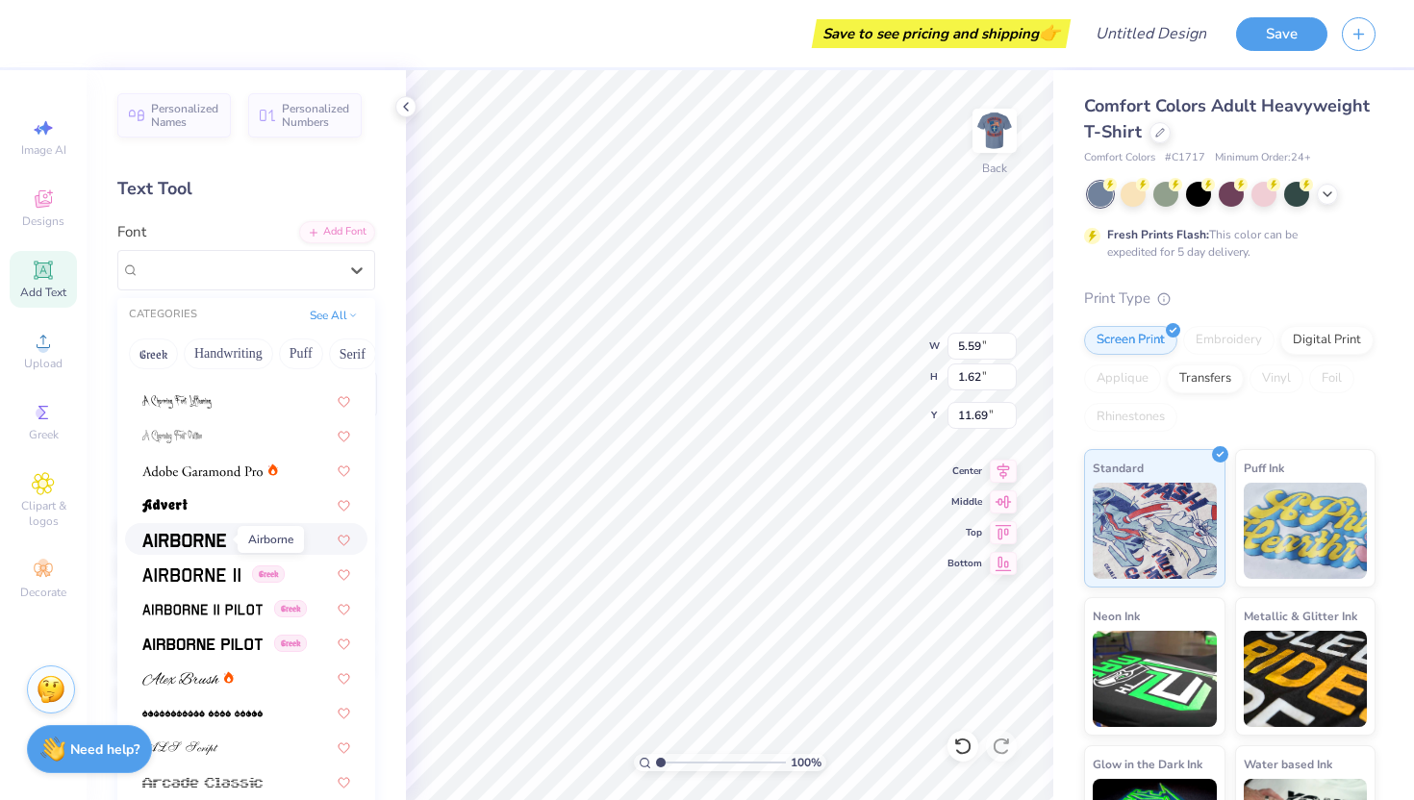
click at [190, 544] on img at bounding box center [184, 540] width 84 height 13
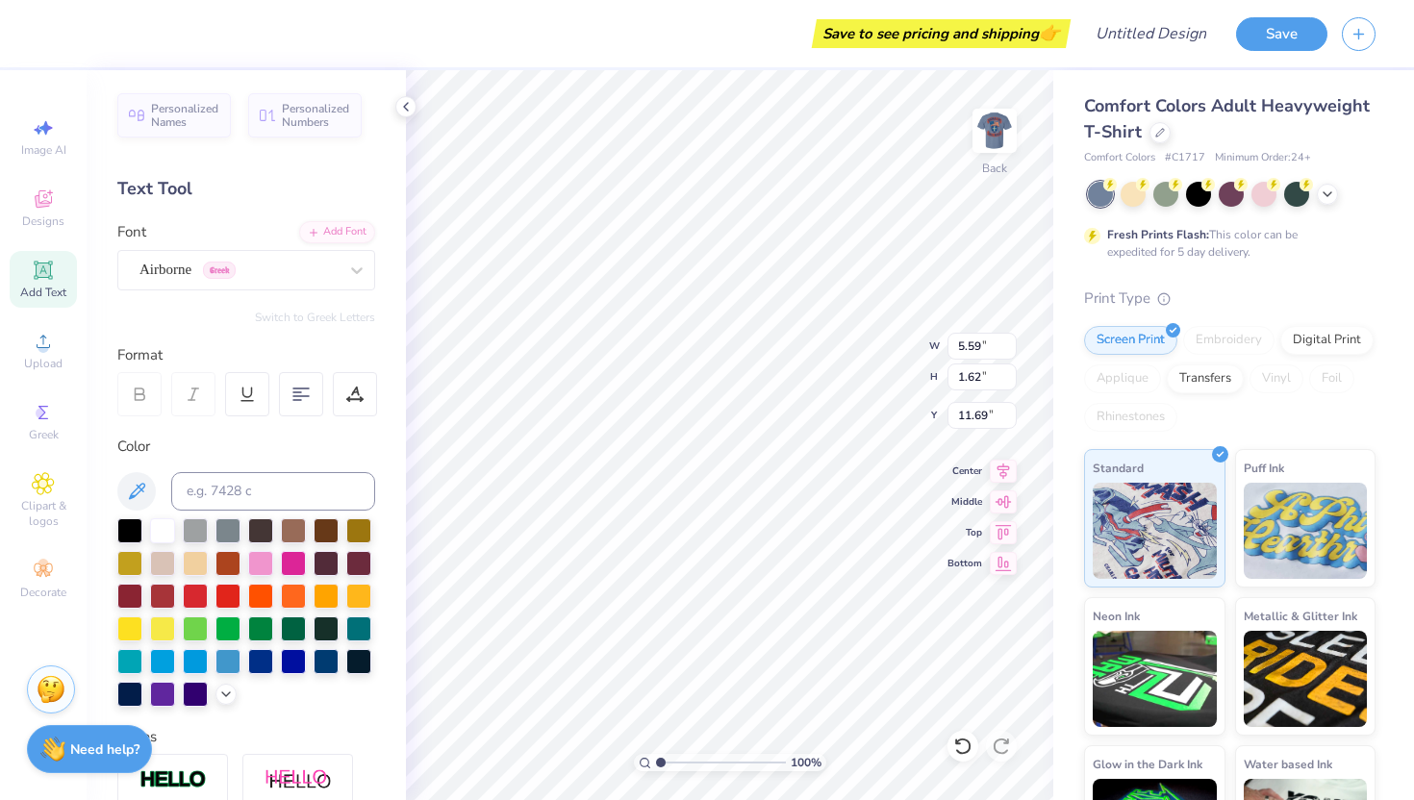
type input "5.35"
type input "1.69"
type input "11.65"
type textarea "Choose RIGHT."
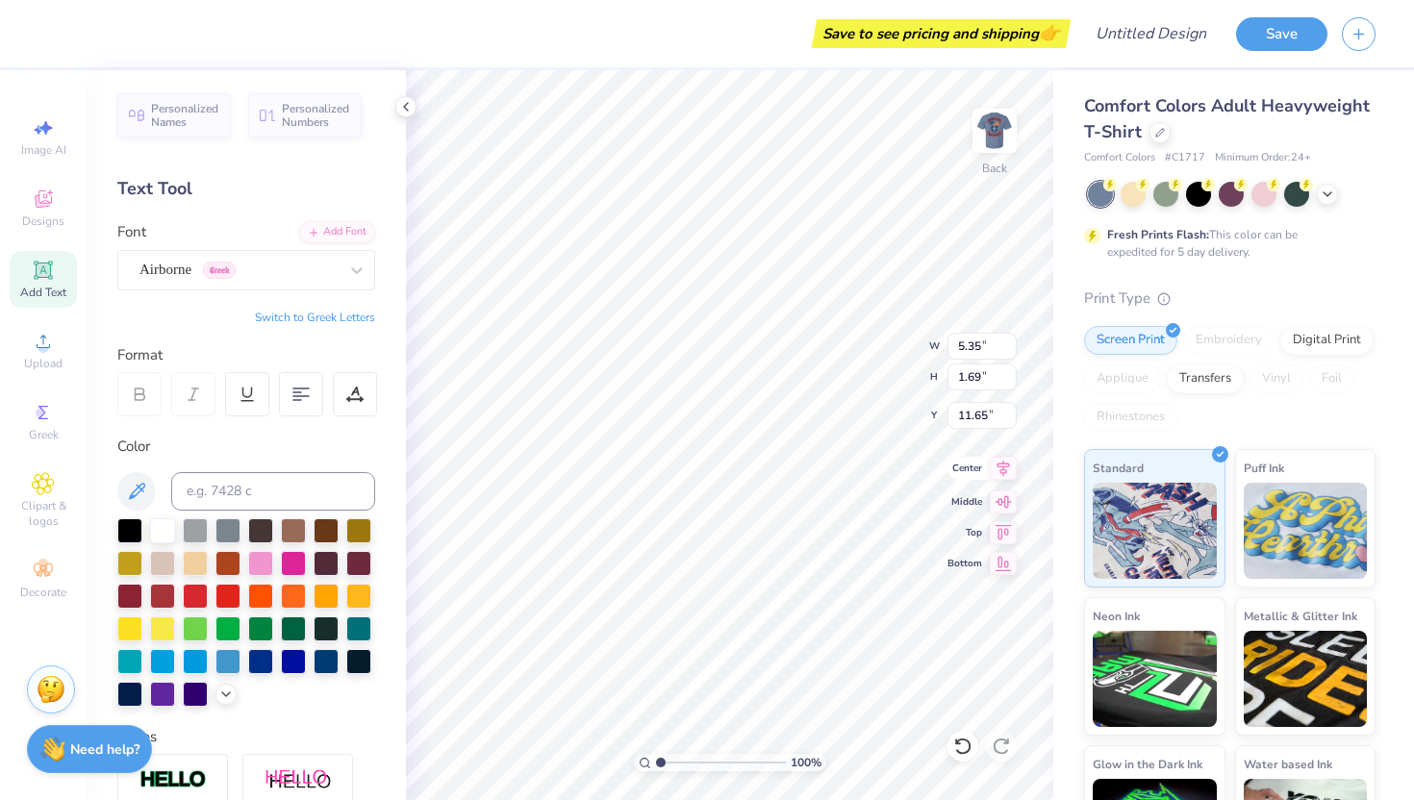
click at [999, 470] on icon at bounding box center [1004, 469] width 13 height 16
type input "14.17"
type input "1.49"
type input "3.00"
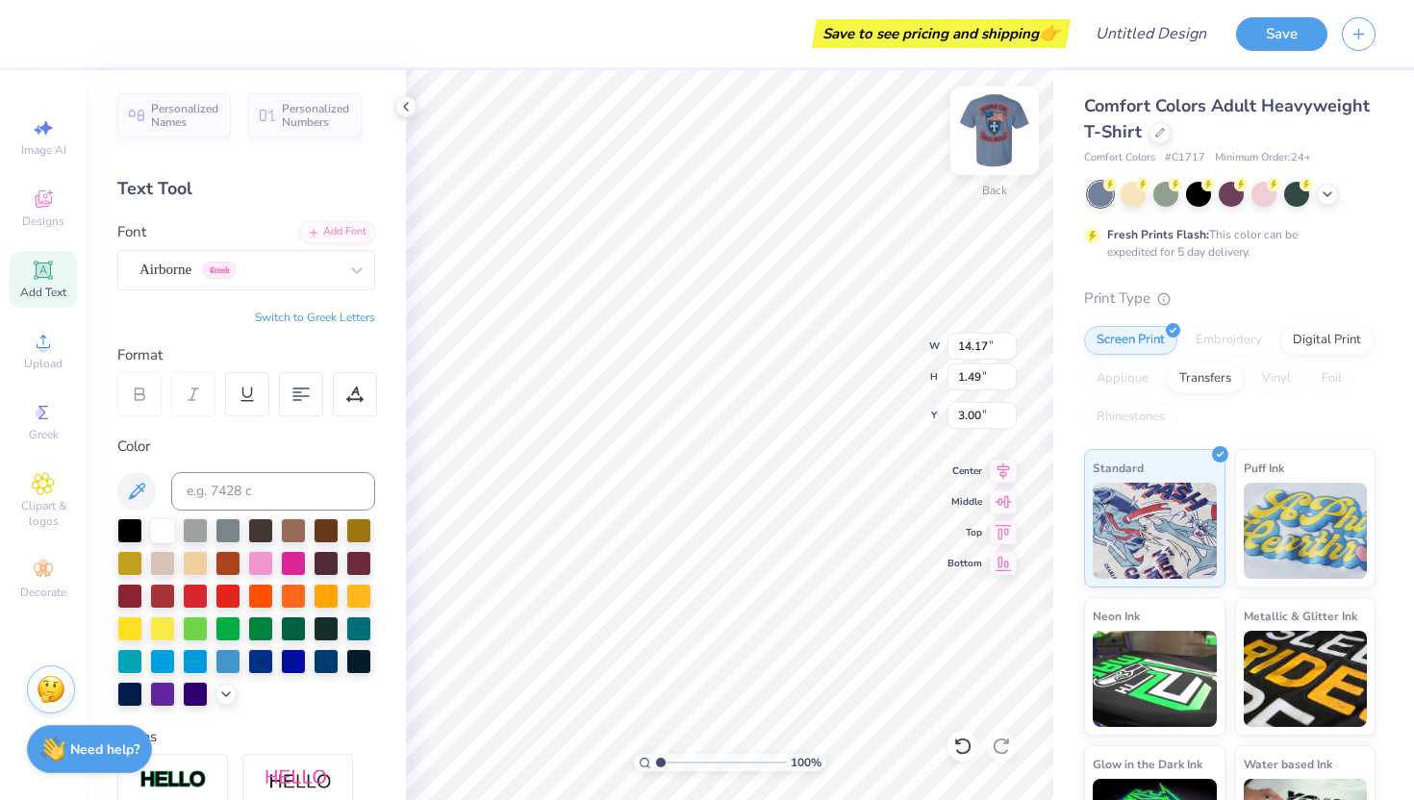
click at [999, 138] on img at bounding box center [994, 130] width 77 height 77
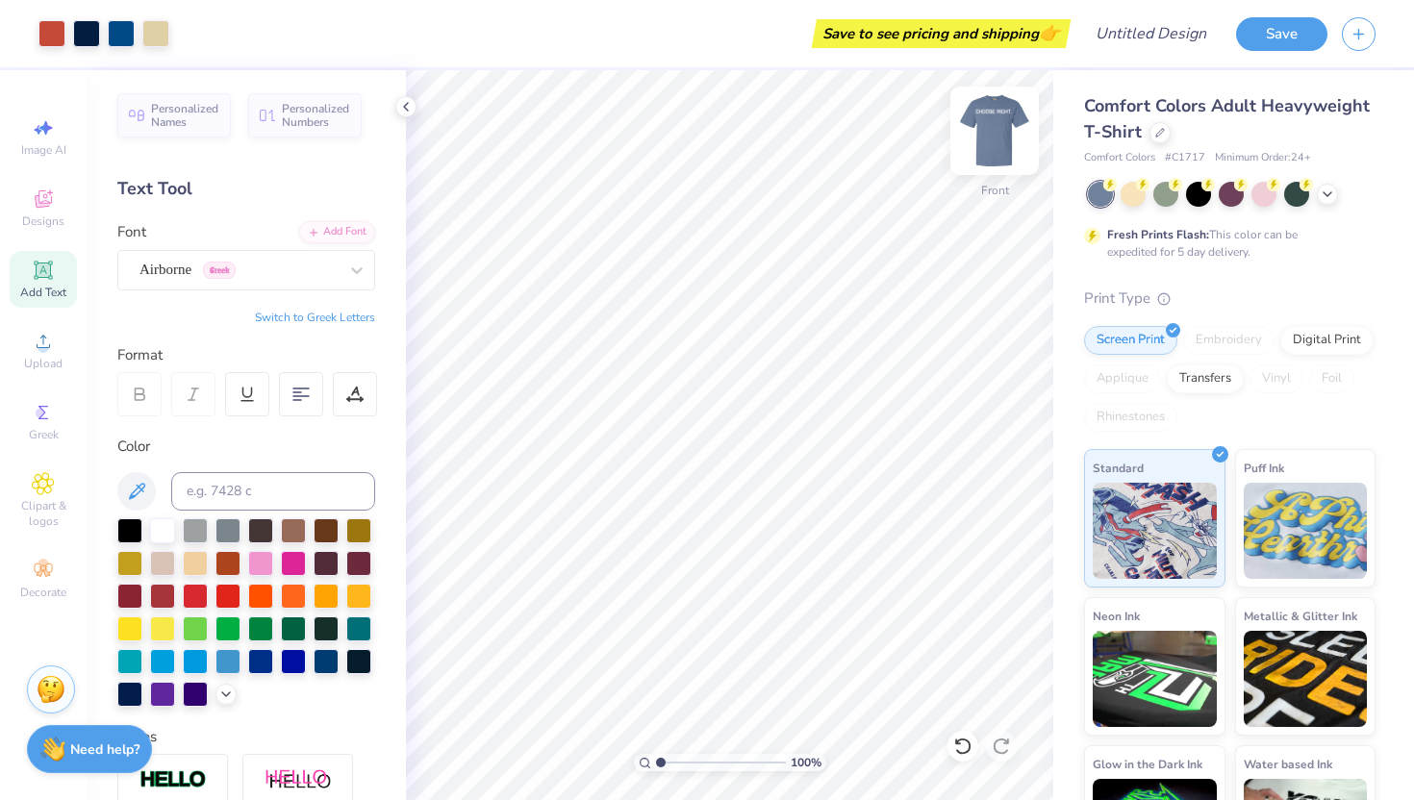
click at [1000, 136] on img at bounding box center [994, 130] width 77 height 77
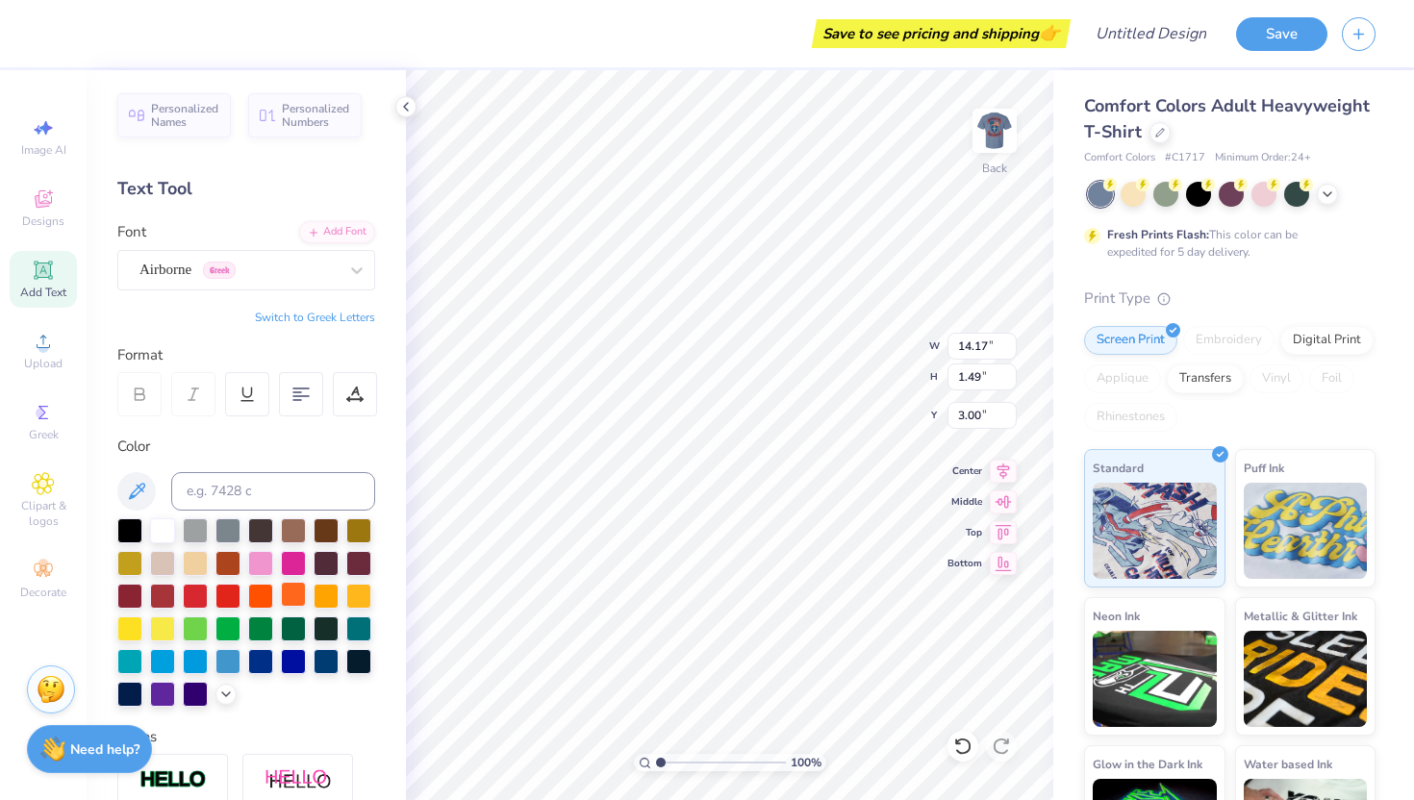
scroll to position [0, 3]
click at [281, 778] on img at bounding box center [298, 781] width 67 height 24
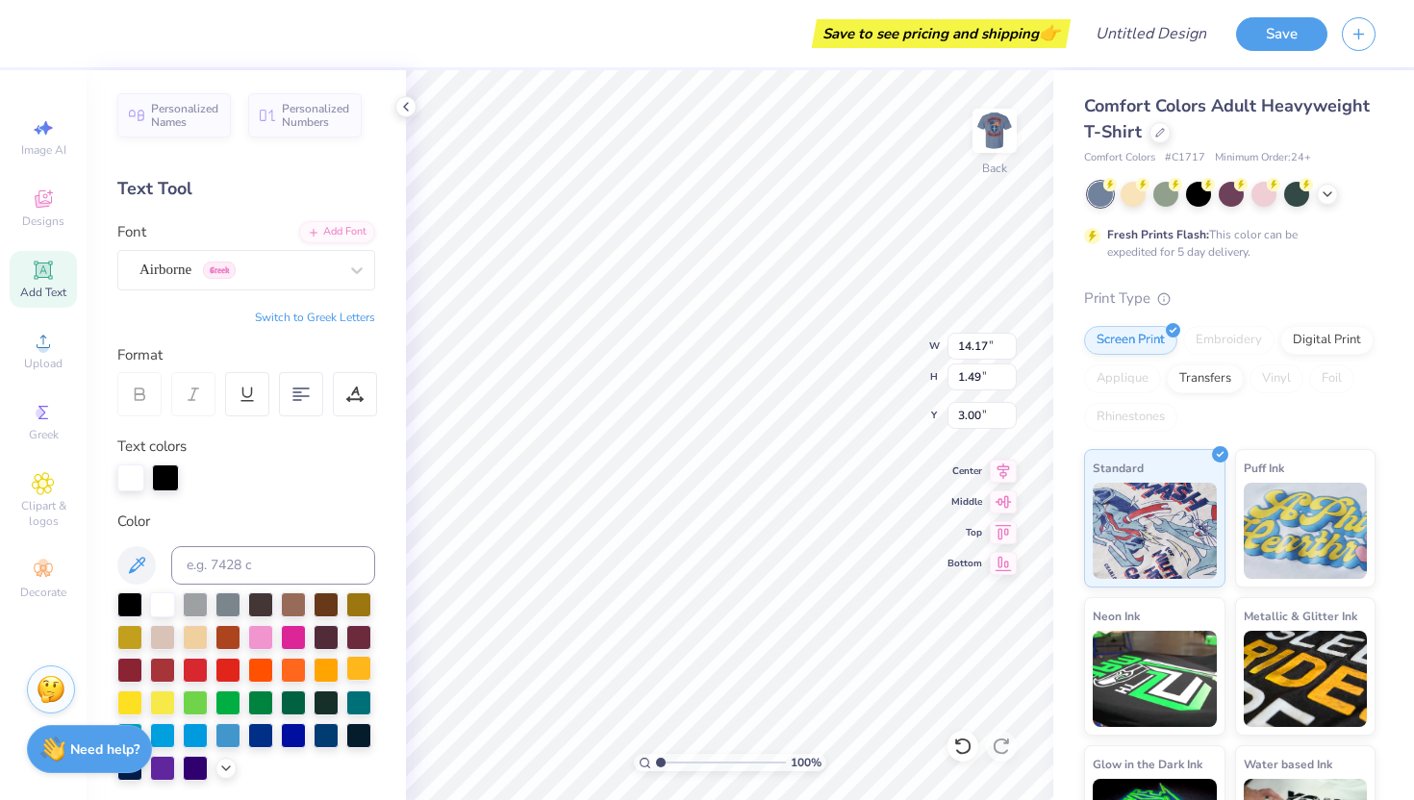
scroll to position [0, 4]
click at [1006, 472] on icon at bounding box center [1003, 468] width 27 height 23
click at [1003, 470] on icon at bounding box center [1004, 469] width 13 height 16
click at [1003, 470] on icon at bounding box center [1004, 472] width 13 height 16
type input "1.37"
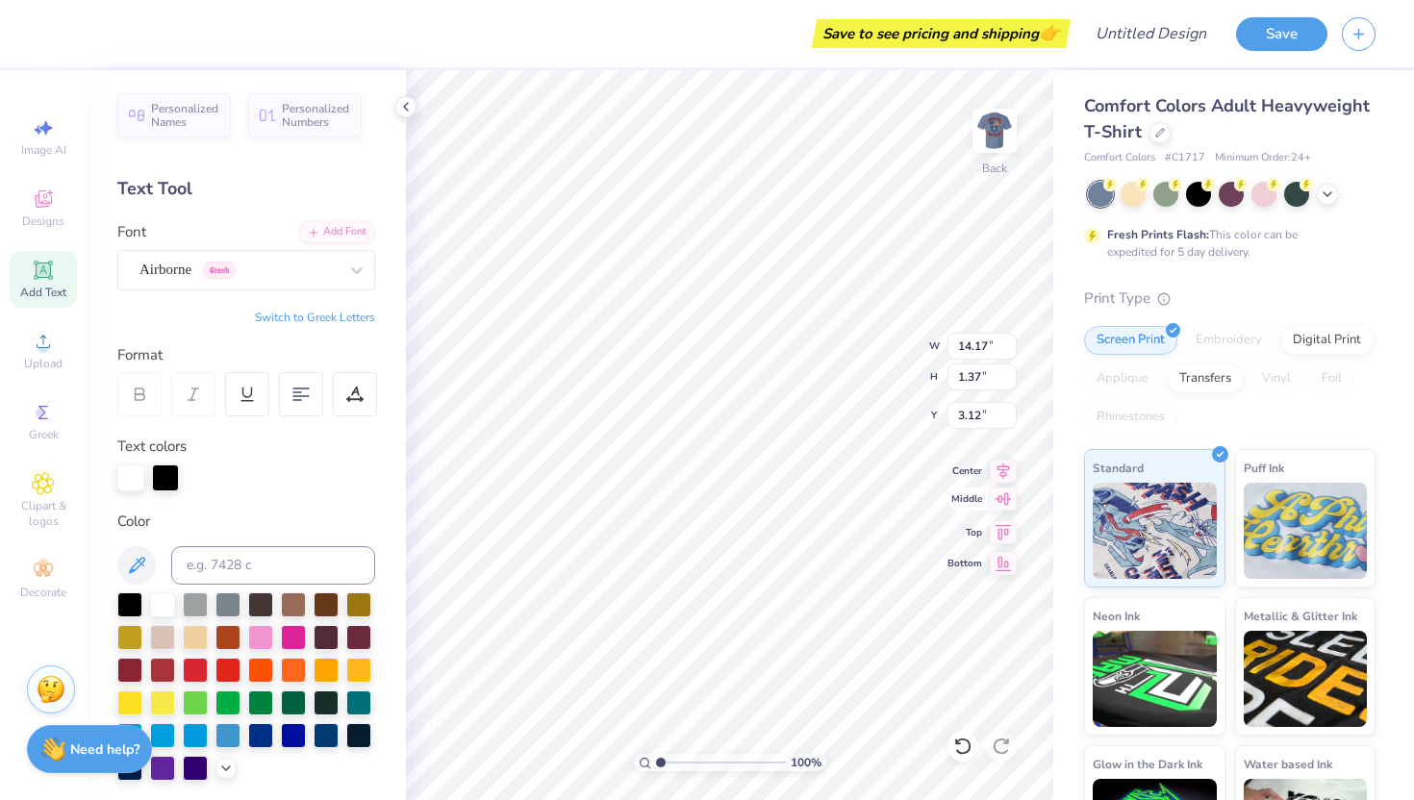
click at [1003, 496] on icon at bounding box center [1004, 499] width 16 height 13
click at [1006, 464] on icon at bounding box center [1004, 469] width 13 height 16
click at [1001, 536] on icon at bounding box center [1004, 529] width 16 height 14
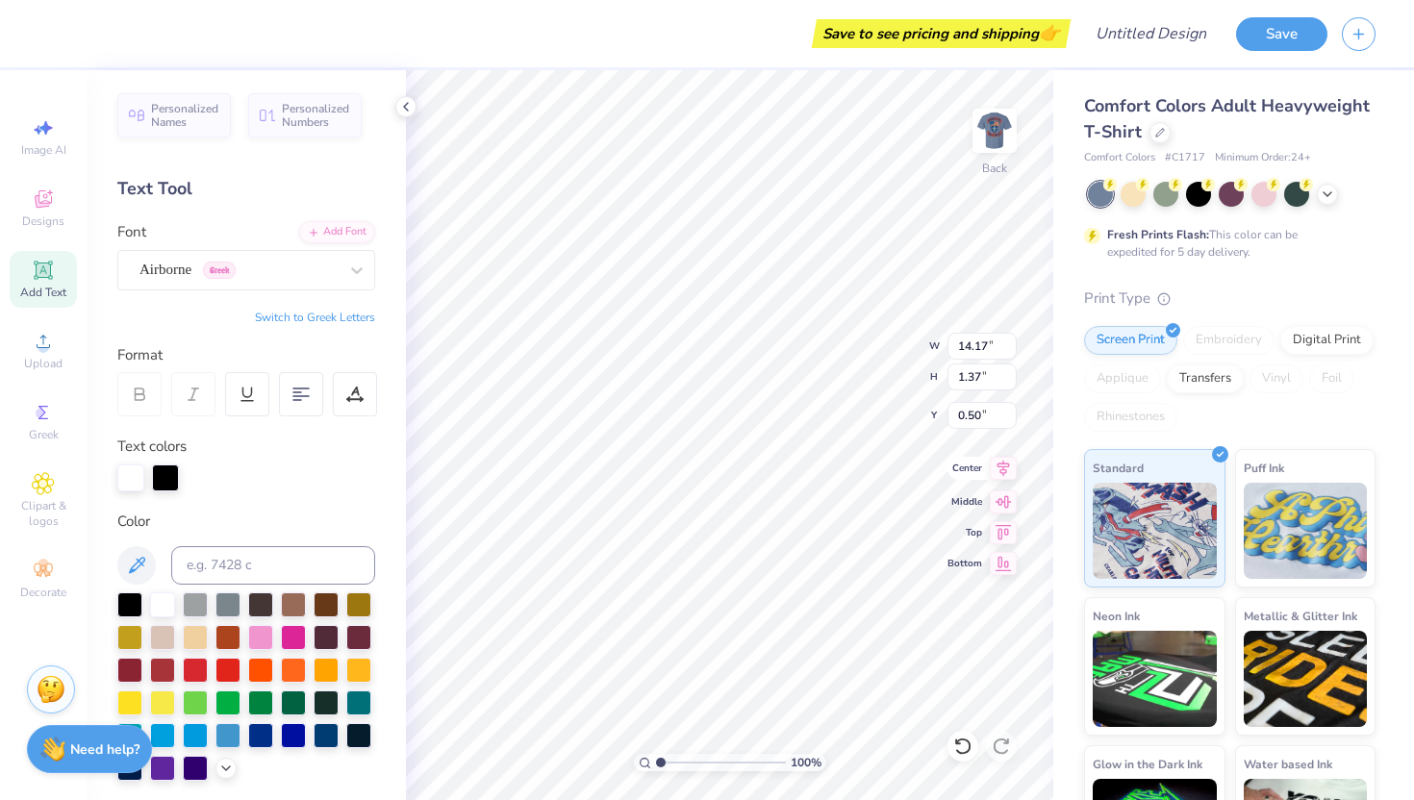
click at [999, 470] on icon at bounding box center [1003, 468] width 27 height 23
type input "3.00"
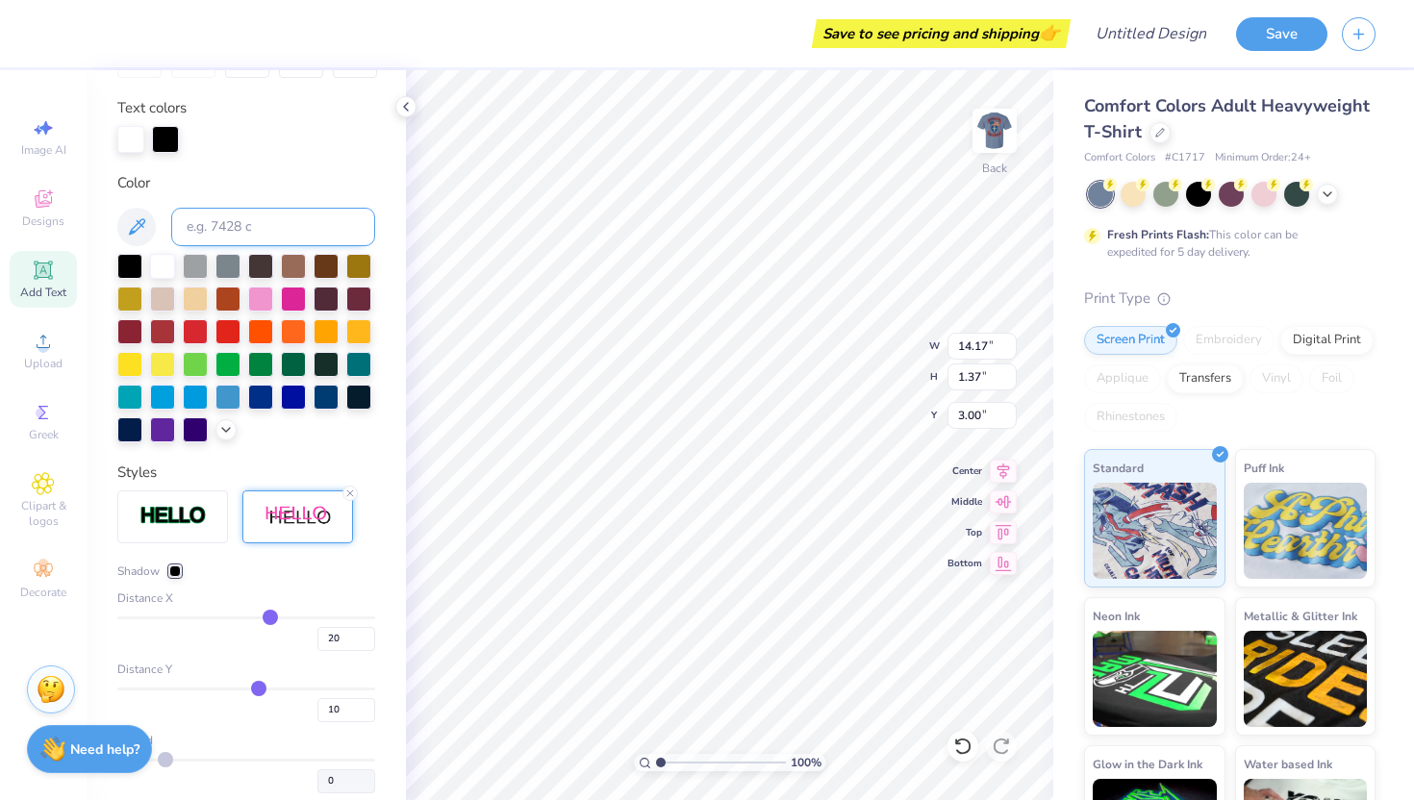
scroll to position [405, 0]
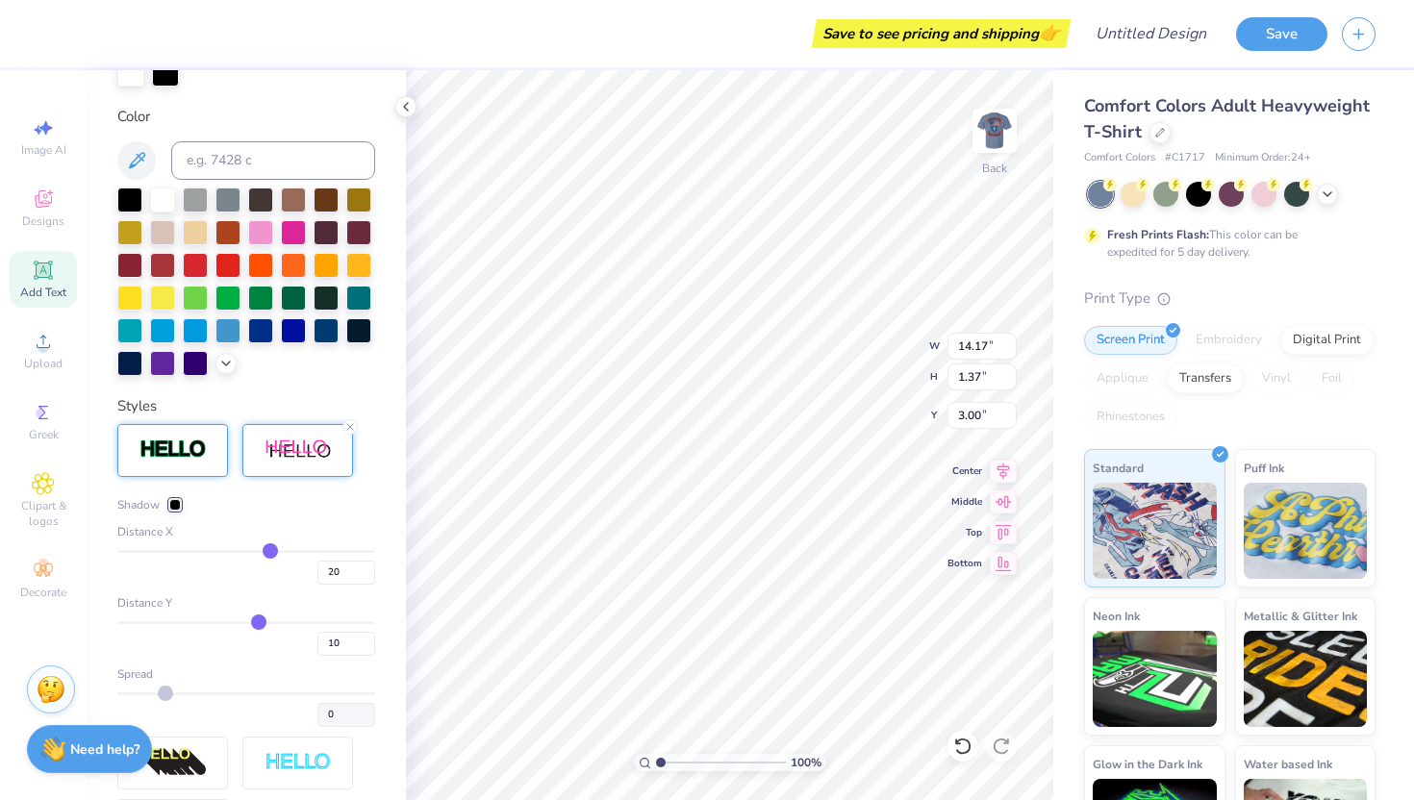
click at [188, 447] on img at bounding box center [172, 450] width 67 height 22
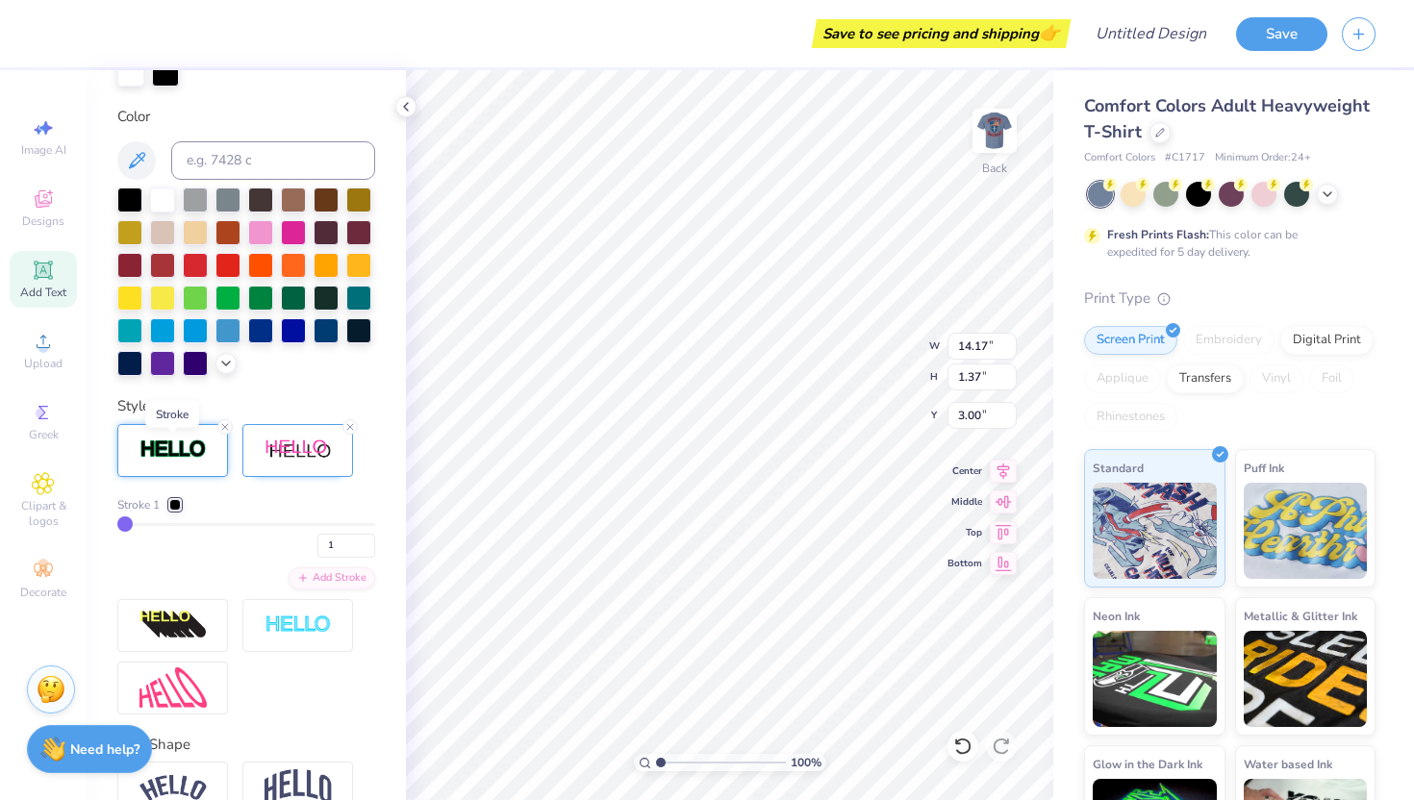
type input "1.38"
type input "2.99"
click at [344, 424] on icon at bounding box center [350, 427] width 12 height 12
type input "11.82"
type input "1.26"
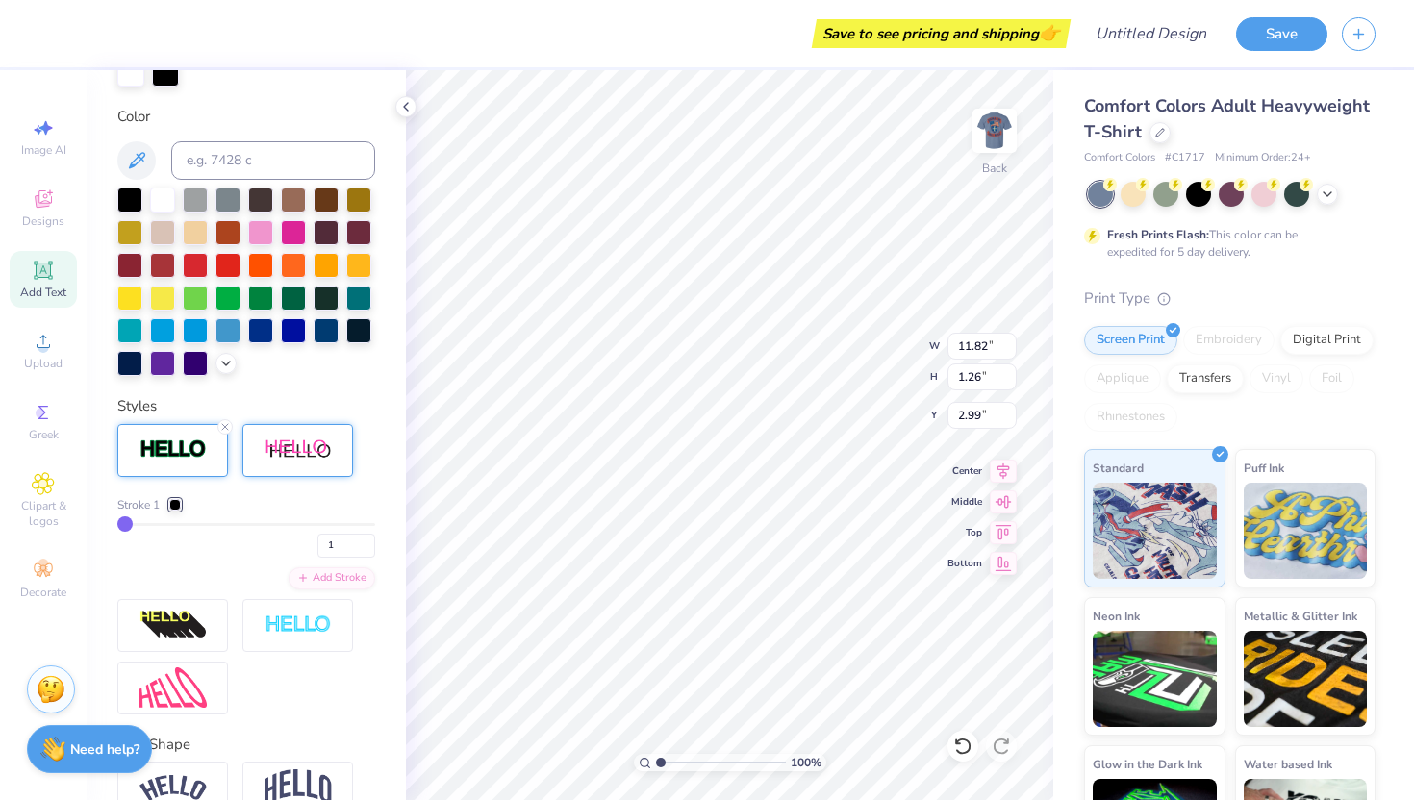
type input "3.00"
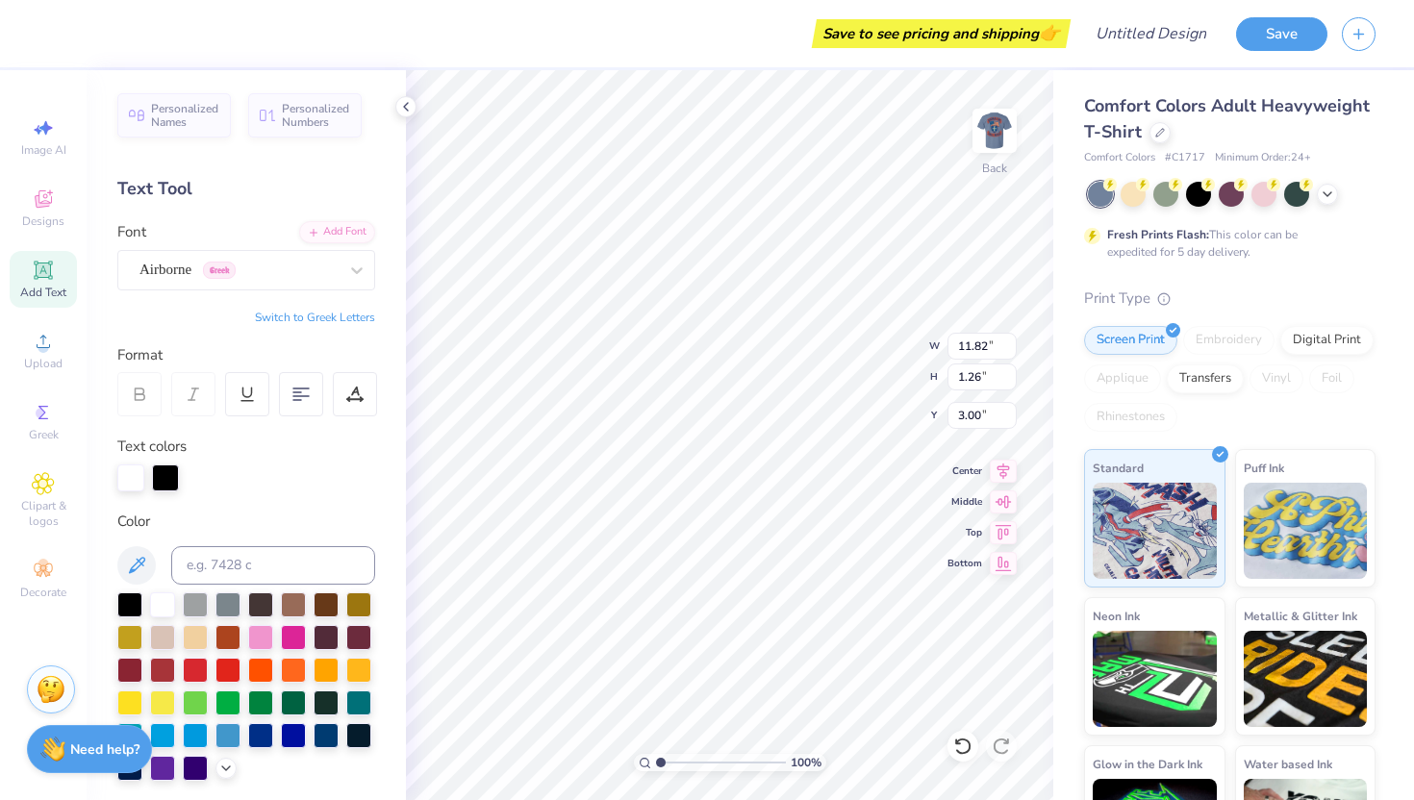
scroll to position [0, 5]
type input "12.87"
type input "1.38"
click at [194, 675] on div at bounding box center [195, 668] width 25 height 25
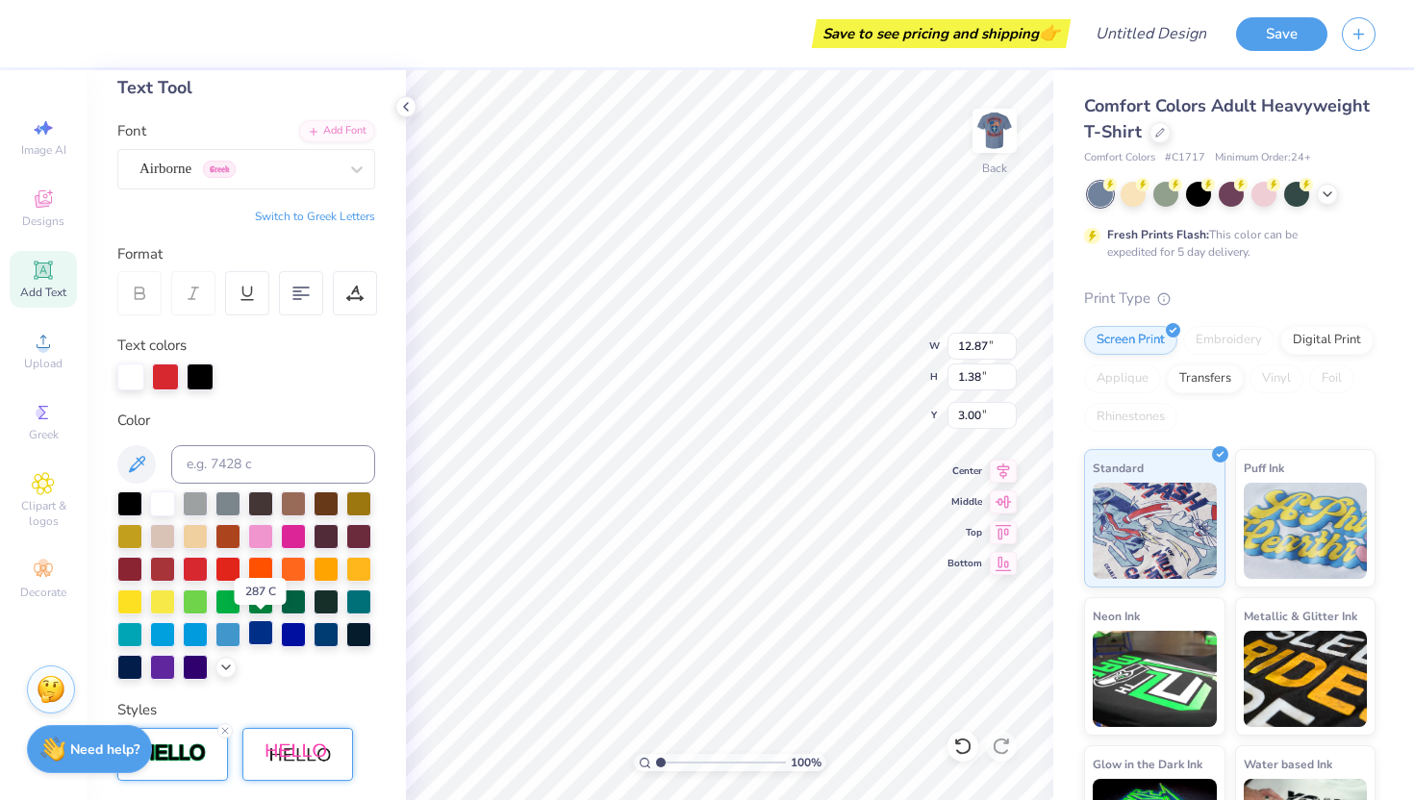
scroll to position [108, 0]
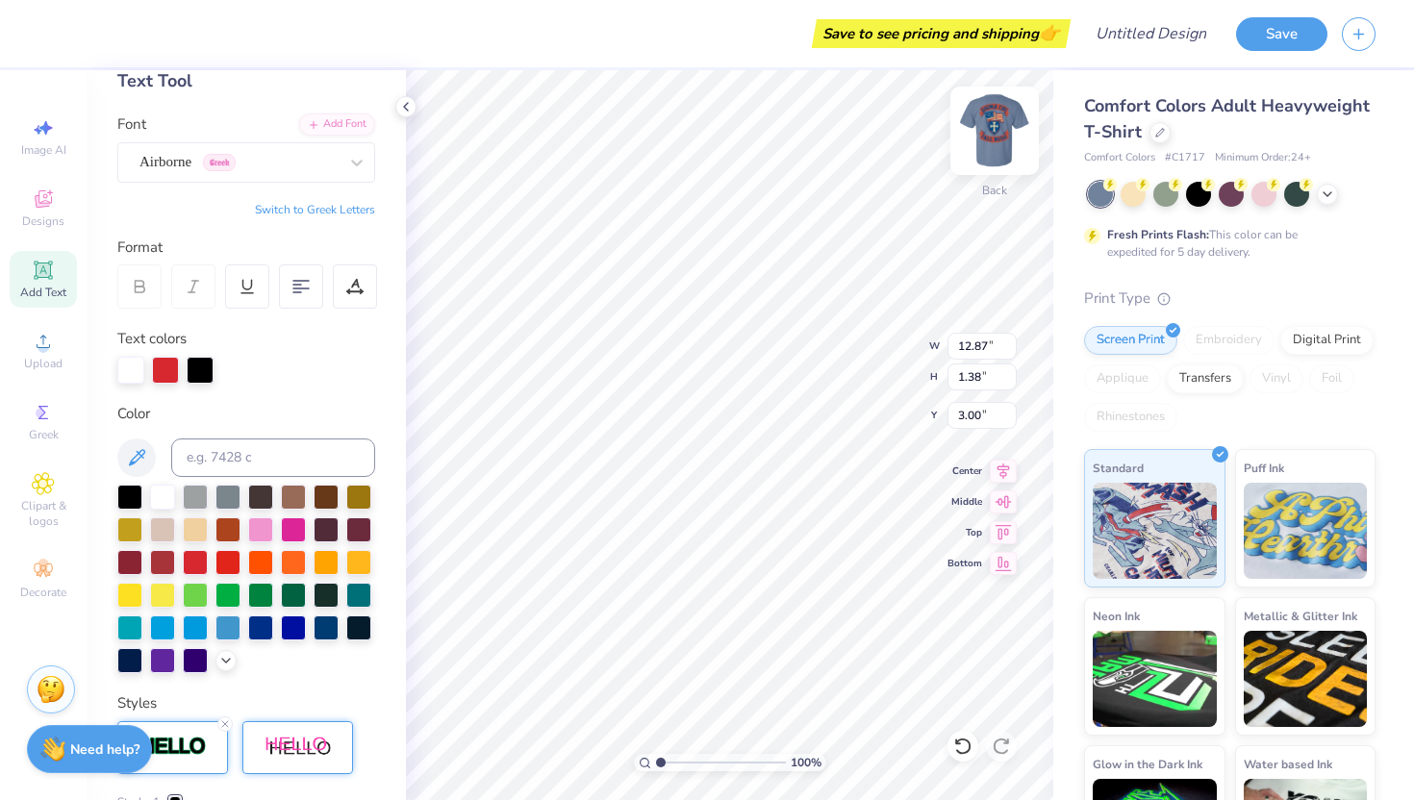
click at [993, 131] on img at bounding box center [994, 130] width 77 height 77
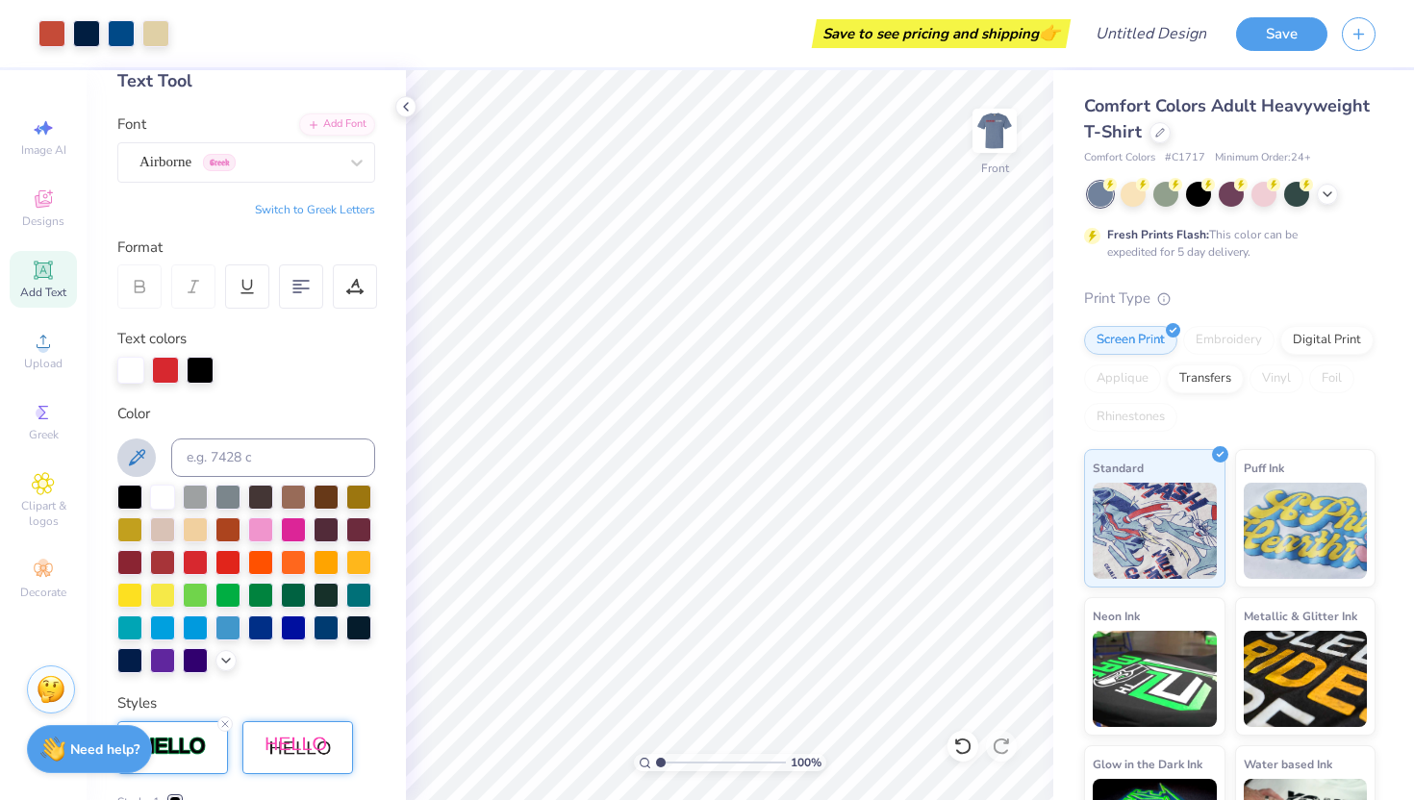
click at [139, 461] on icon at bounding box center [136, 457] width 23 height 23
click at [995, 116] on img at bounding box center [994, 130] width 77 height 77
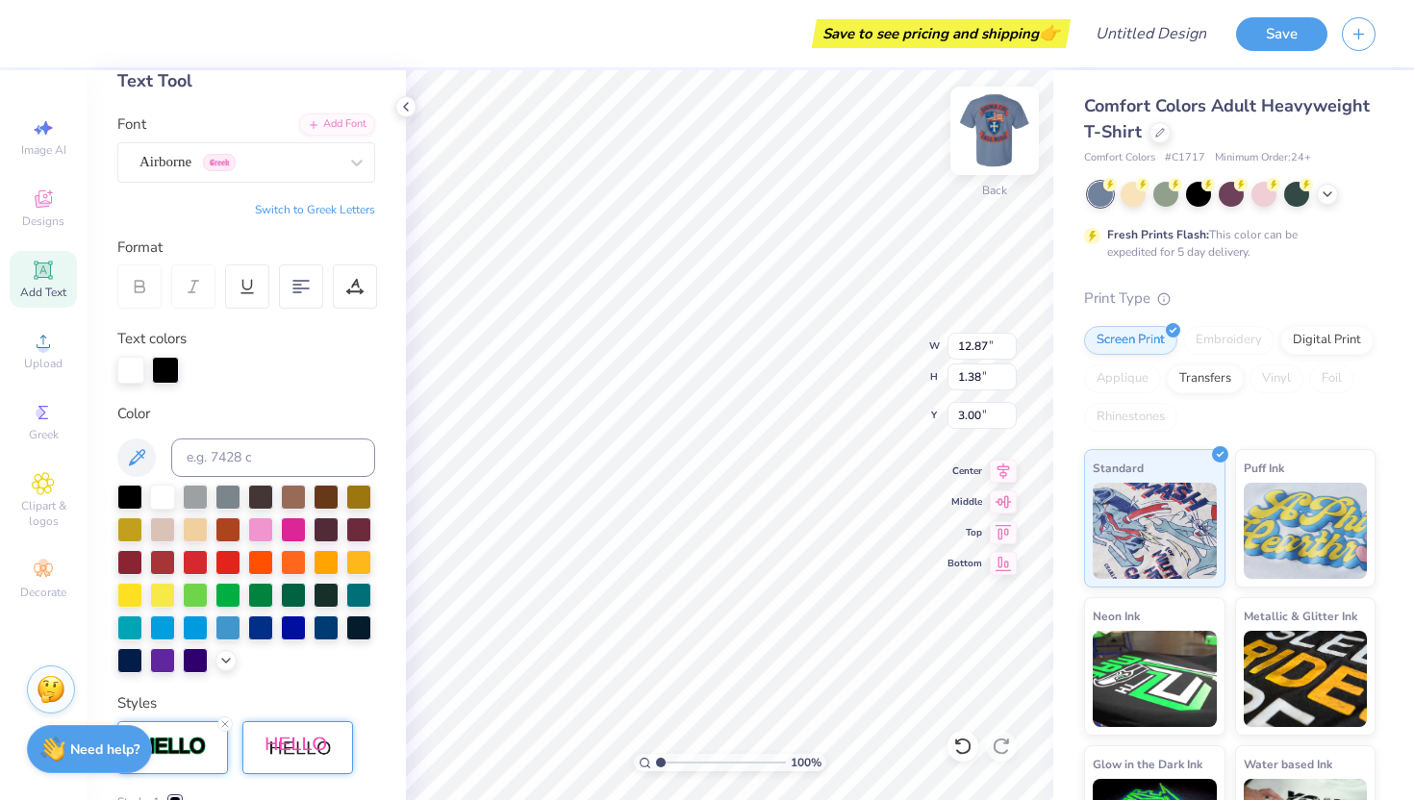
scroll to position [0, 0]
click at [994, 134] on img at bounding box center [994, 130] width 77 height 77
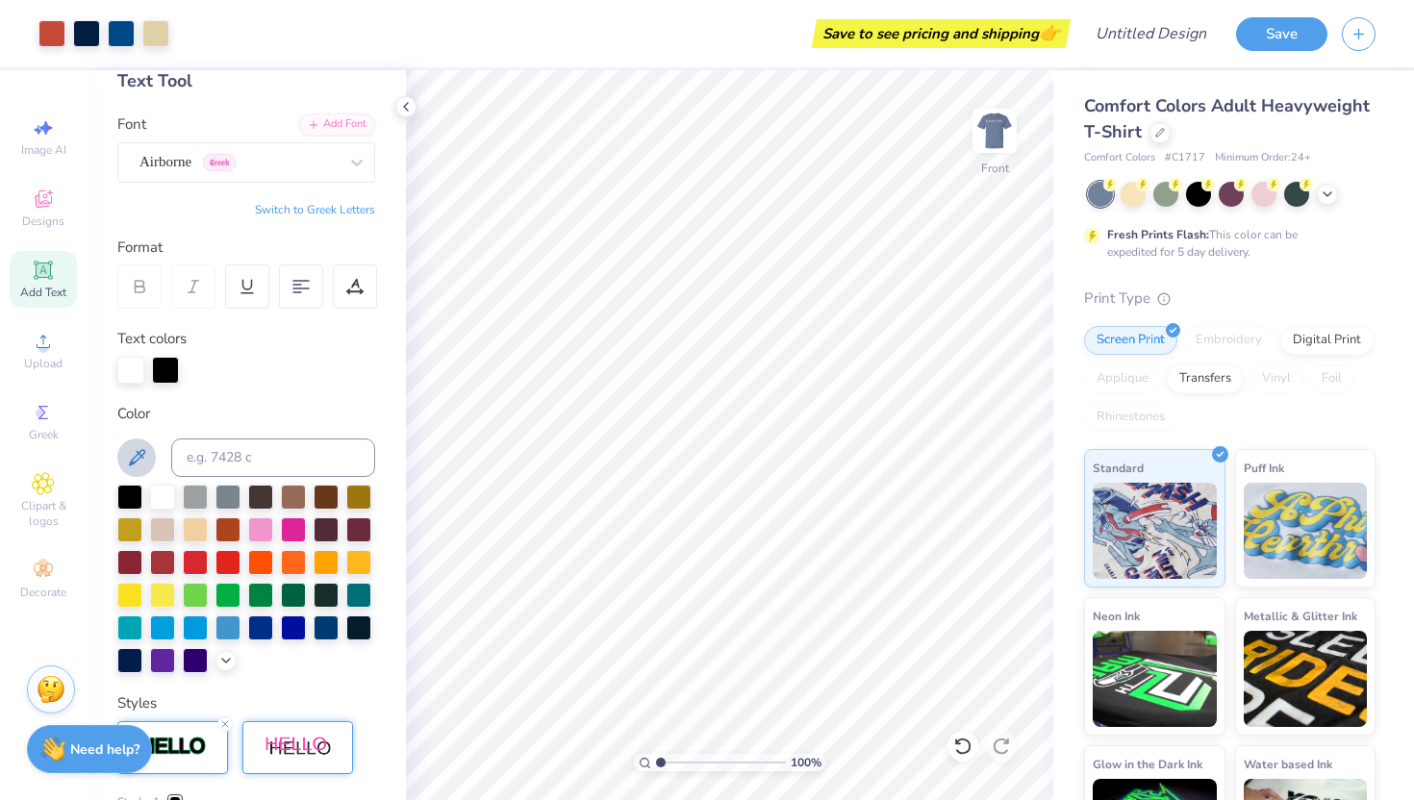
click at [129, 461] on icon at bounding box center [136, 457] width 23 height 23
click at [130, 452] on icon at bounding box center [136, 457] width 23 height 23
click at [220, 455] on input at bounding box center [273, 458] width 204 height 38
click at [140, 457] on icon at bounding box center [137, 457] width 16 height 16
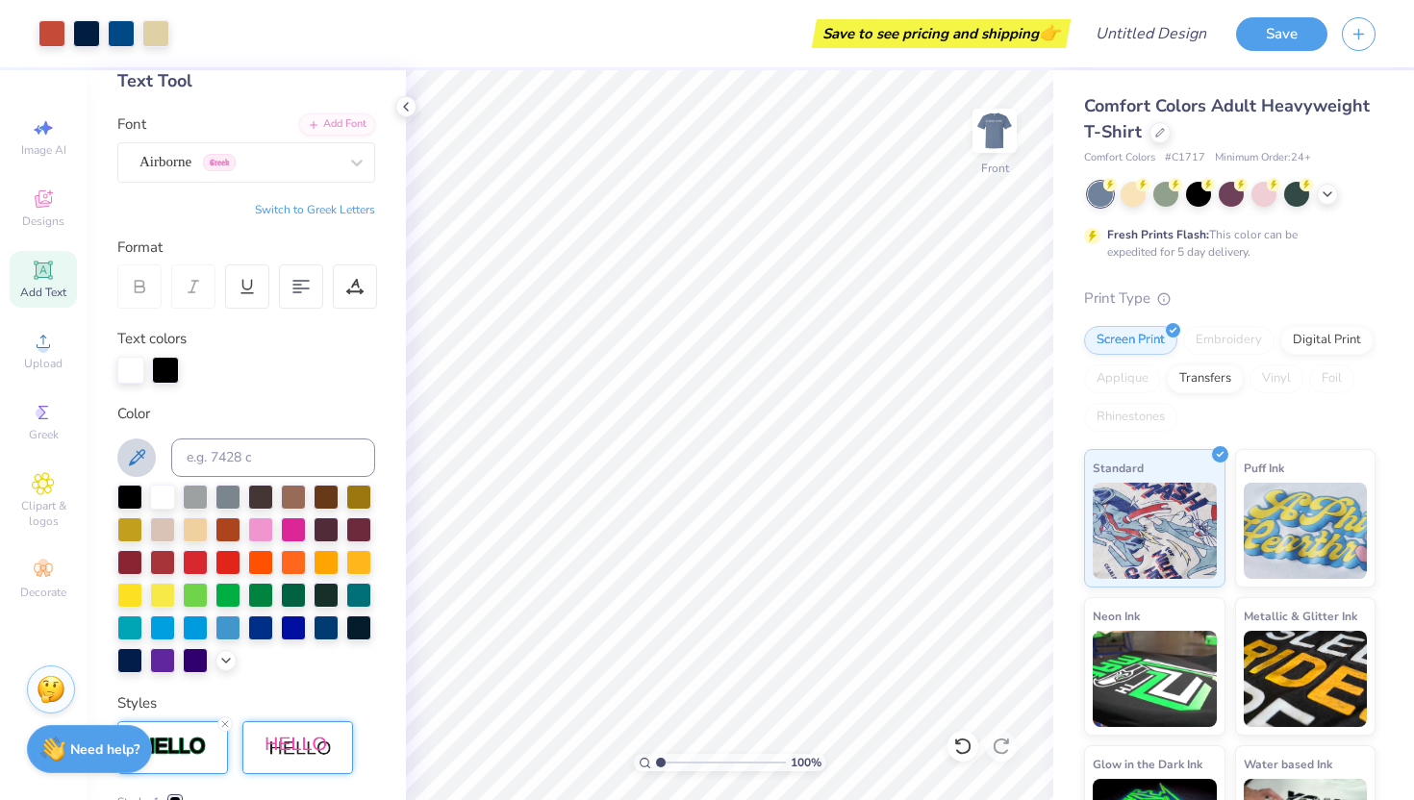
click at [141, 456] on icon at bounding box center [137, 457] width 16 height 16
click at [129, 455] on icon at bounding box center [136, 457] width 23 height 23
click at [140, 457] on icon at bounding box center [137, 457] width 16 height 16
click at [140, 454] on icon at bounding box center [137, 457] width 16 height 16
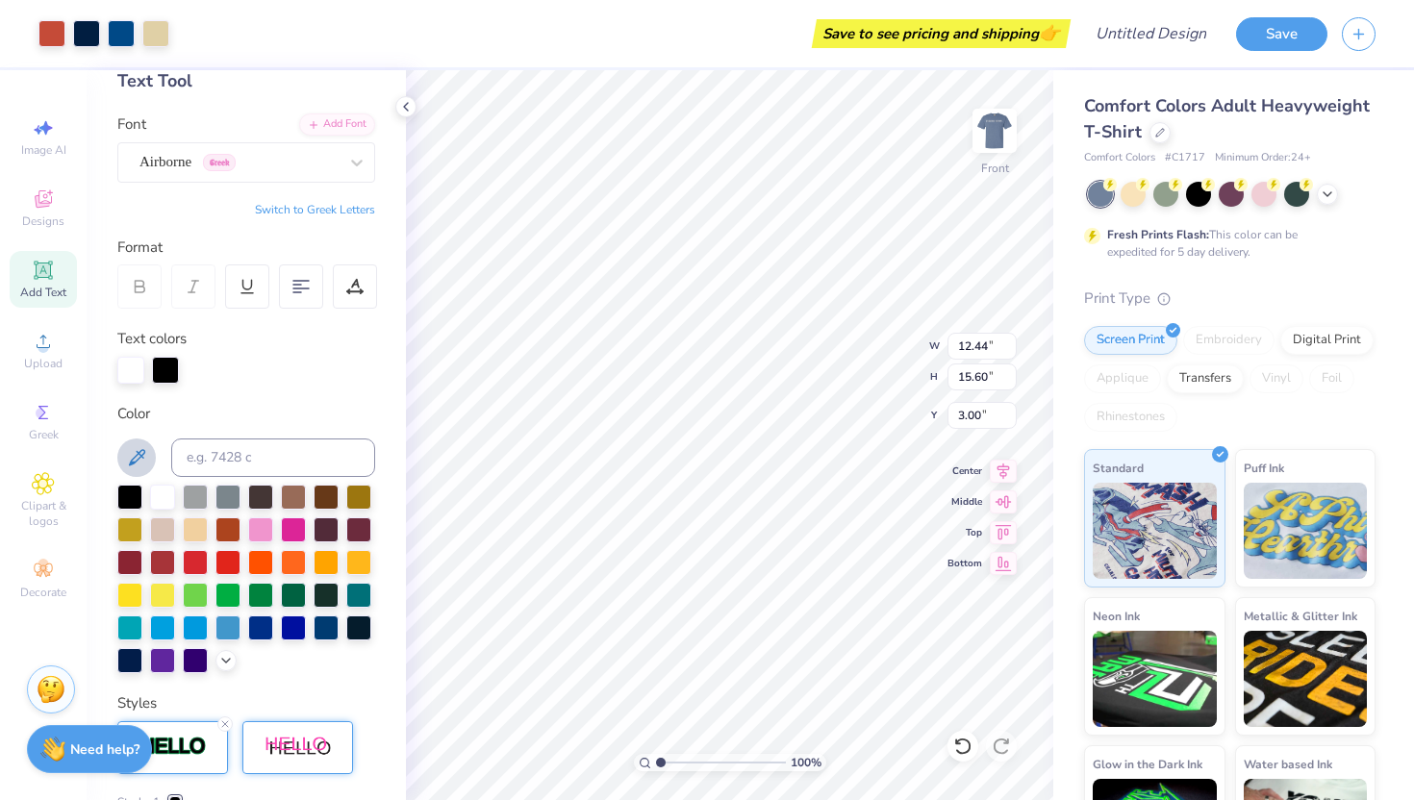
click at [140, 454] on icon at bounding box center [137, 457] width 16 height 16
click at [1001, 122] on img at bounding box center [994, 130] width 77 height 77
